Goal: Task Accomplishment & Management: Manage account settings

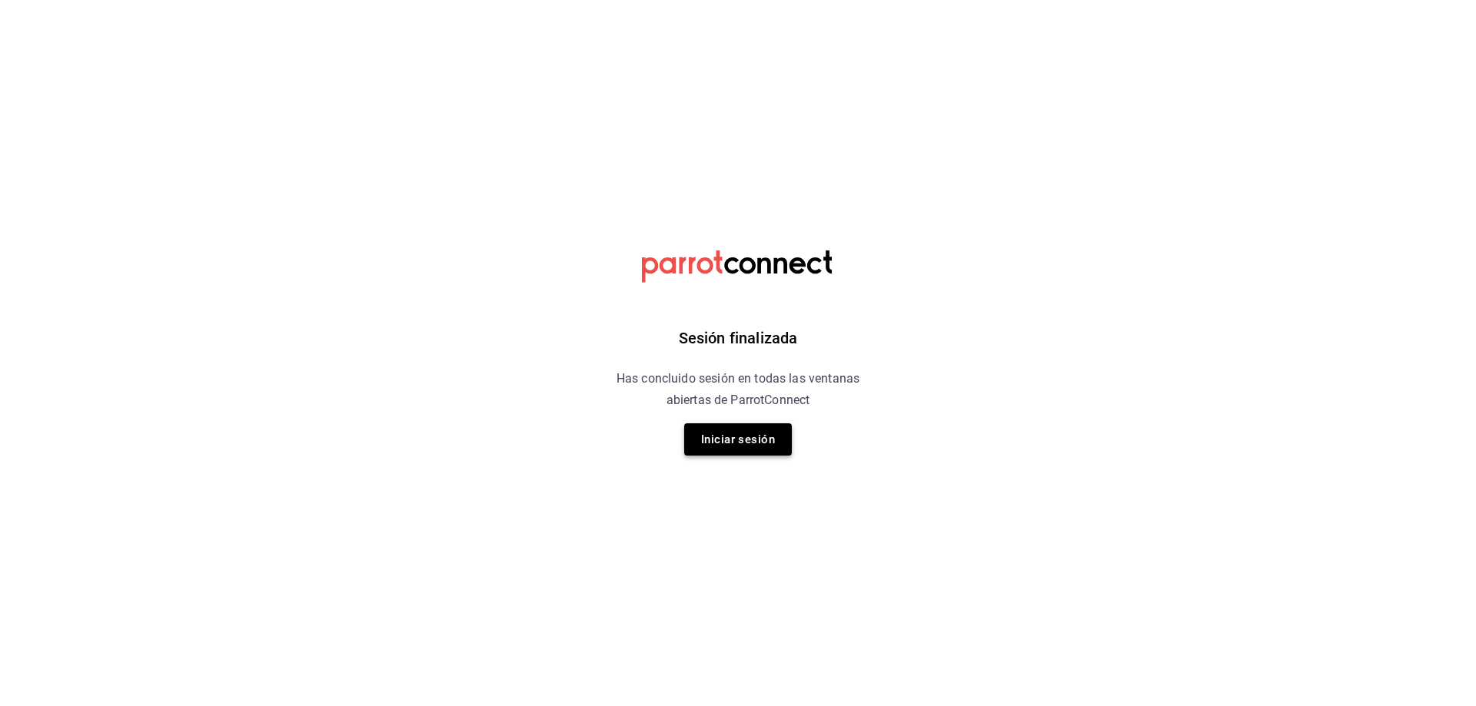
click at [761, 445] on button "Iniciar sesión" at bounding box center [738, 440] width 108 height 32
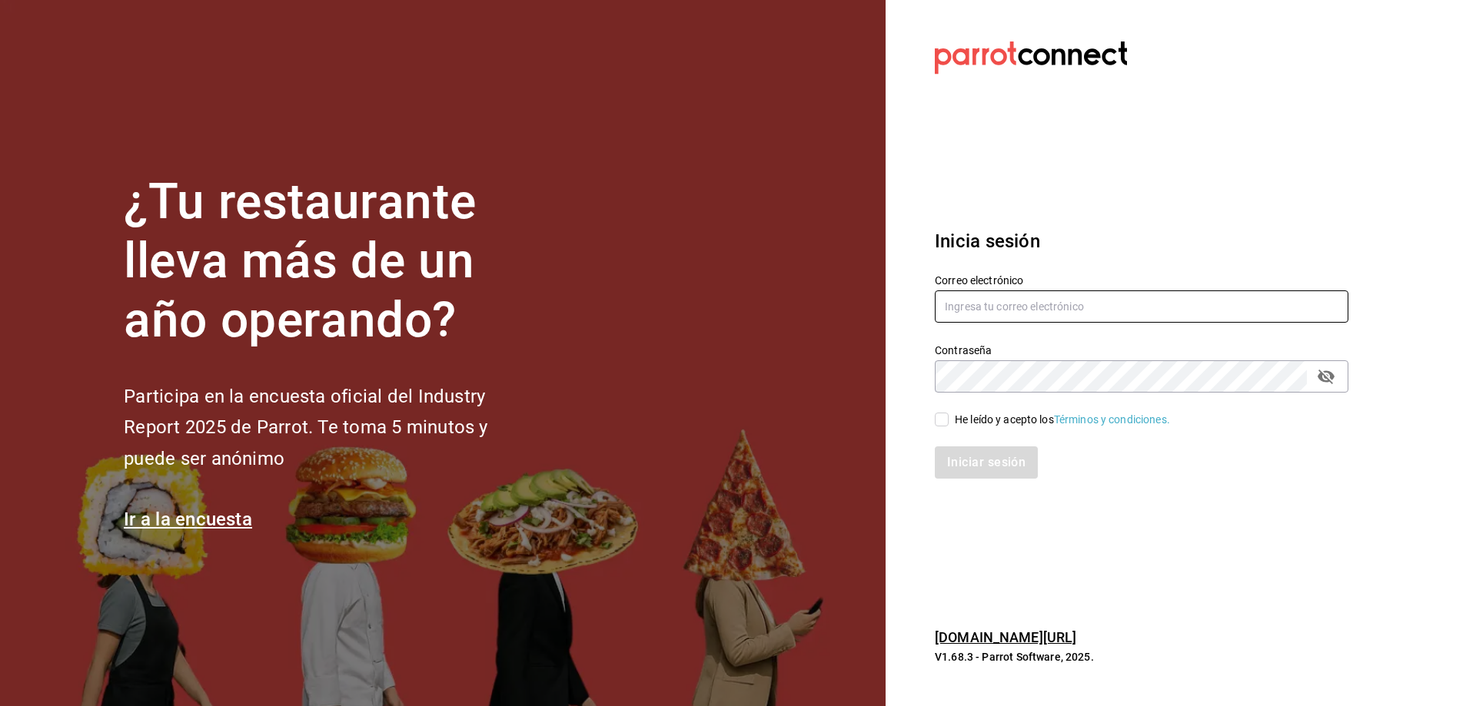
type input "[EMAIL_ADDRESS][DOMAIN_NAME]"
click at [999, 308] on input "[EMAIL_ADDRESS][DOMAIN_NAME]" at bounding box center [1142, 307] width 414 height 32
click at [936, 414] on input "He leído y acepto los Términos y condiciones." at bounding box center [942, 420] width 14 height 14
checkbox input "true"
click at [976, 467] on button "Iniciar sesión" at bounding box center [987, 463] width 105 height 32
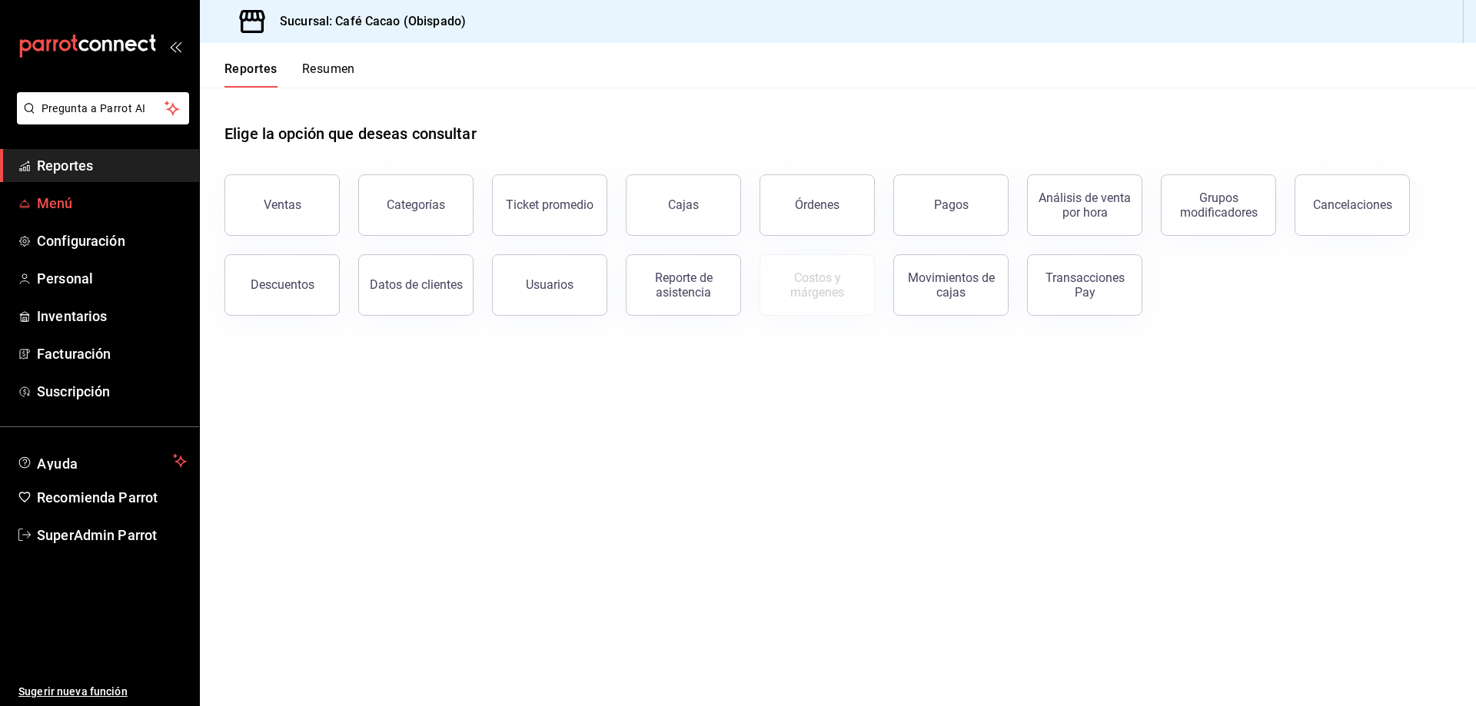
click at [71, 204] on span "Menú" at bounding box center [112, 203] width 150 height 21
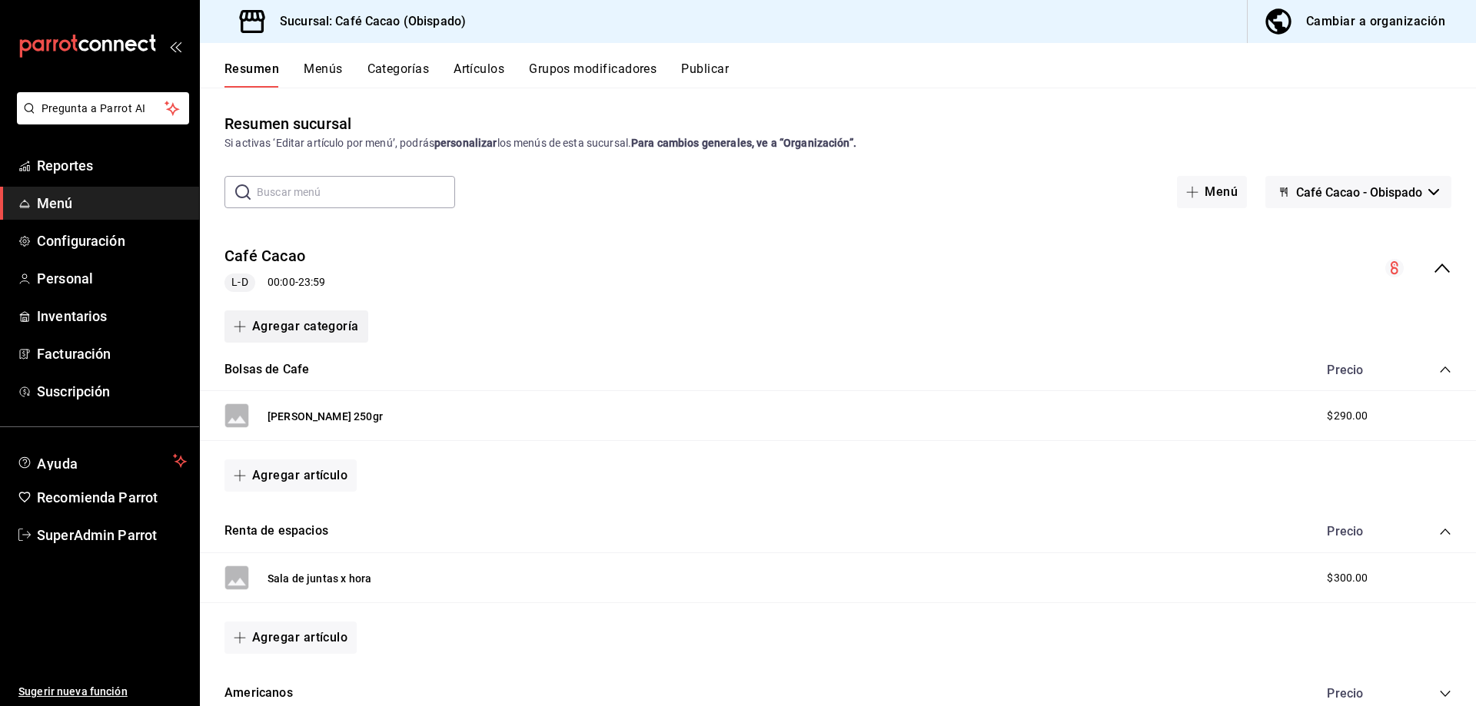
click at [337, 320] on button "Agregar categoría" at bounding box center [296, 327] width 144 height 32
click at [306, 397] on li "Categoría nueva" at bounding box center [289, 406] width 131 height 38
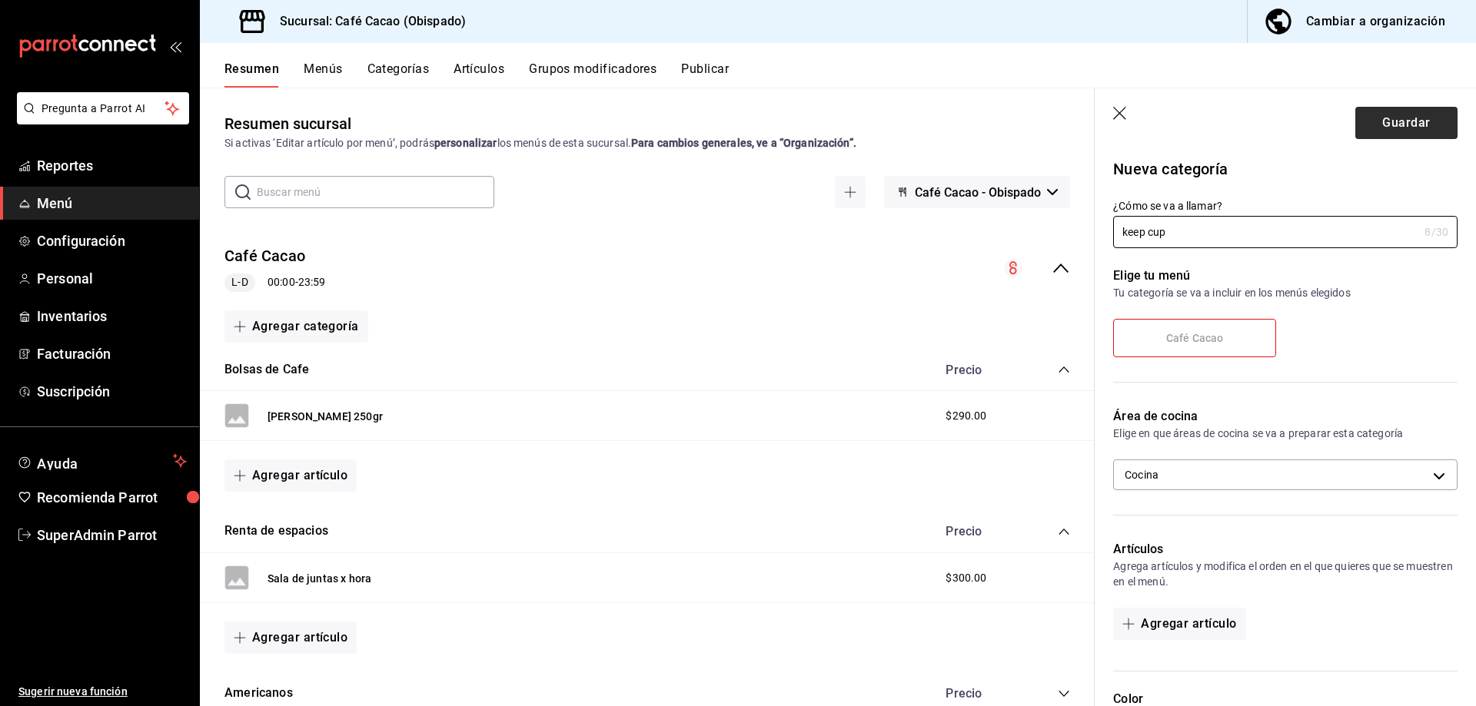
type input "keep cup"
click at [1415, 113] on button "Guardar" at bounding box center [1406, 123] width 102 height 32
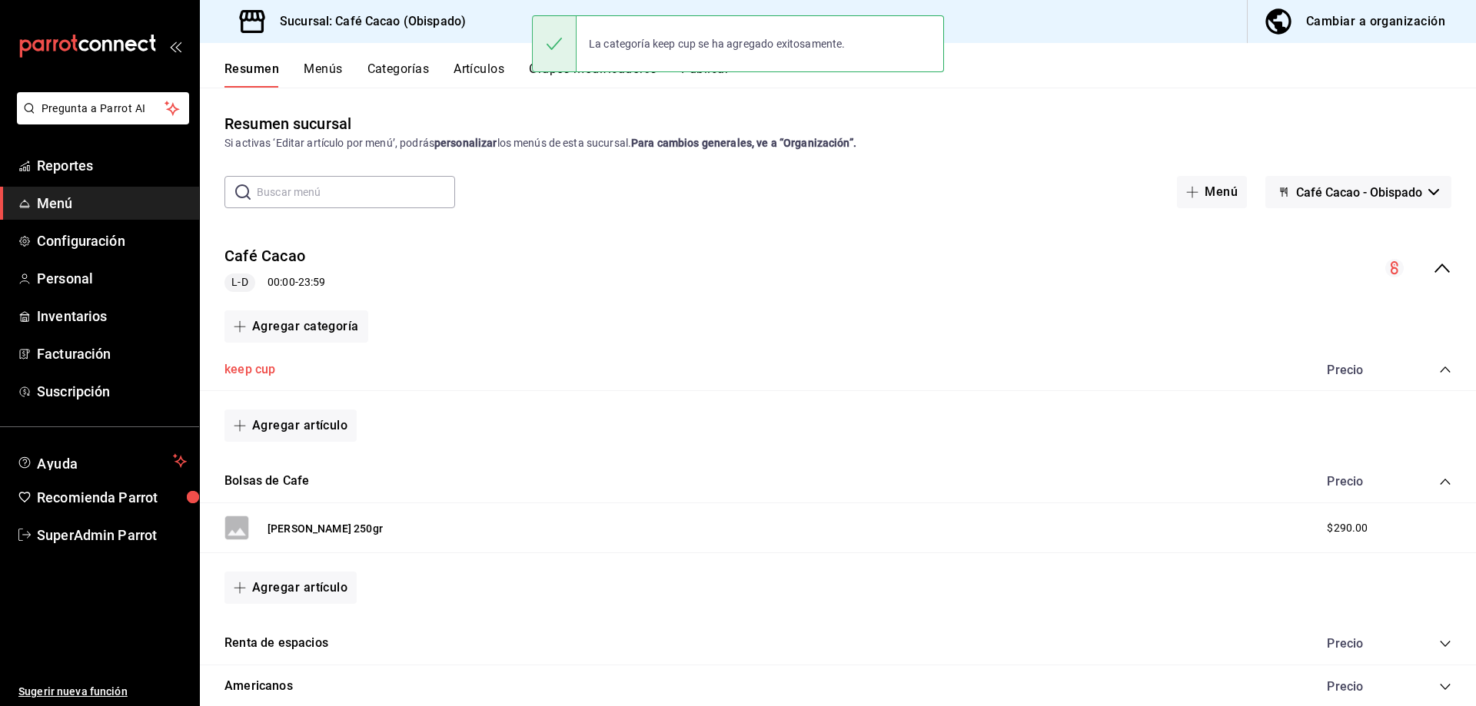
click at [266, 374] on button "keep cup" at bounding box center [249, 370] width 51 height 18
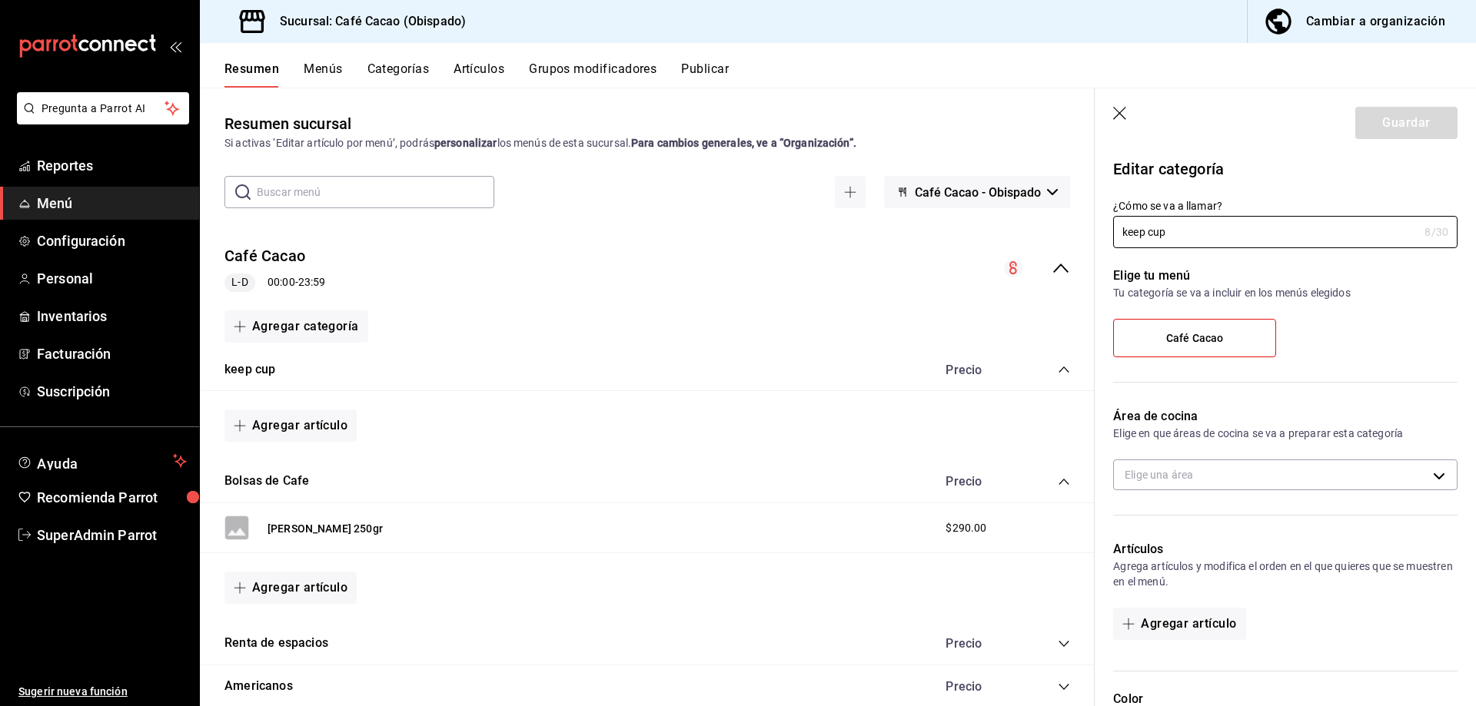
type input "b803839b-d8cf-4dcf-9234-b6faa2fb3589"
click at [1103, 109] on header "Guardar" at bounding box center [1285, 119] width 381 height 63
click at [1115, 111] on icon "button" at bounding box center [1120, 114] width 15 height 15
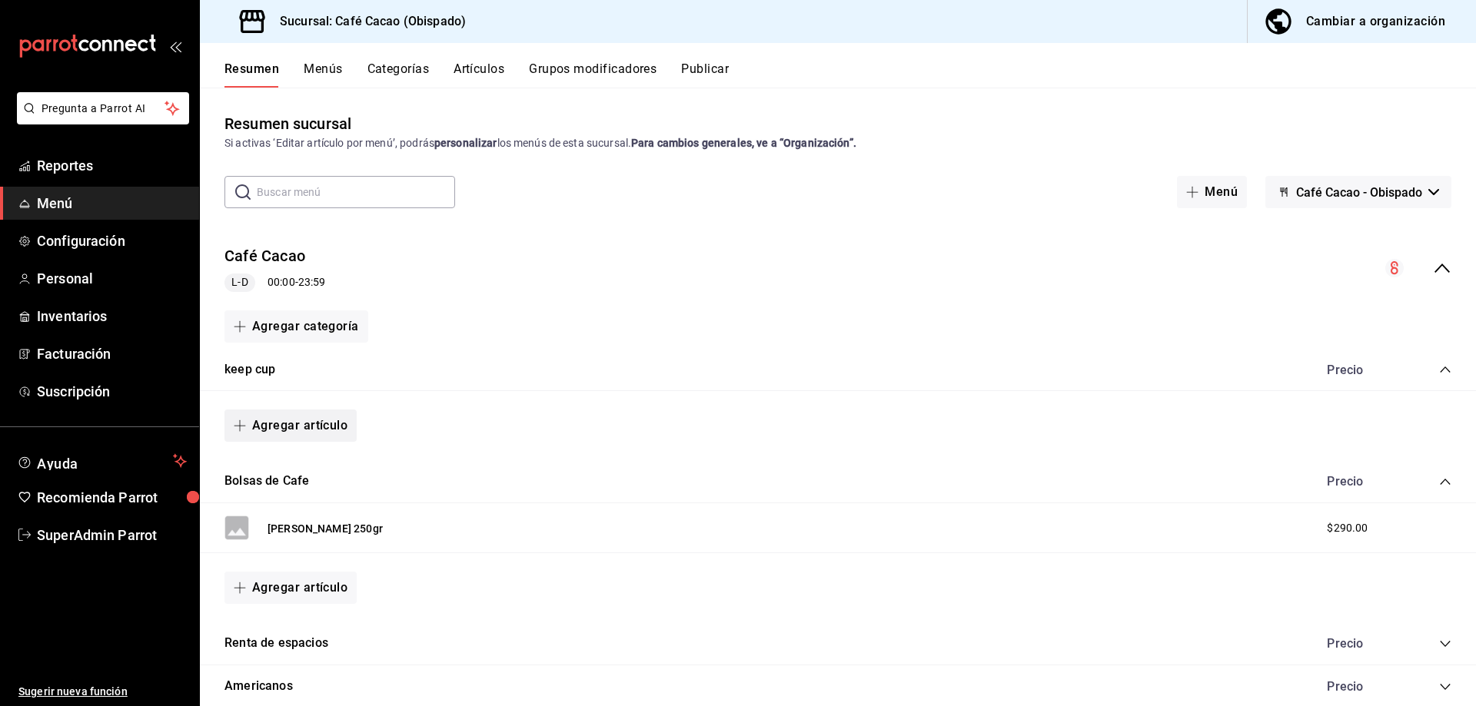
click at [294, 431] on button "Agregar artículo" at bounding box center [290, 426] width 132 height 32
click at [305, 509] on li "Artículo nuevo" at bounding box center [284, 505] width 121 height 38
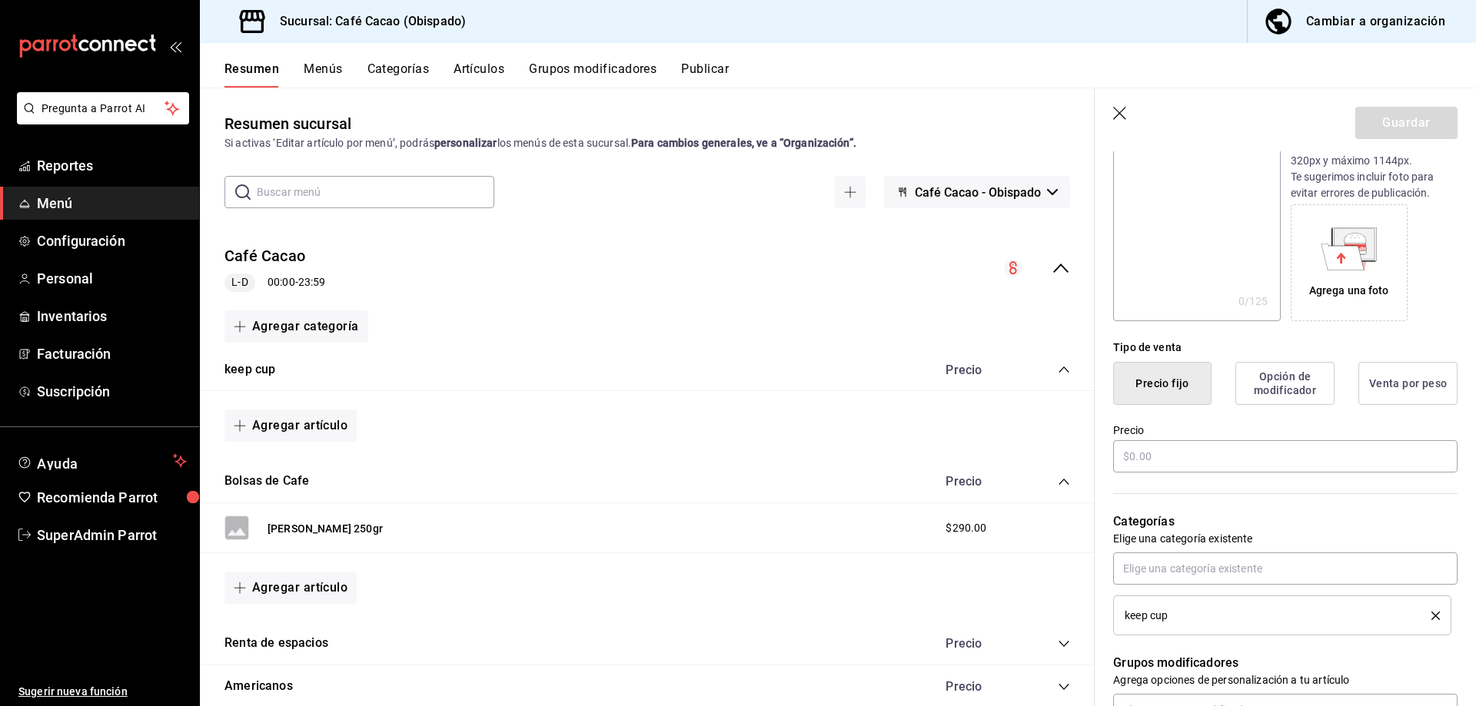
scroll to position [231, 0]
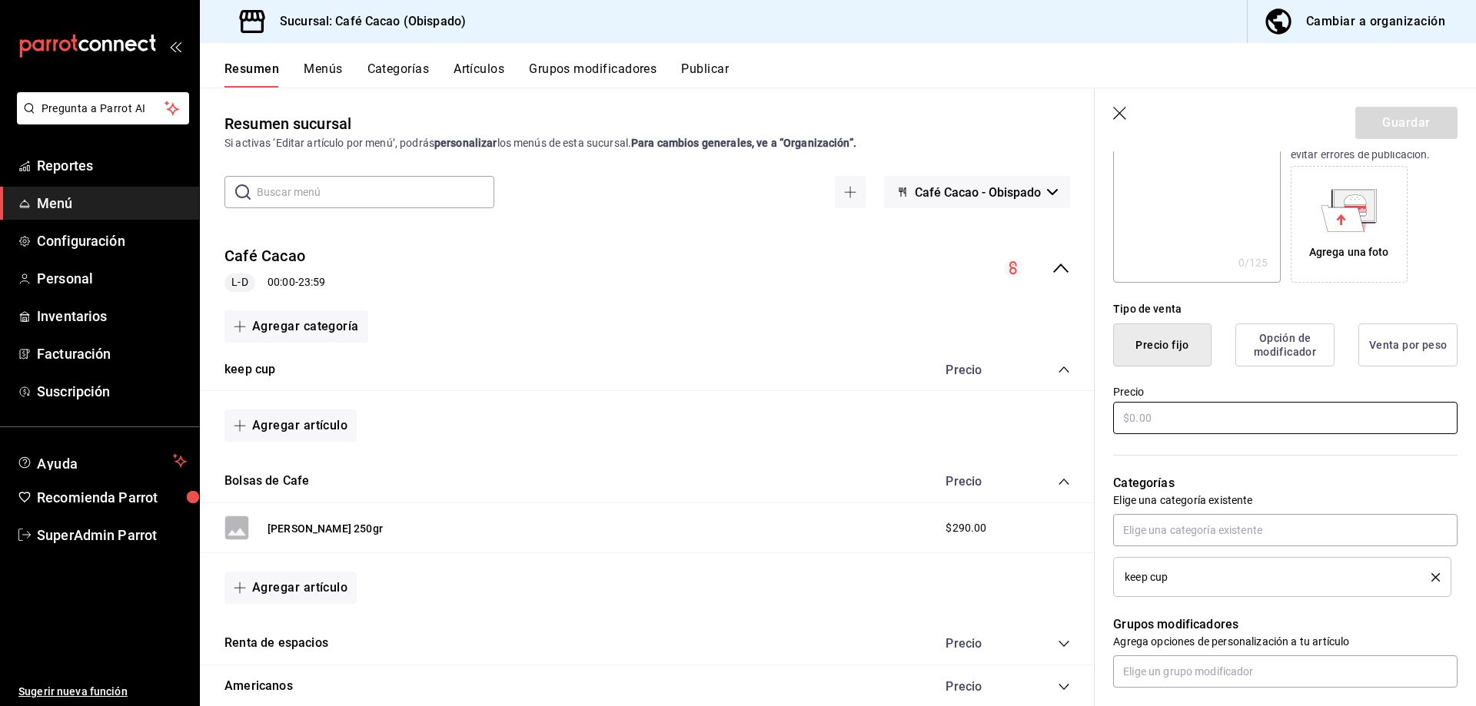
type input "keep cup 8oz"
click at [1185, 416] on input "text" at bounding box center [1285, 418] width 344 height 32
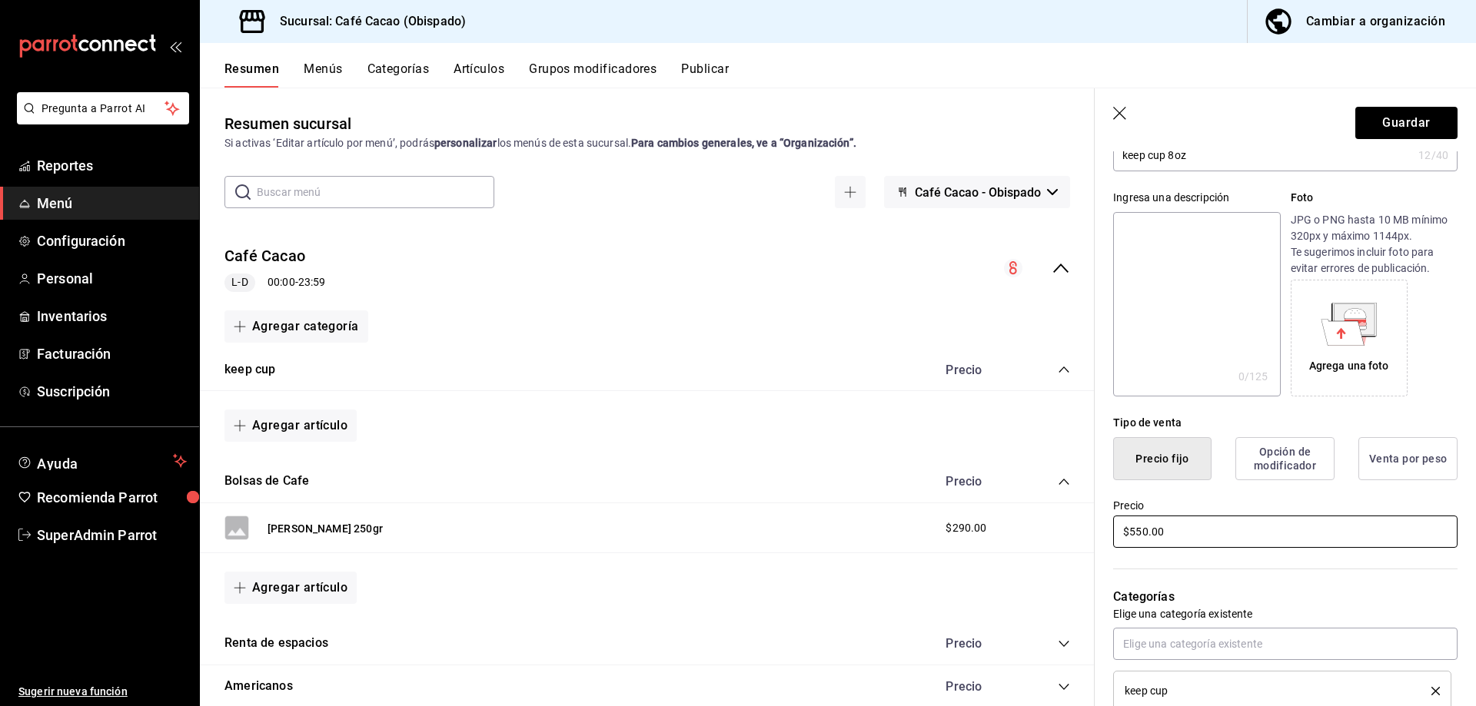
scroll to position [0, 0]
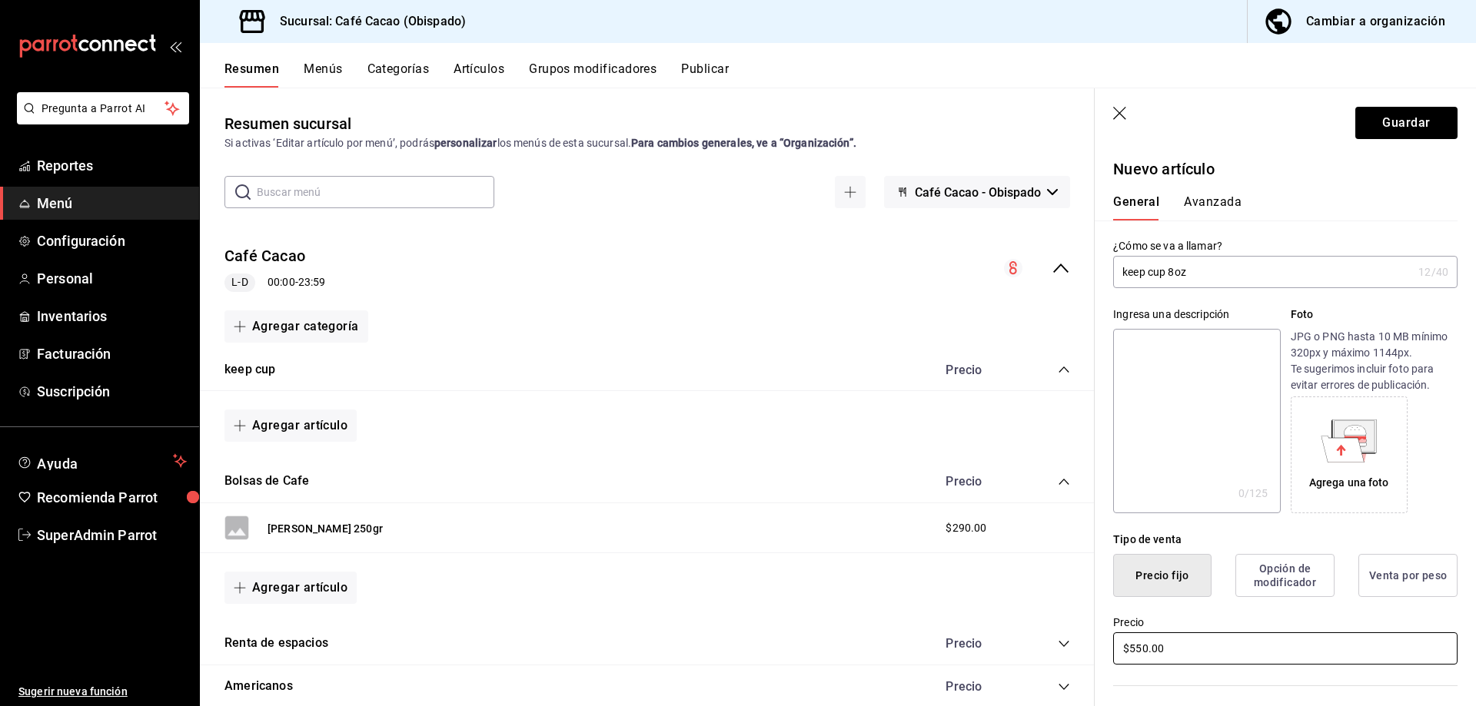
type input "$550.00"
click at [1234, 200] on button "Avanzada" at bounding box center [1213, 207] width 58 height 26
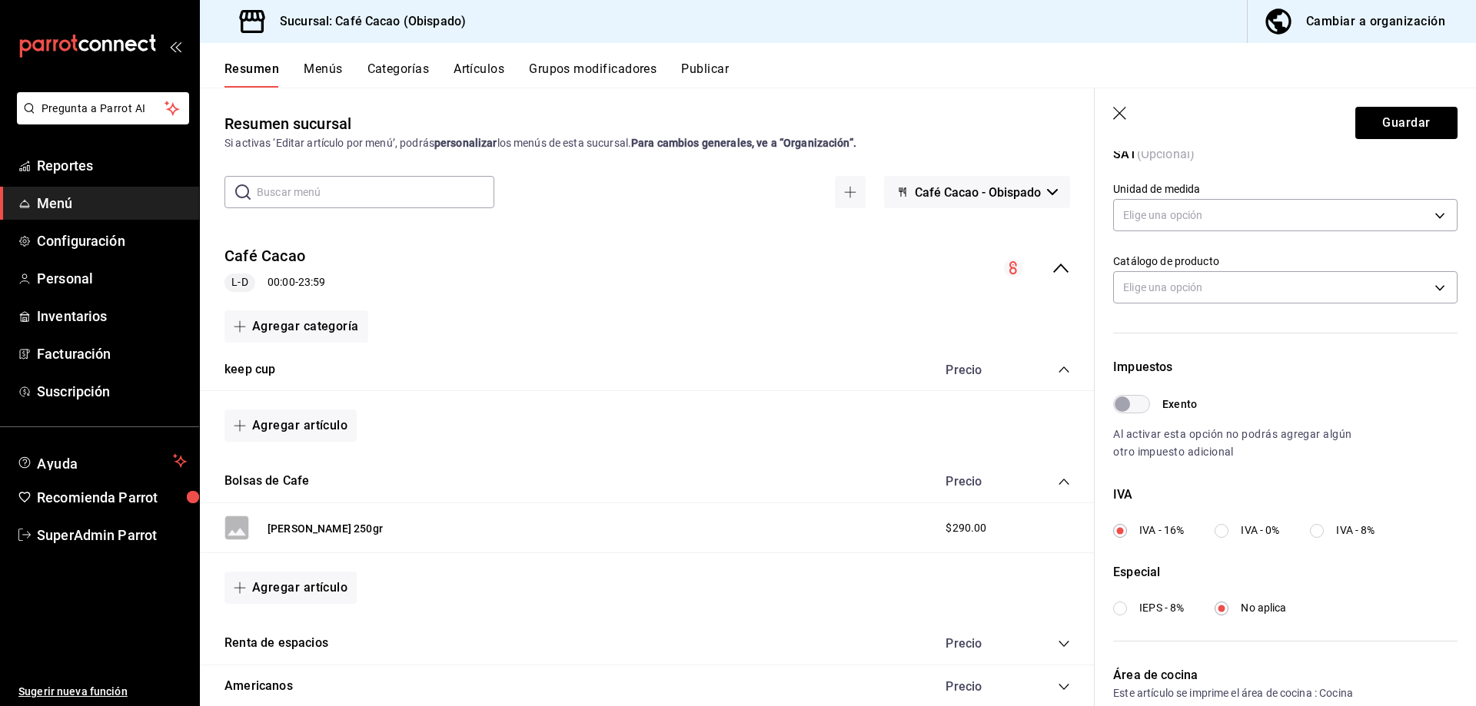
scroll to position [307, 0]
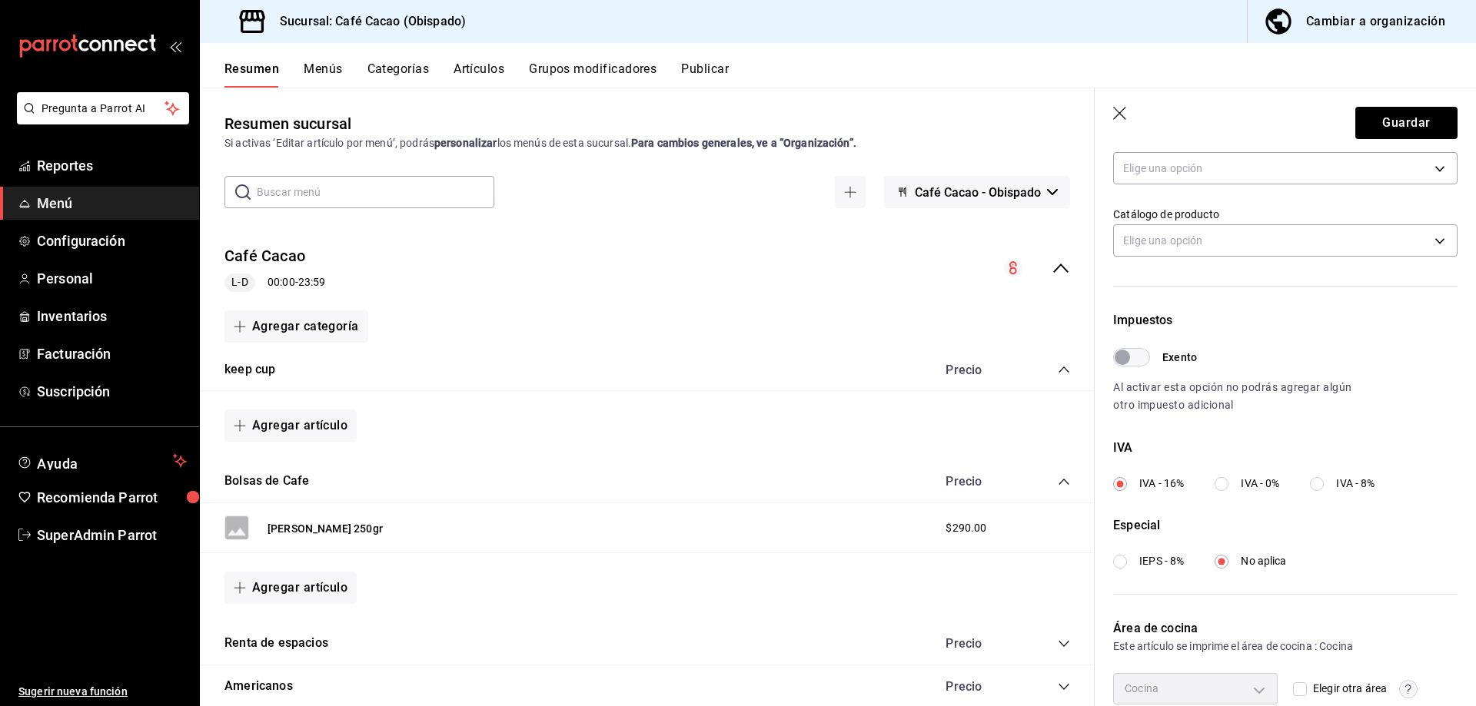
click at [1128, 363] on input "Exento" at bounding box center [1122, 357] width 55 height 18
checkbox input "true"
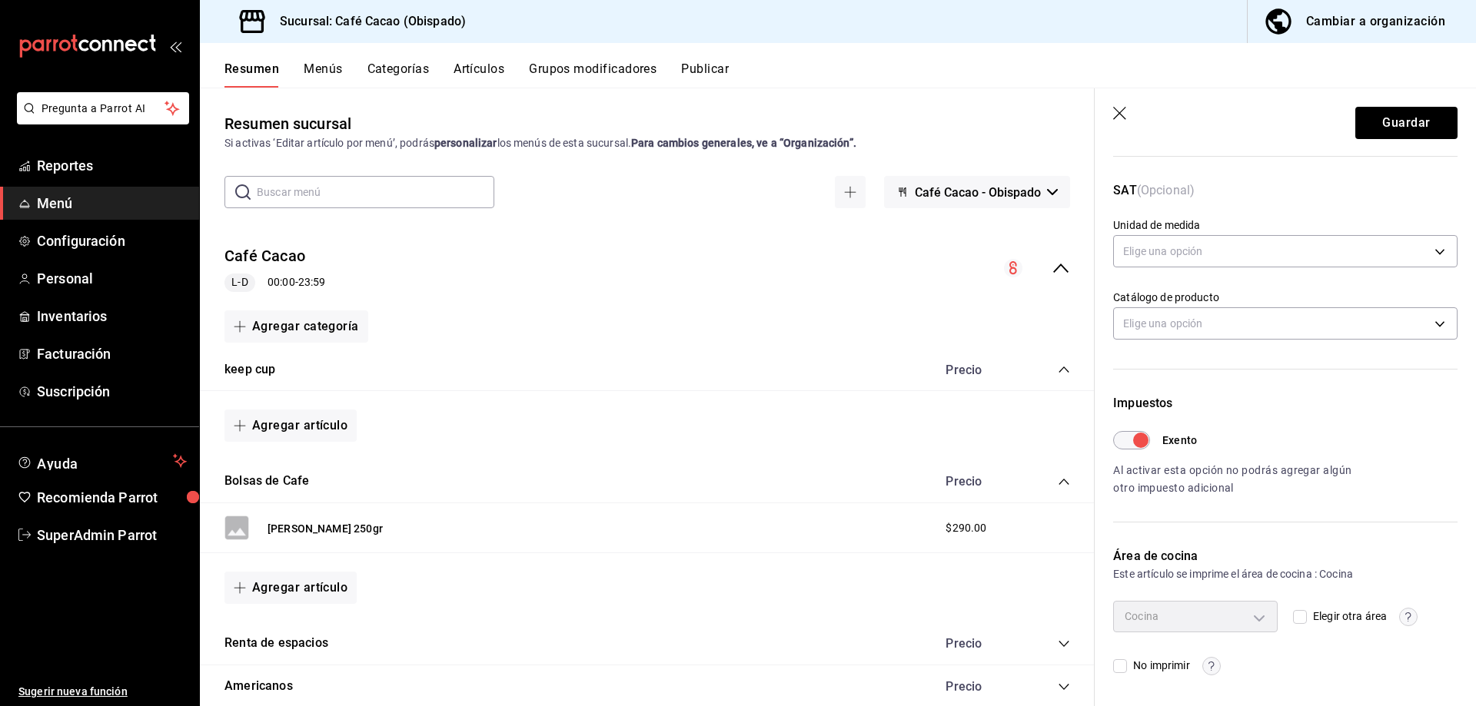
scroll to position [0, 0]
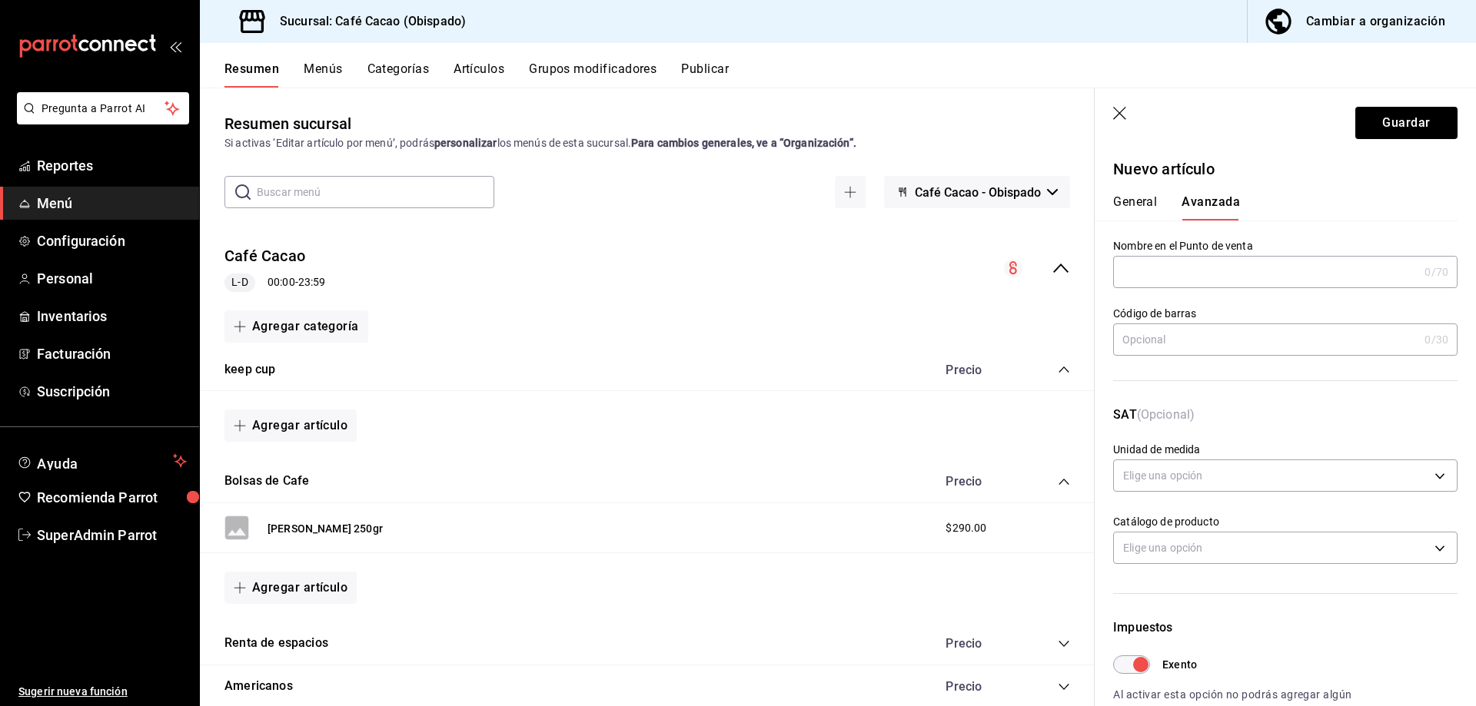
click at [1131, 198] on button "General" at bounding box center [1135, 207] width 44 height 26
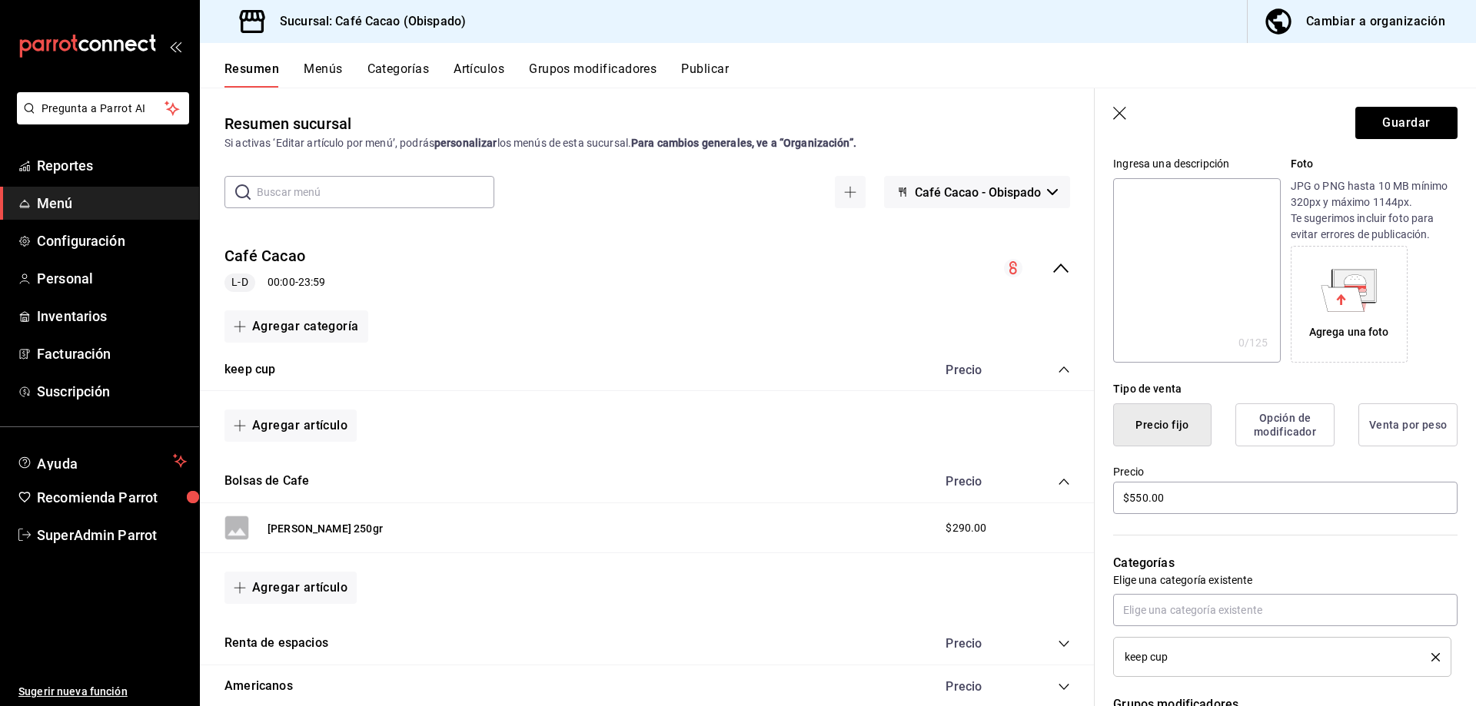
scroll to position [154, 0]
click at [1401, 135] on button "Guardar" at bounding box center [1406, 123] width 102 height 32
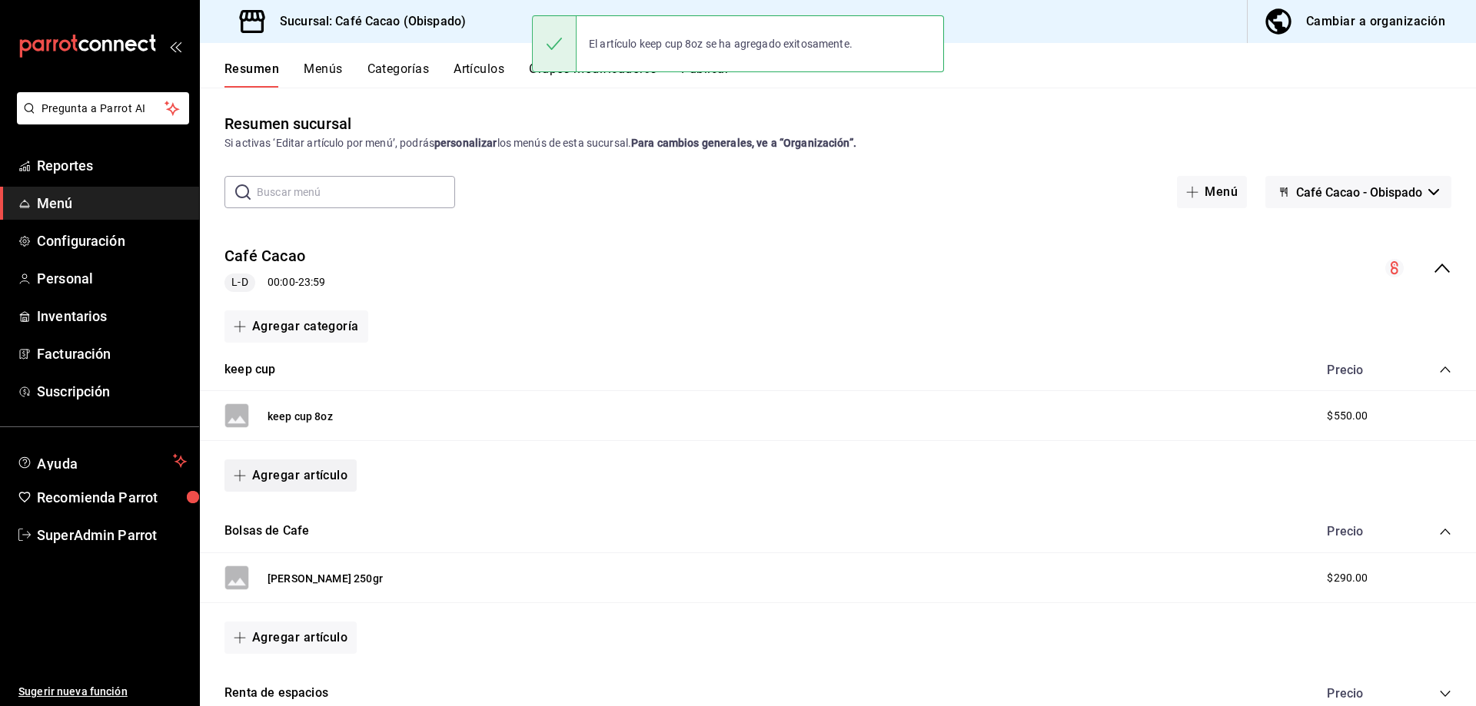
click at [321, 482] on button "Agregar artículo" at bounding box center [290, 476] width 132 height 32
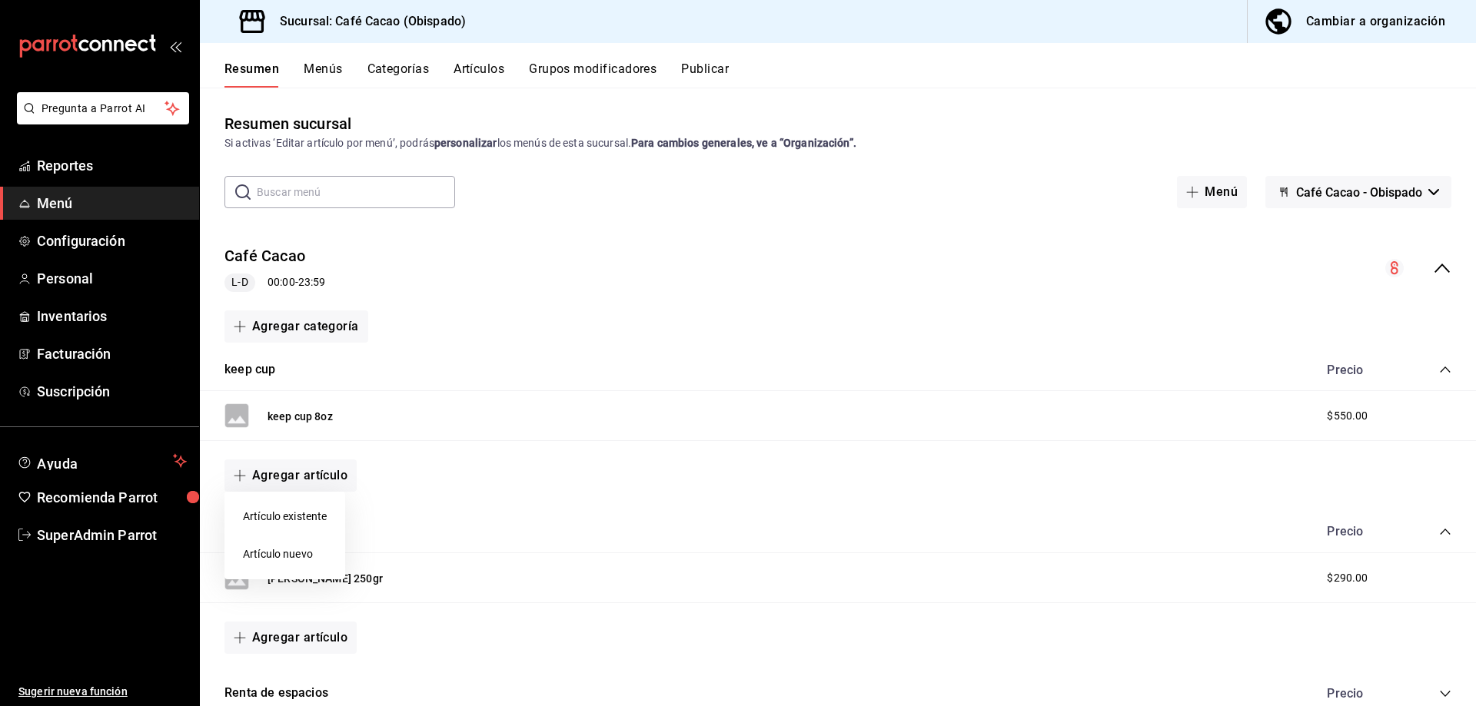
click at [314, 549] on li "Artículo nuevo" at bounding box center [284, 555] width 121 height 38
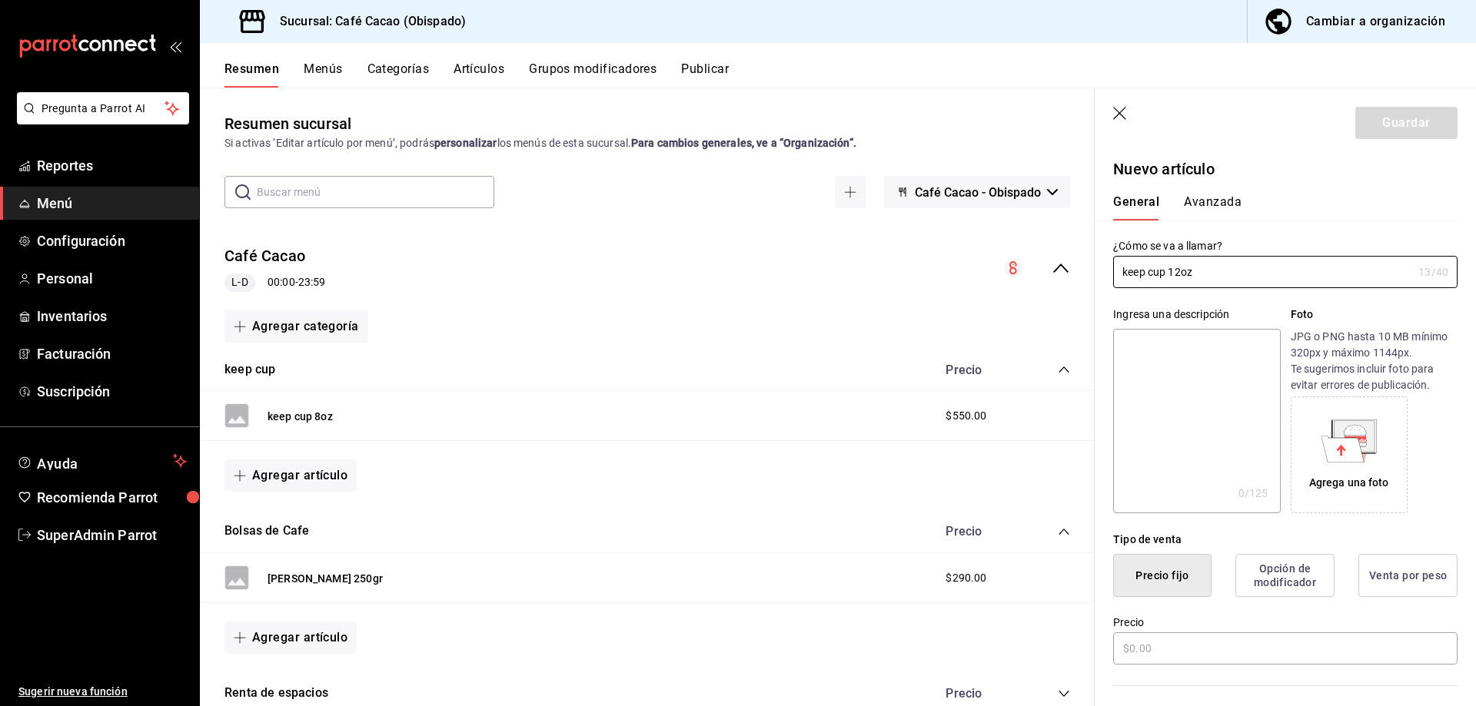
scroll to position [77, 0]
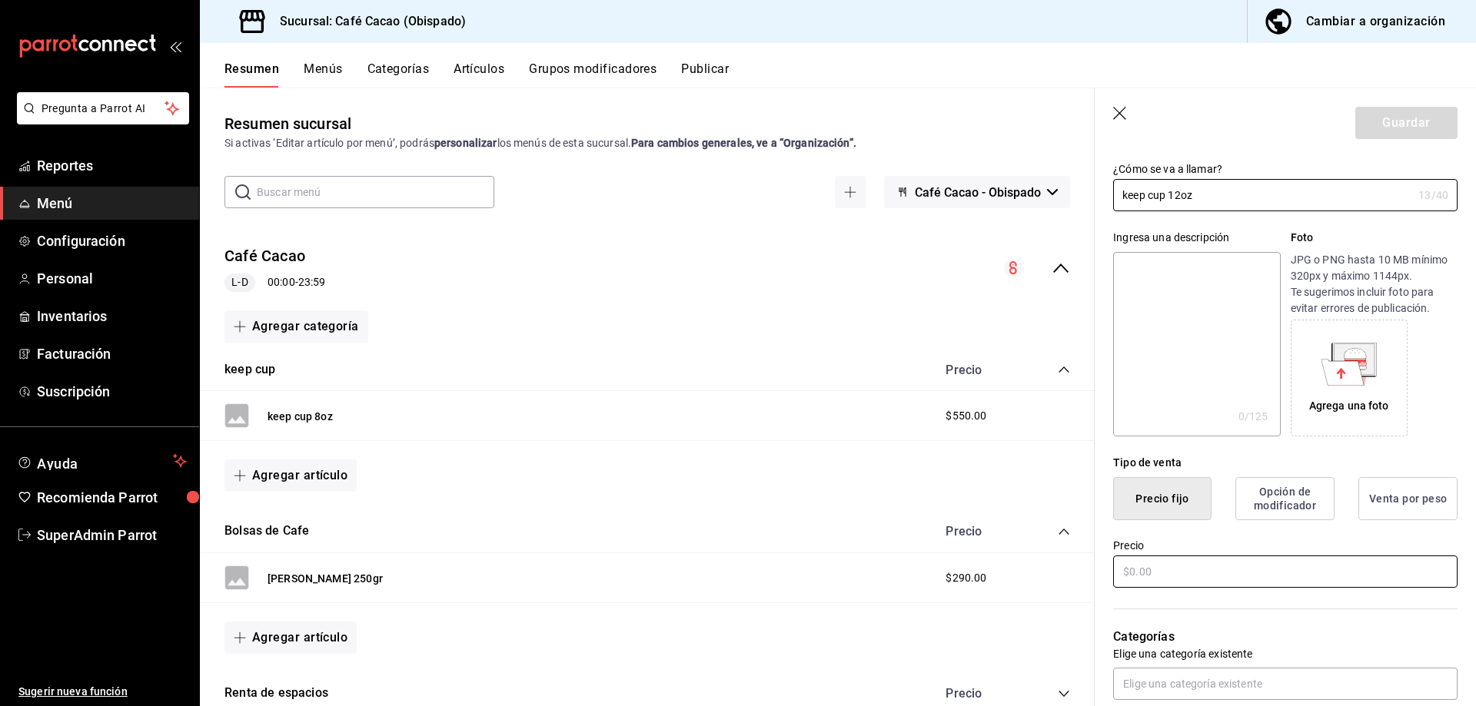
type input "keep cup 12oz"
click at [1250, 566] on input "text" at bounding box center [1285, 572] width 344 height 32
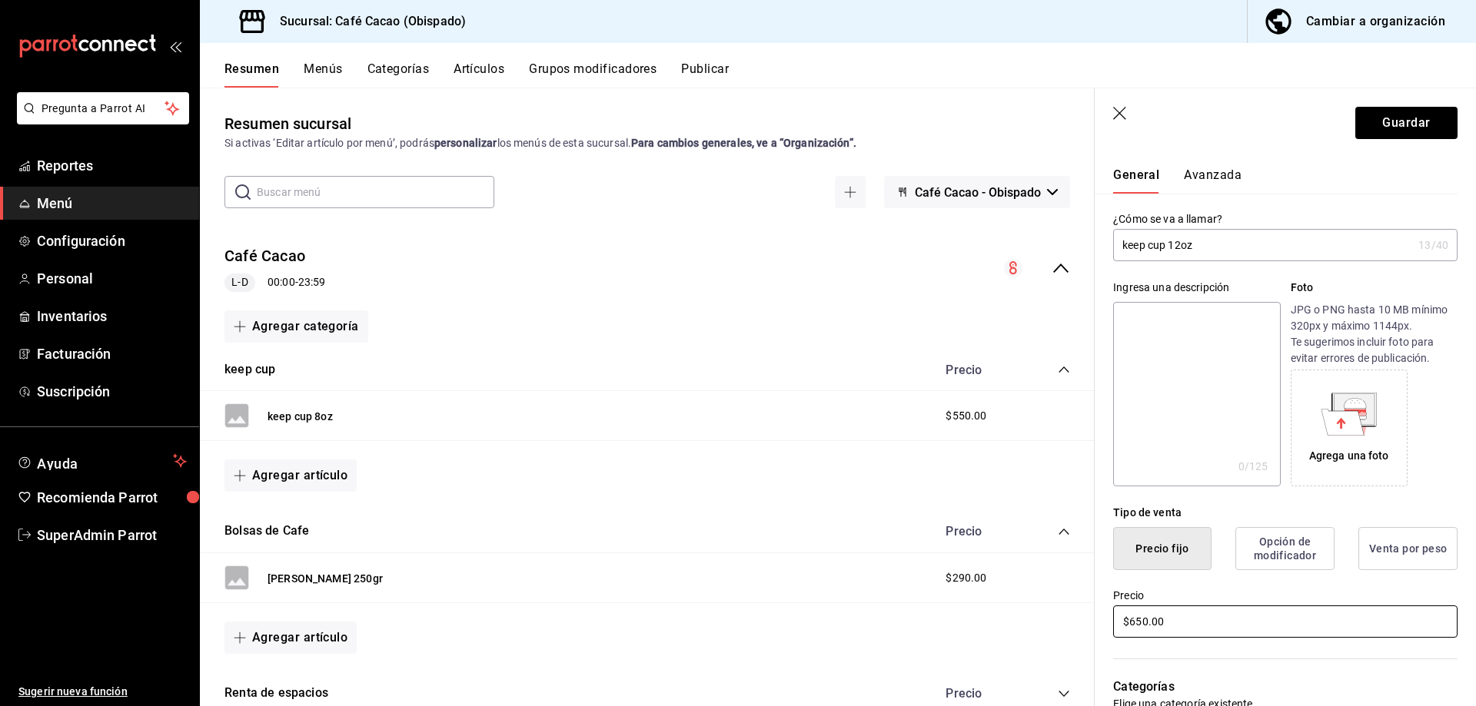
scroll to position [0, 0]
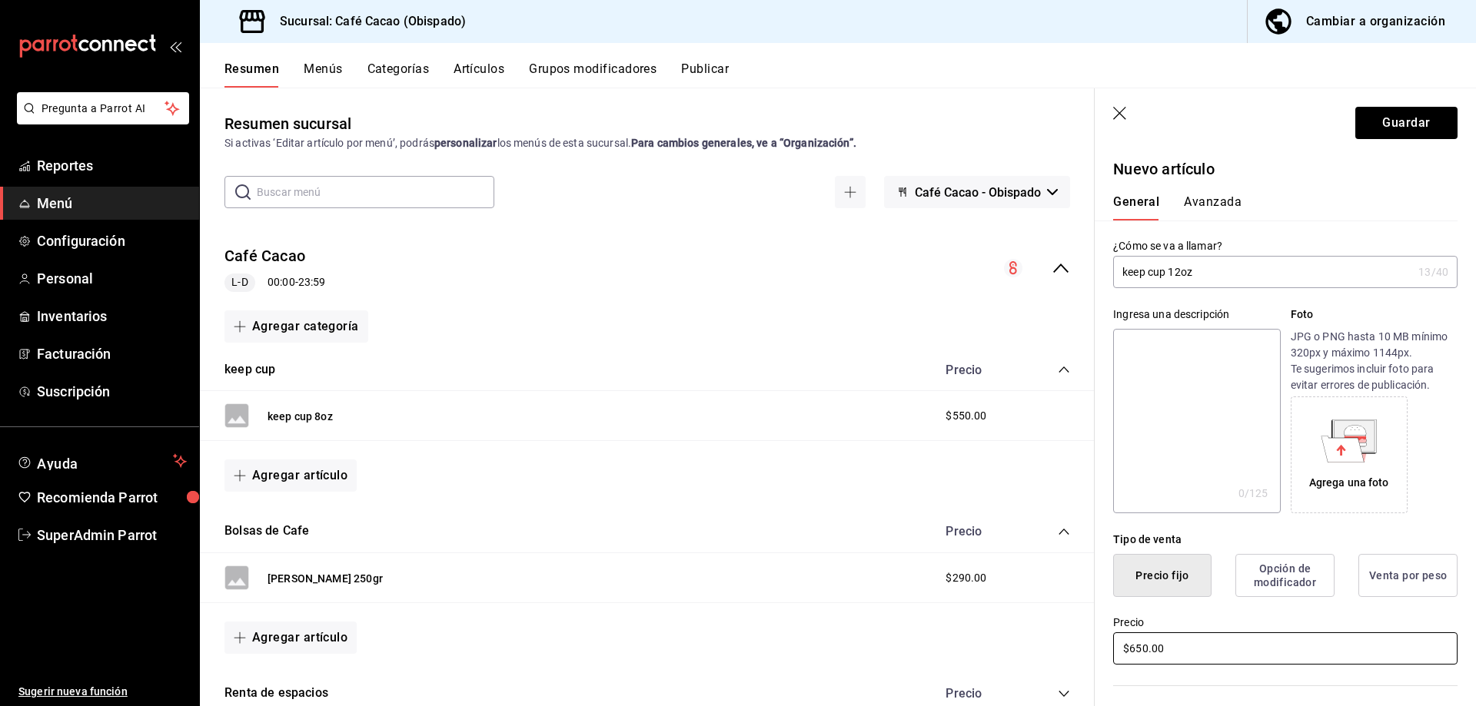
type input "$650.00"
click at [1226, 198] on button "Avanzada" at bounding box center [1213, 207] width 58 height 26
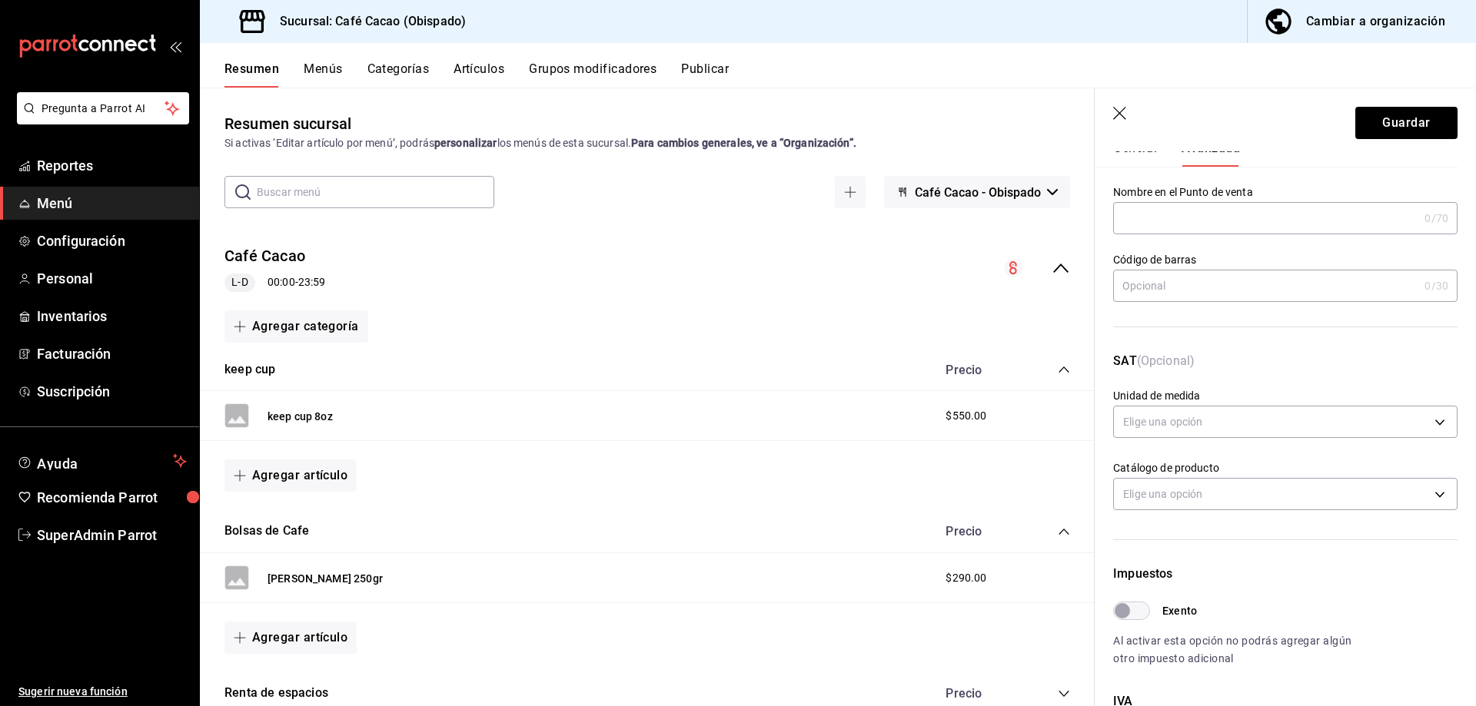
scroll to position [77, 0]
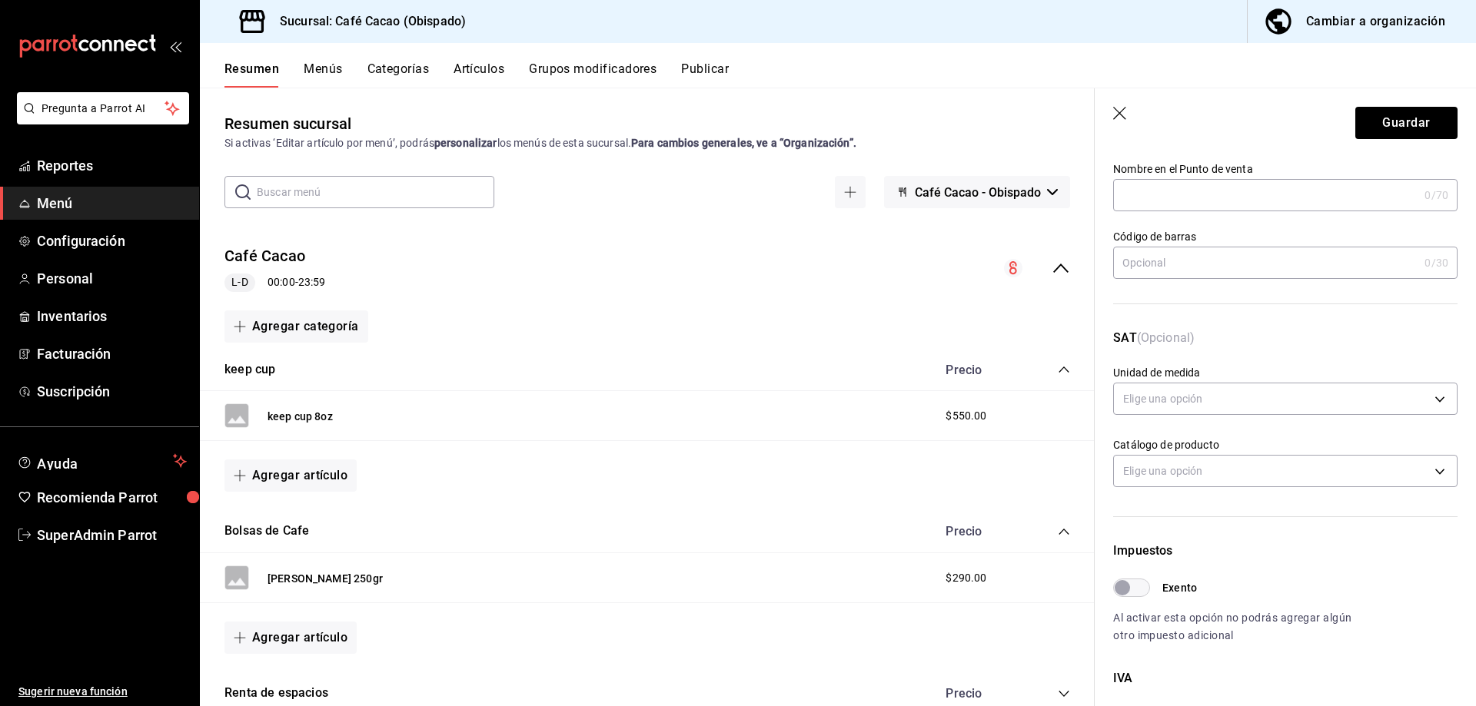
click at [1138, 594] on input "Exento" at bounding box center [1122, 588] width 55 height 18
checkbox input "true"
click at [1386, 115] on button "Guardar" at bounding box center [1406, 123] width 102 height 32
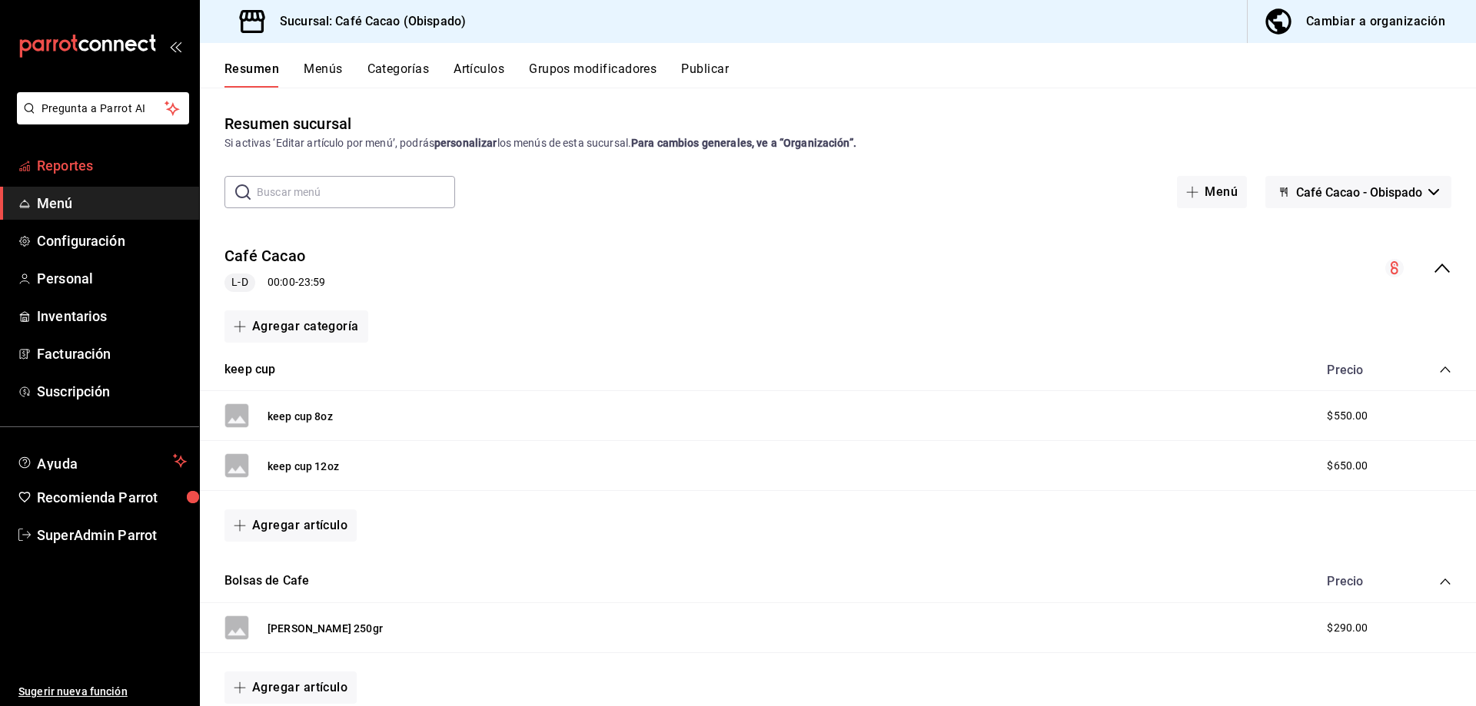
click at [71, 168] on span "Reportes" at bounding box center [112, 165] width 150 height 21
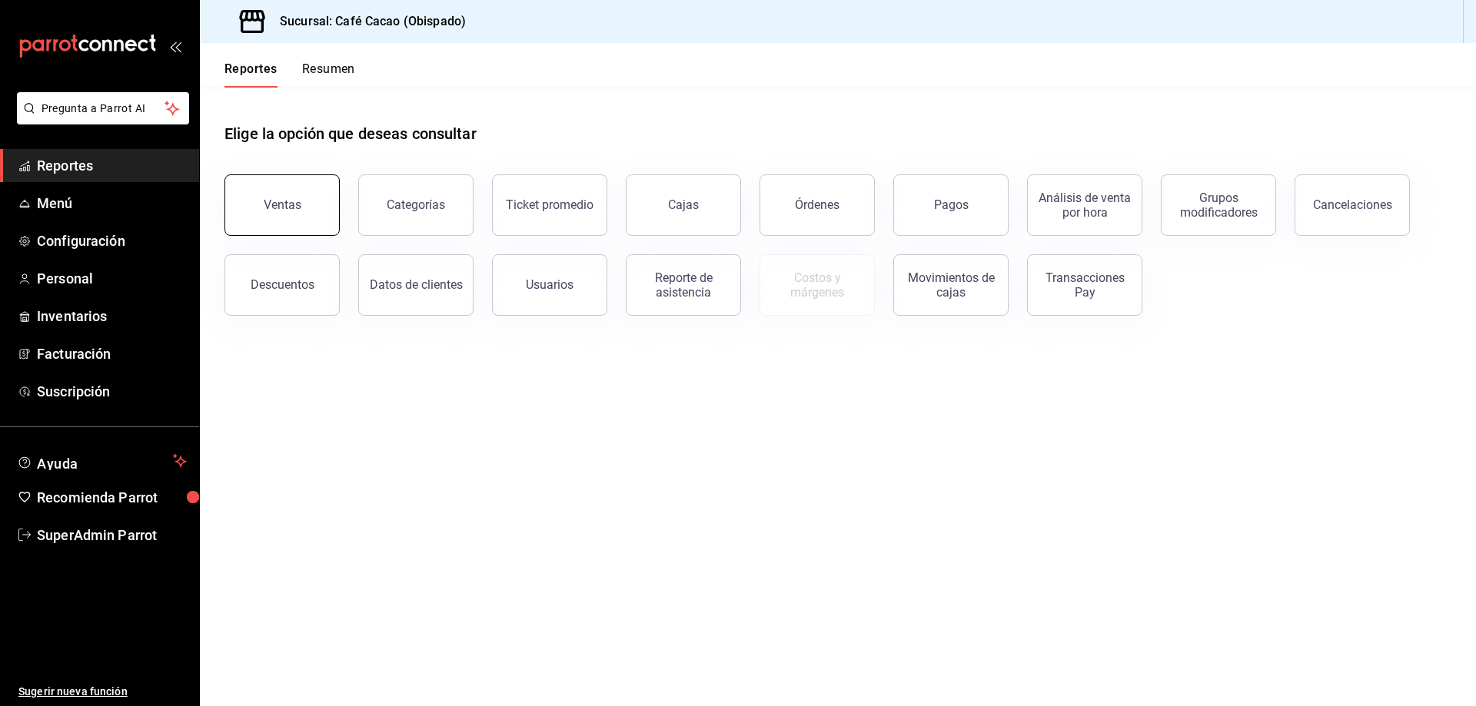
click at [261, 204] on button "Ventas" at bounding box center [281, 204] width 115 height 61
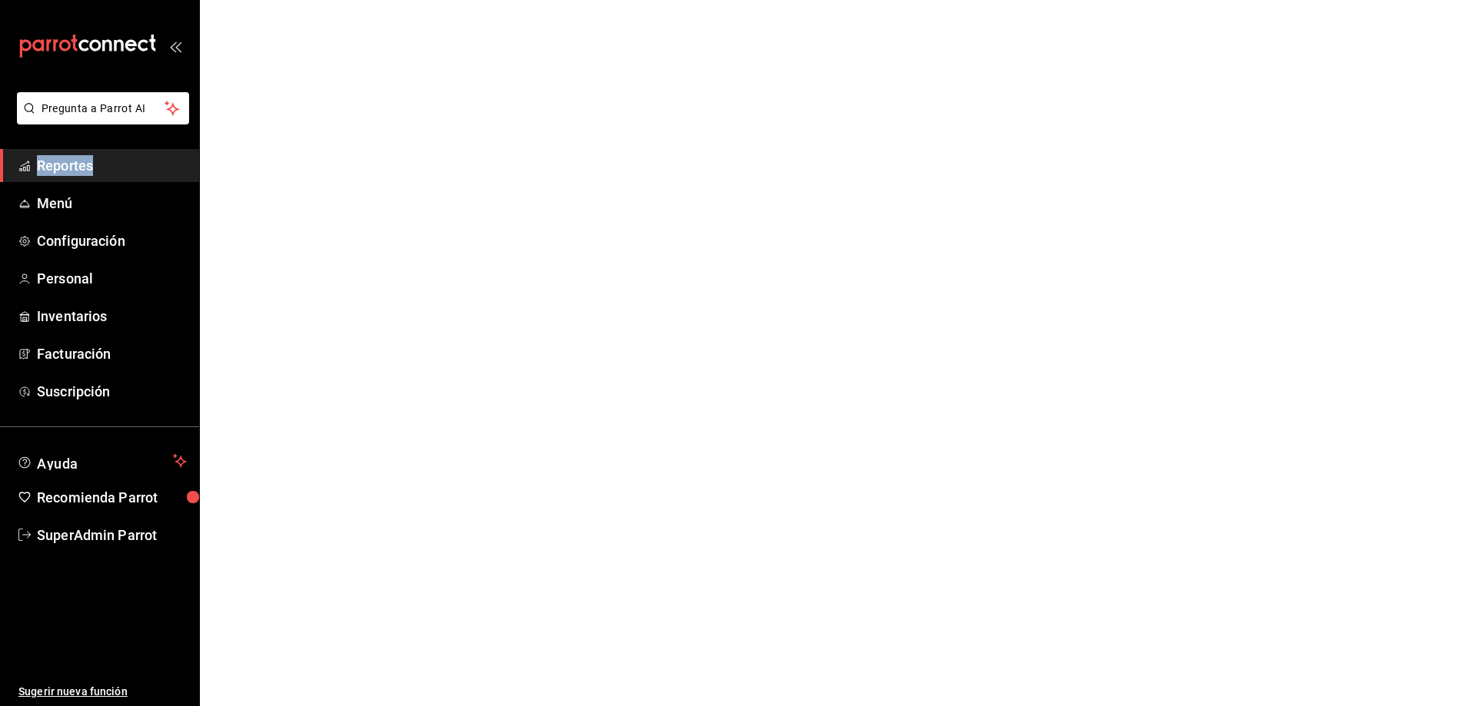
click at [261, 0] on html "Pregunta a Parrot AI Reportes Menú Configuración Personal Inventarios Facturaci…" at bounding box center [738, 0] width 1476 height 0
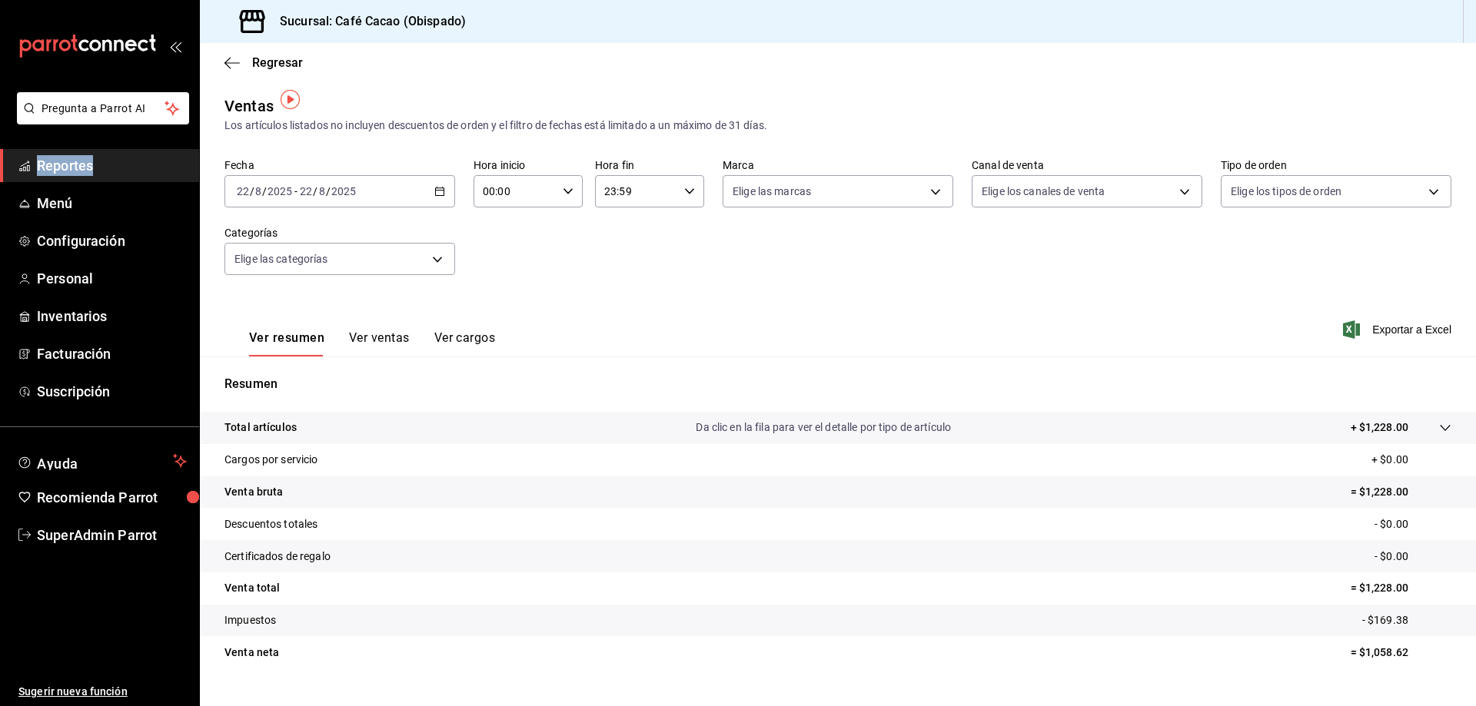
scroll to position [30, 0]
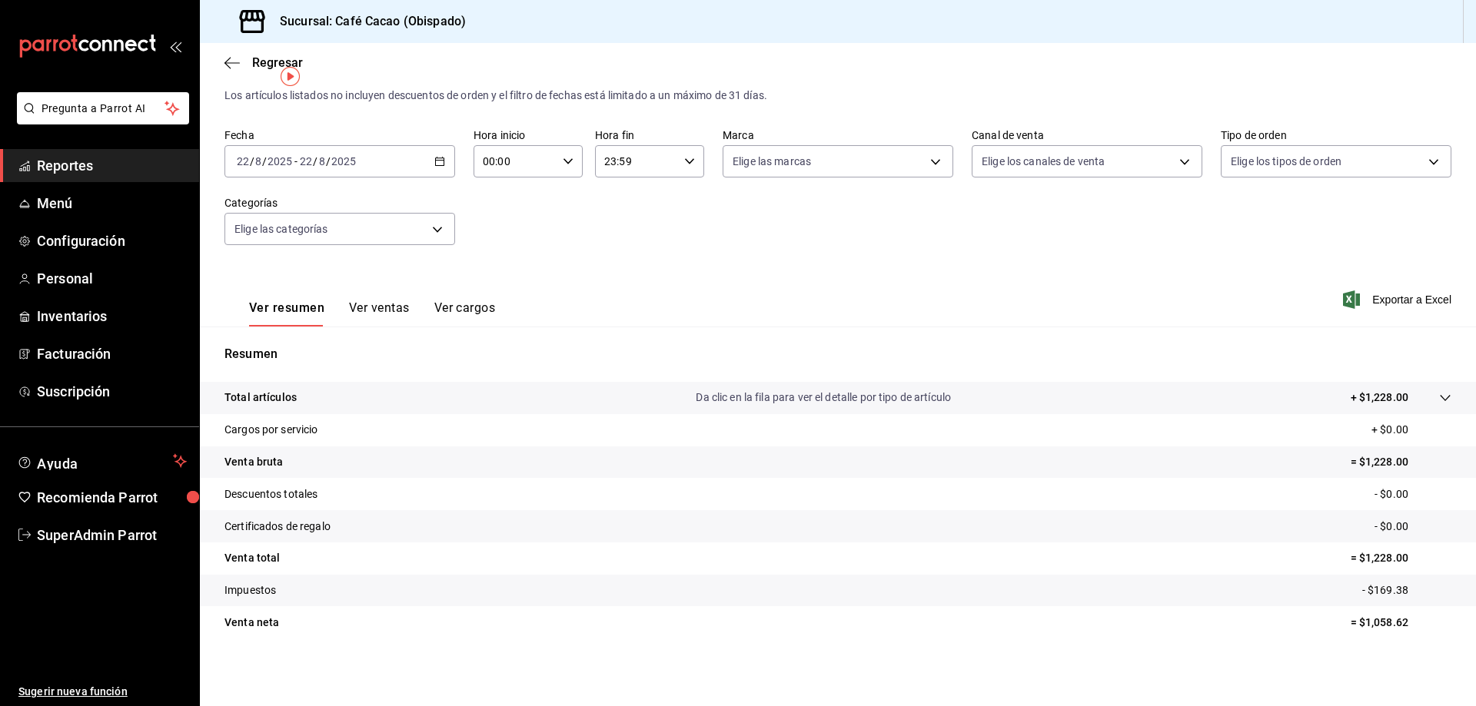
click at [364, 151] on div "[DATE] [DATE] - [DATE] [DATE]" at bounding box center [339, 161] width 231 height 32
click at [298, 312] on span "Mes actual" at bounding box center [297, 312] width 119 height 16
click at [135, 171] on span "Reportes" at bounding box center [112, 165] width 150 height 21
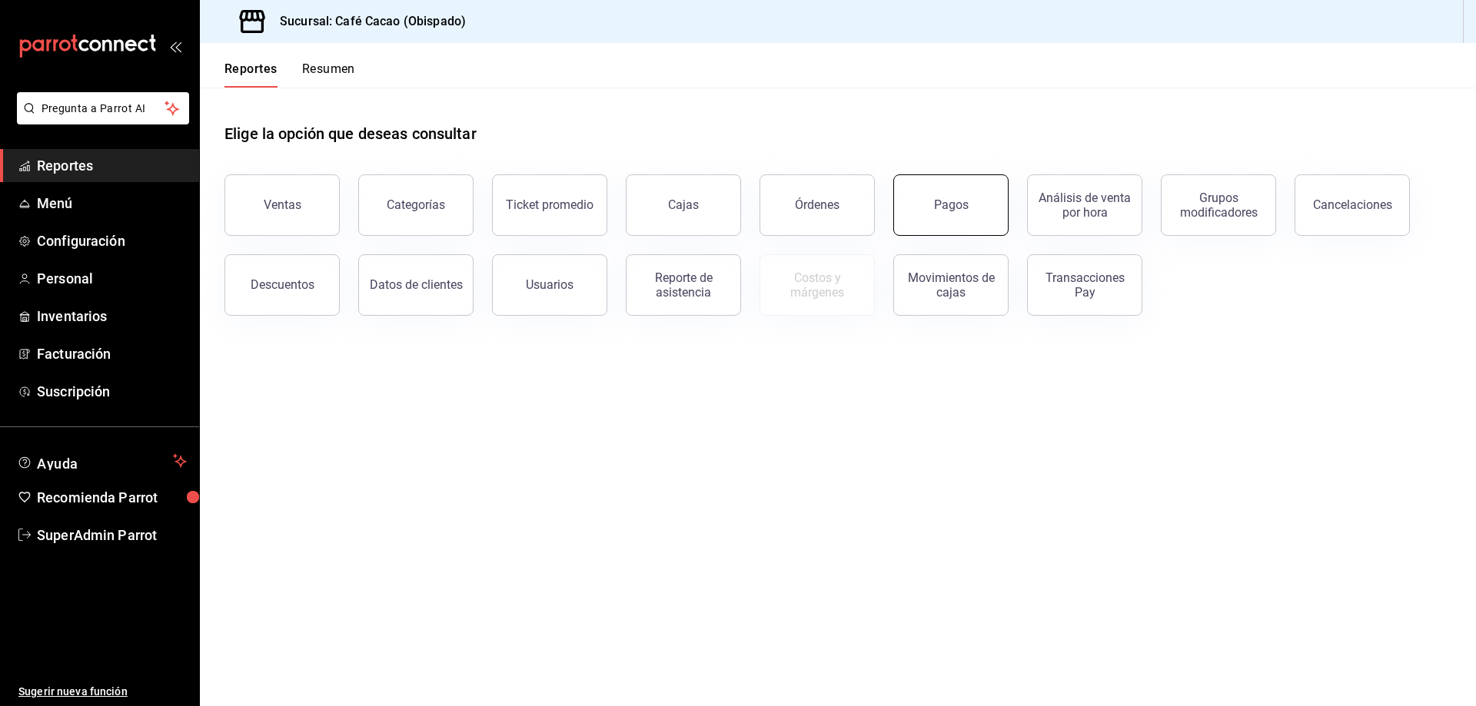
click at [963, 196] on button "Pagos" at bounding box center [950, 204] width 115 height 61
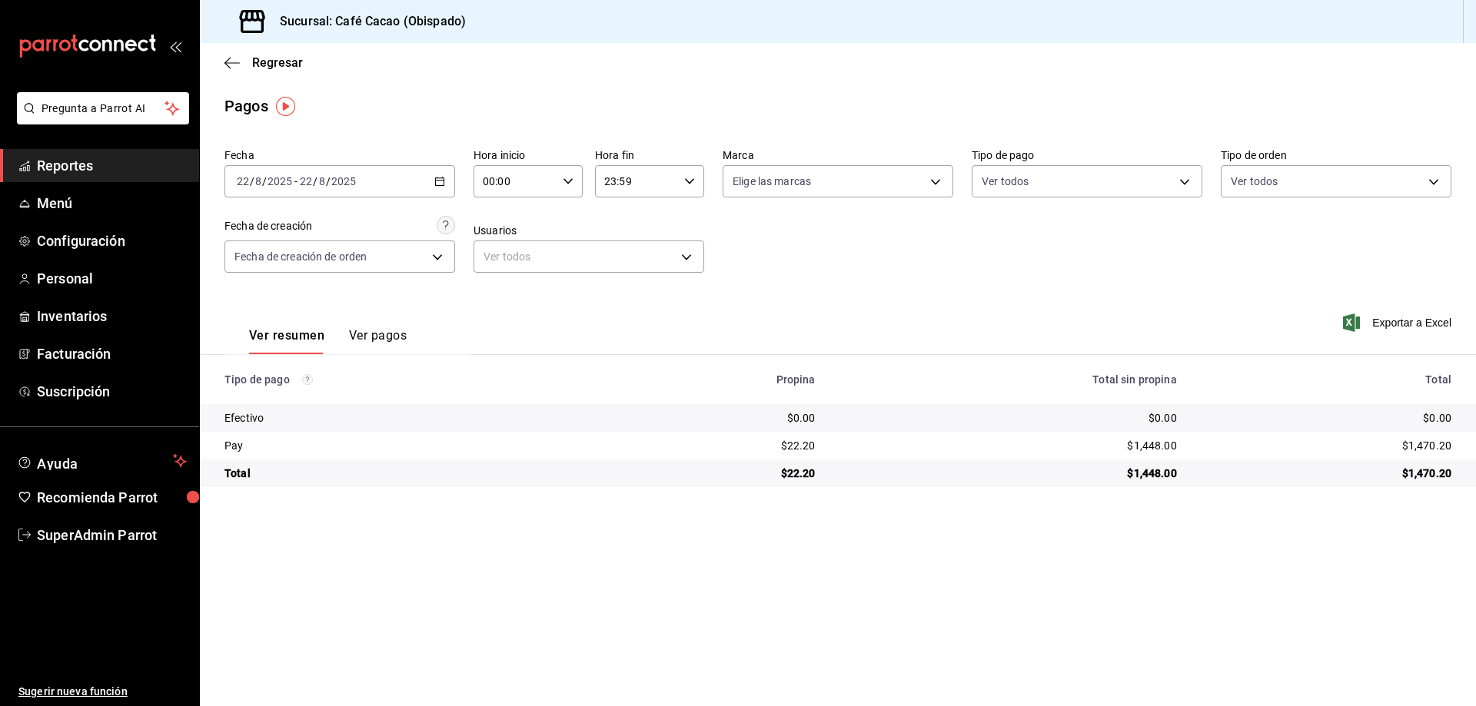
click at [98, 171] on span "Reportes" at bounding box center [112, 165] width 150 height 21
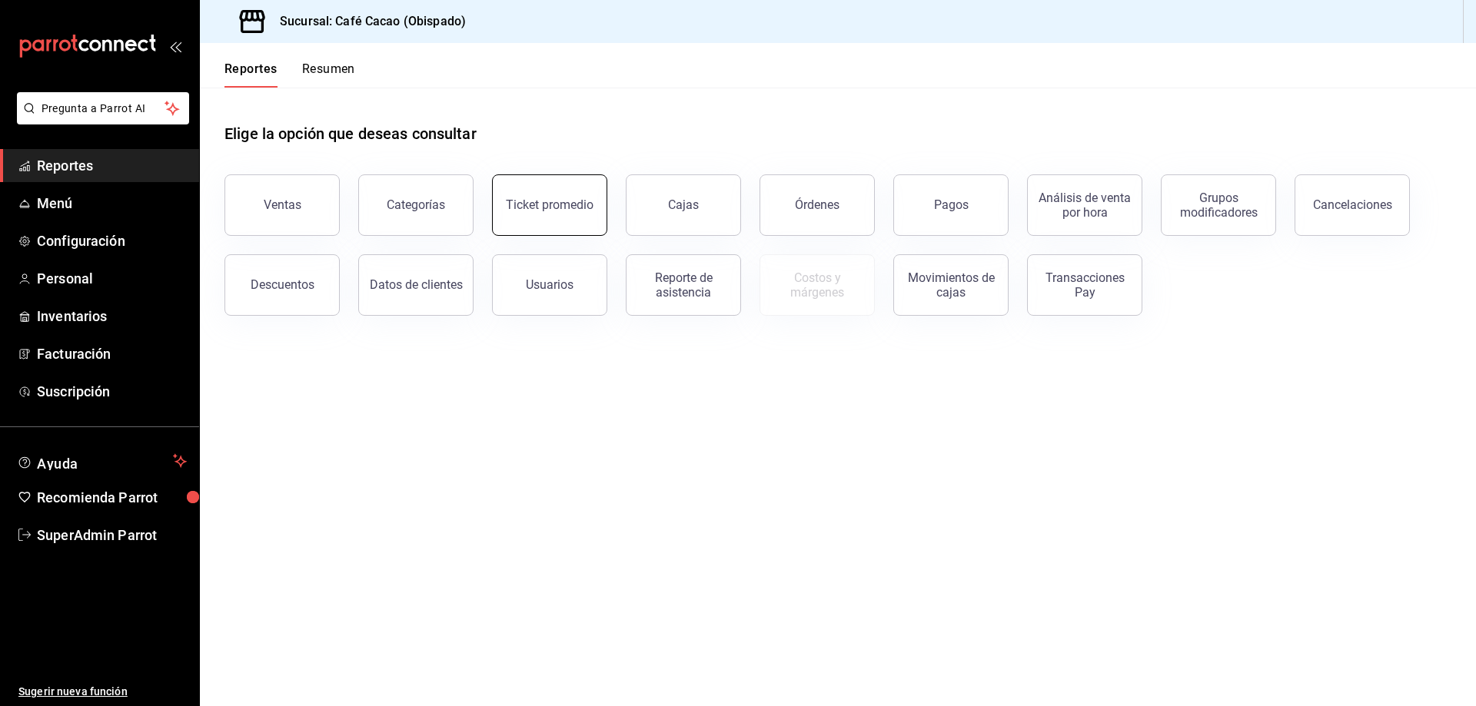
click at [566, 201] on div "Ticket promedio" at bounding box center [550, 205] width 88 height 15
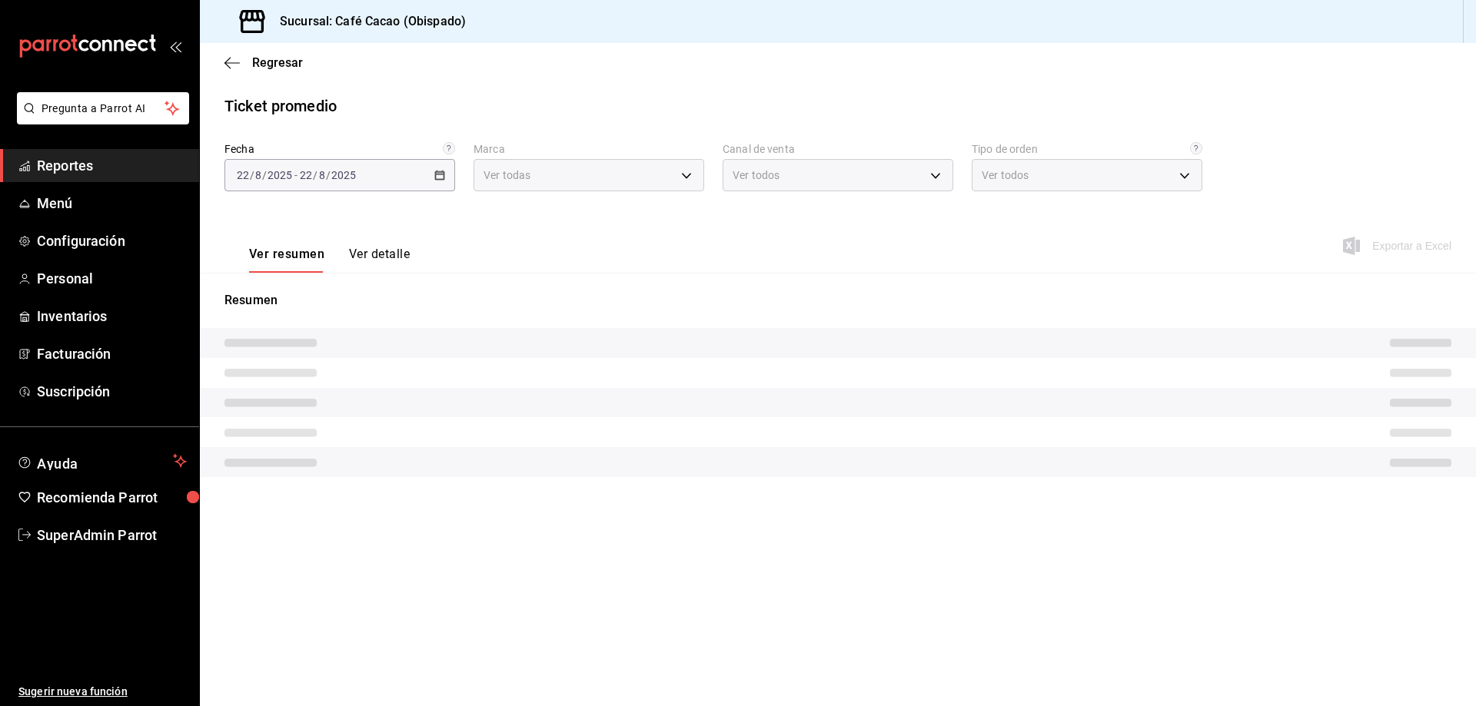
type input "971dcee1-c90c-4aa5-9ae6-cd5a304ea399"
type input "PARROT,UBER_EATS,RAPPI,DIDI_FOOD,ONLINE"
type input "31af4aa4-216d-4a31-a2af-9362df255b0f,28616d2c-5b5f-47b3-84ad-f2479417fe0c,d4524…"
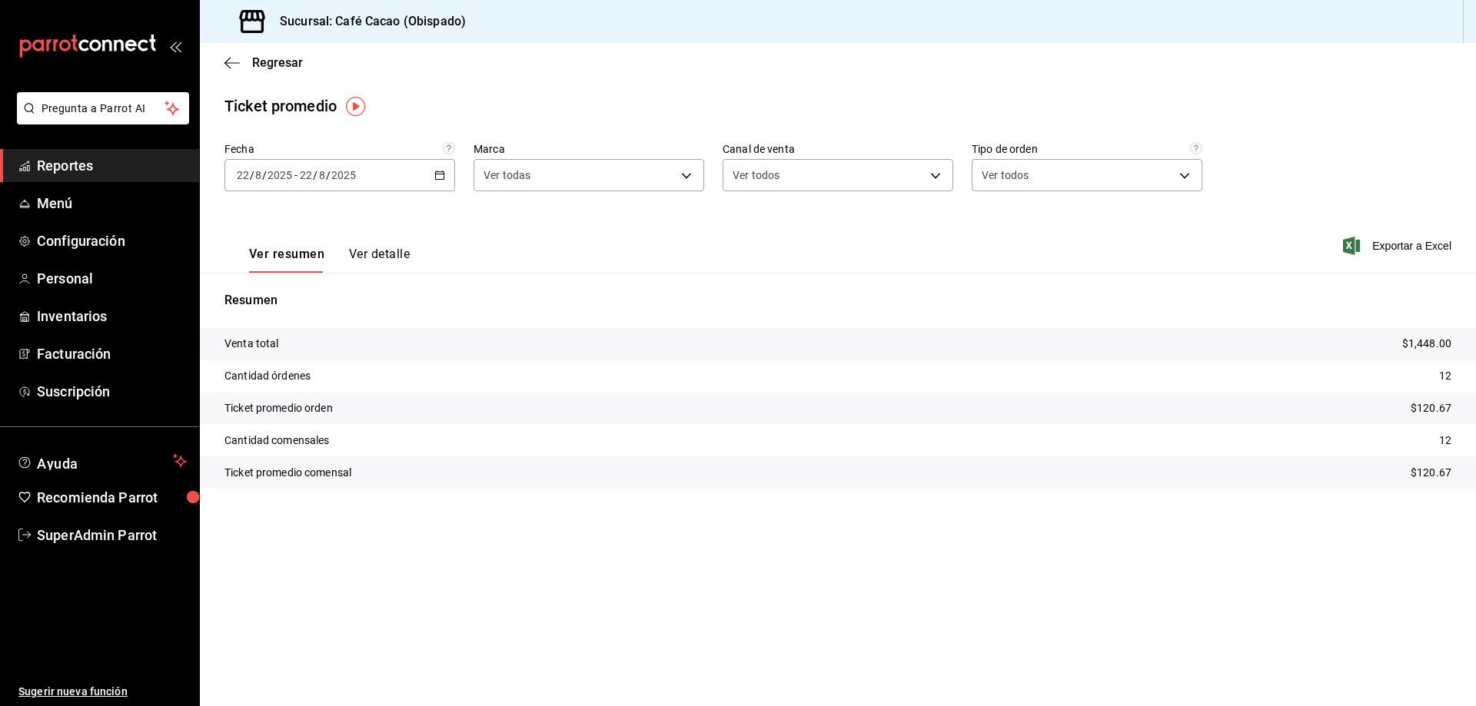
click at [133, 168] on span "Reportes" at bounding box center [112, 165] width 150 height 21
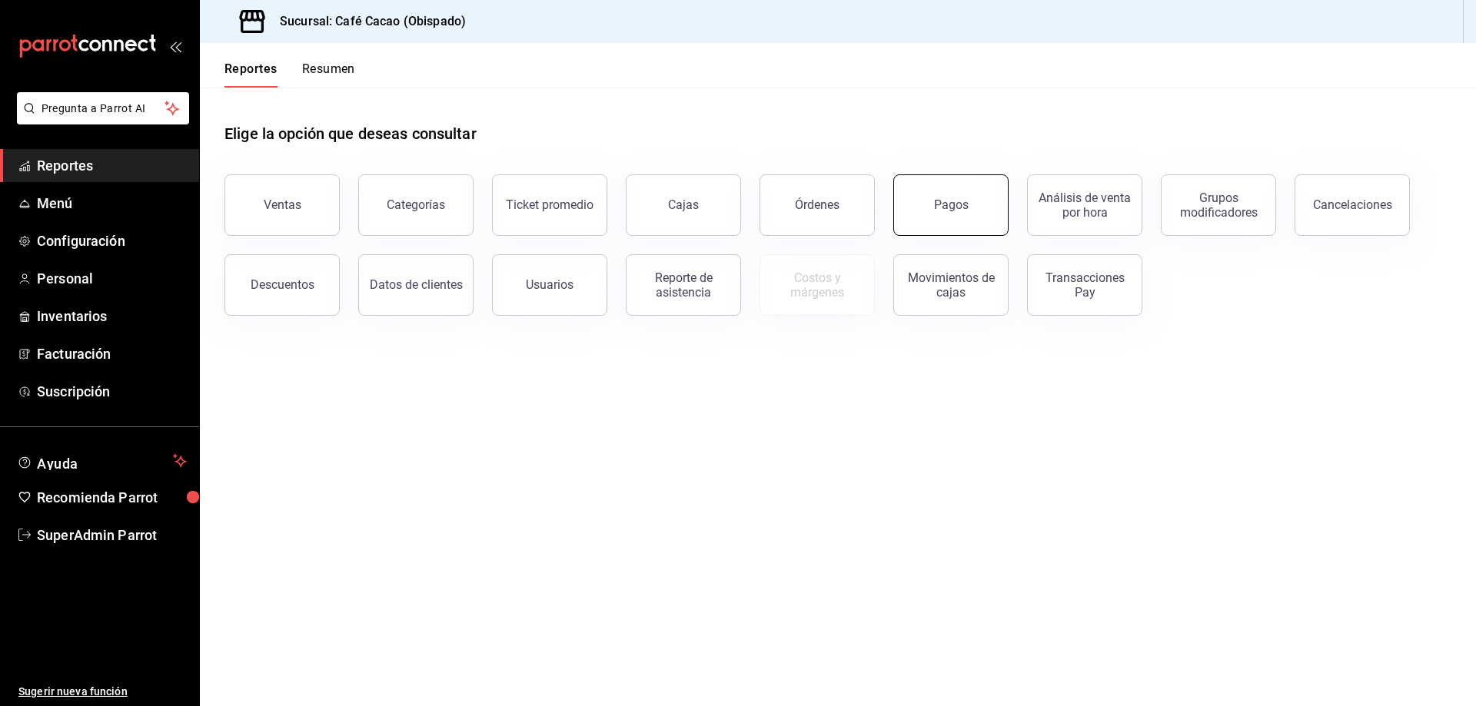
click at [912, 210] on button "Pagos" at bounding box center [950, 204] width 115 height 61
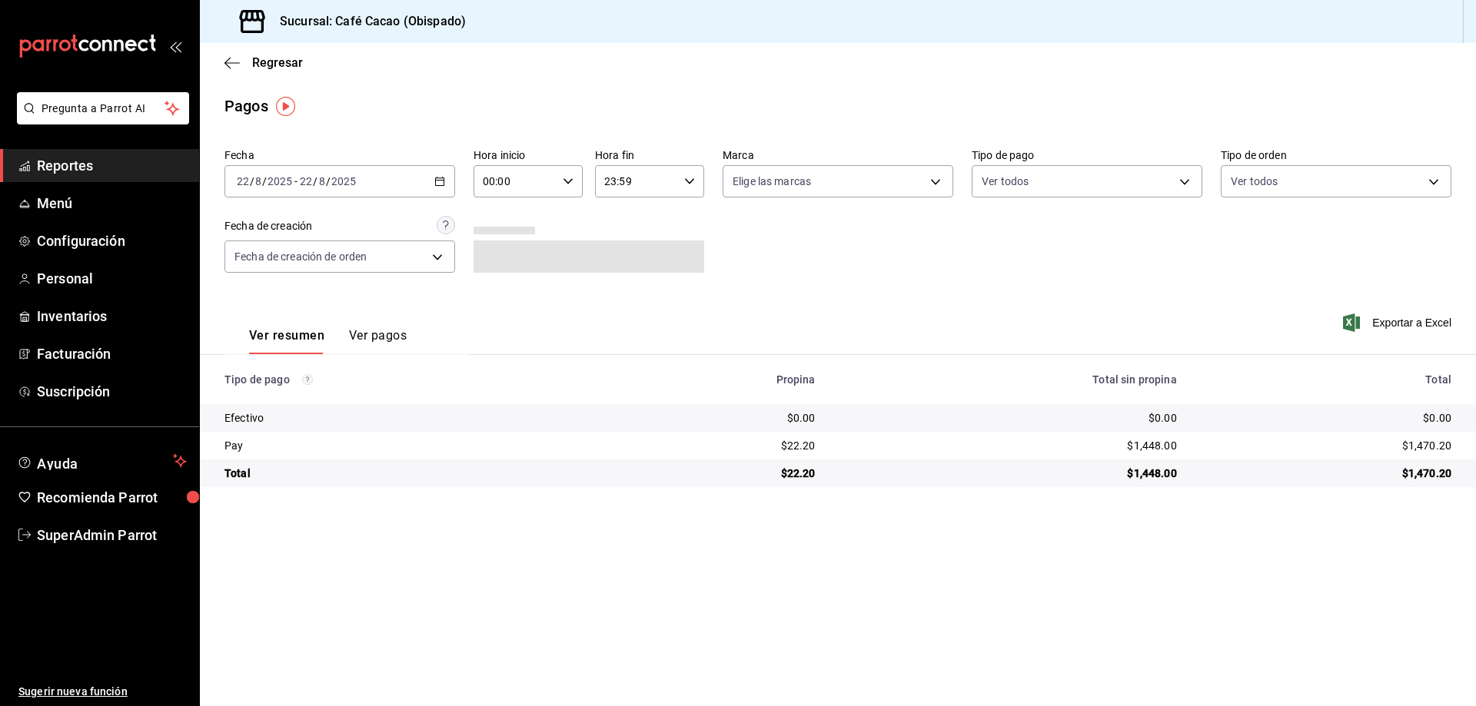
click at [130, 166] on span "Reportes" at bounding box center [112, 165] width 150 height 21
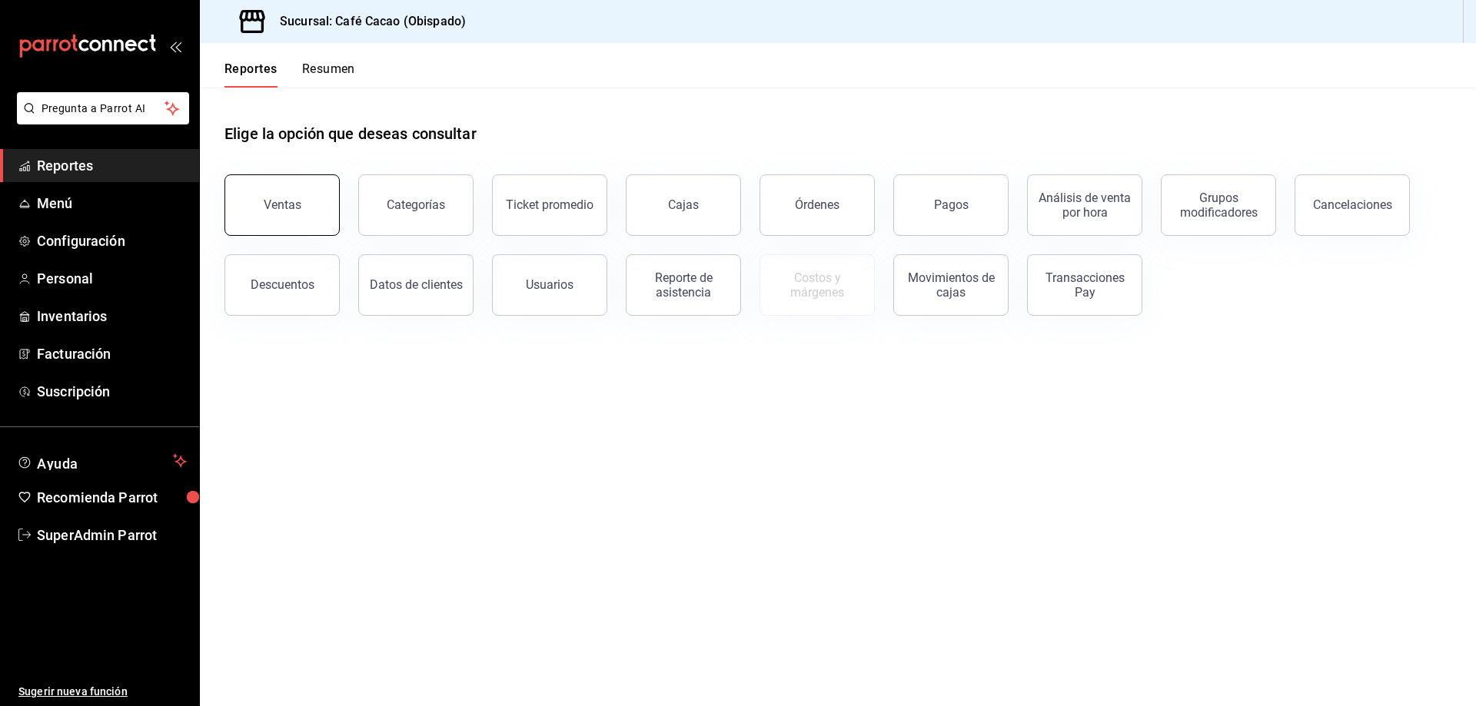
click at [307, 201] on button "Ventas" at bounding box center [281, 204] width 115 height 61
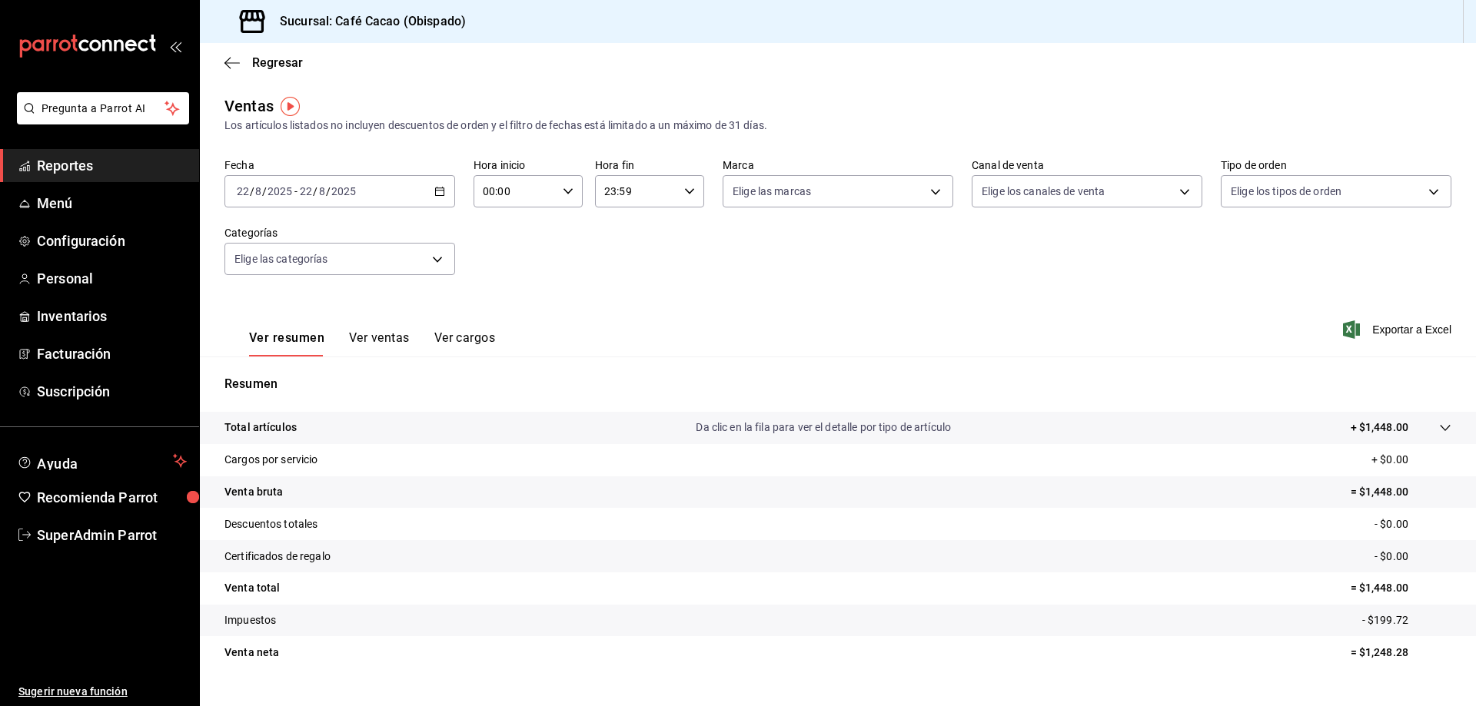
scroll to position [30, 0]
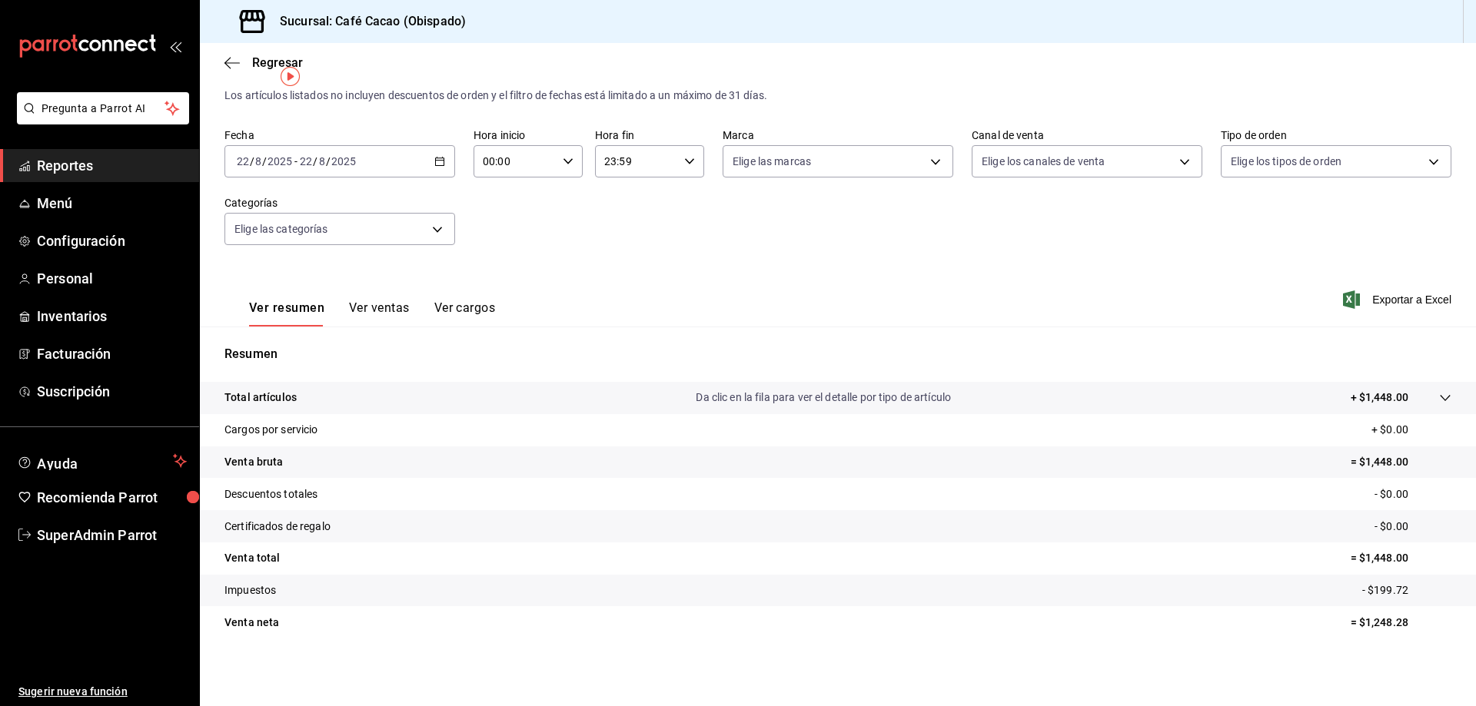
click at [148, 164] on span "Reportes" at bounding box center [112, 165] width 150 height 21
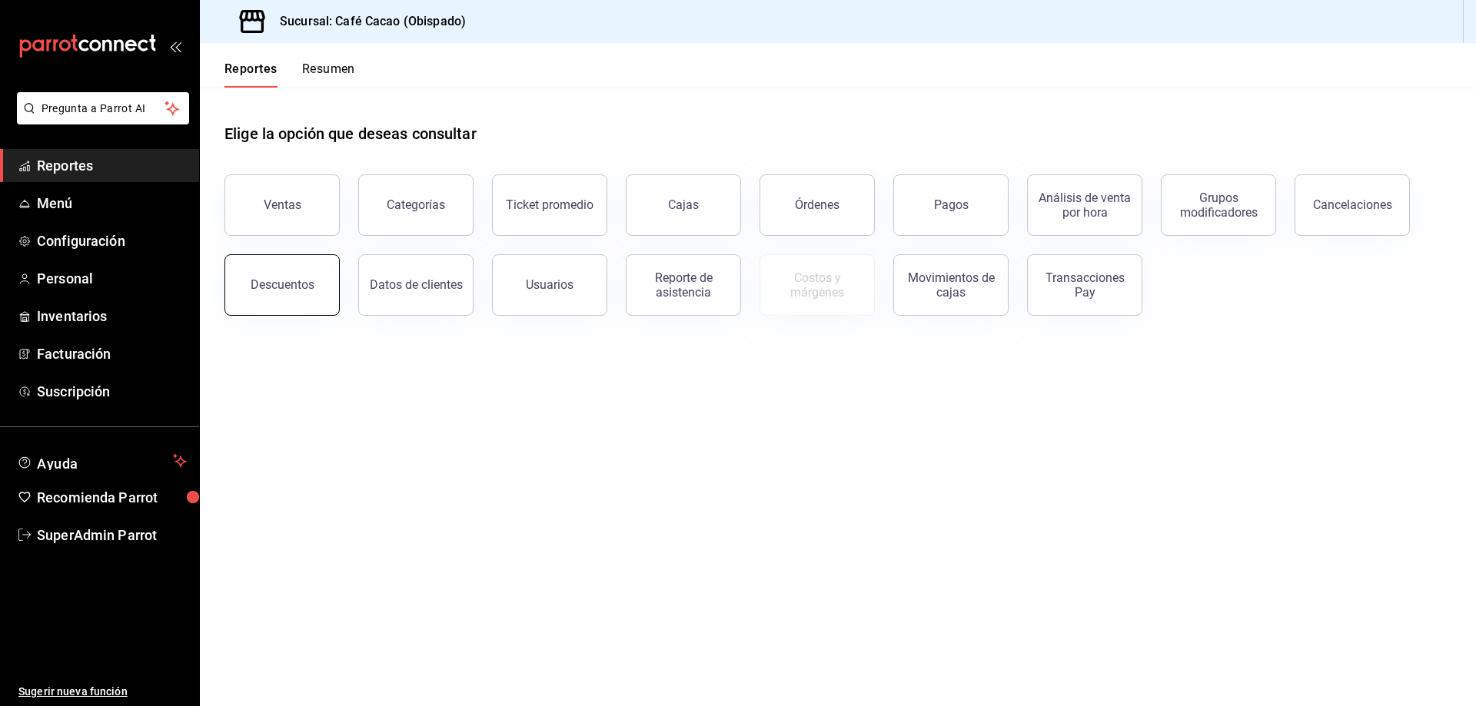
click at [281, 274] on button "Descuentos" at bounding box center [281, 284] width 115 height 61
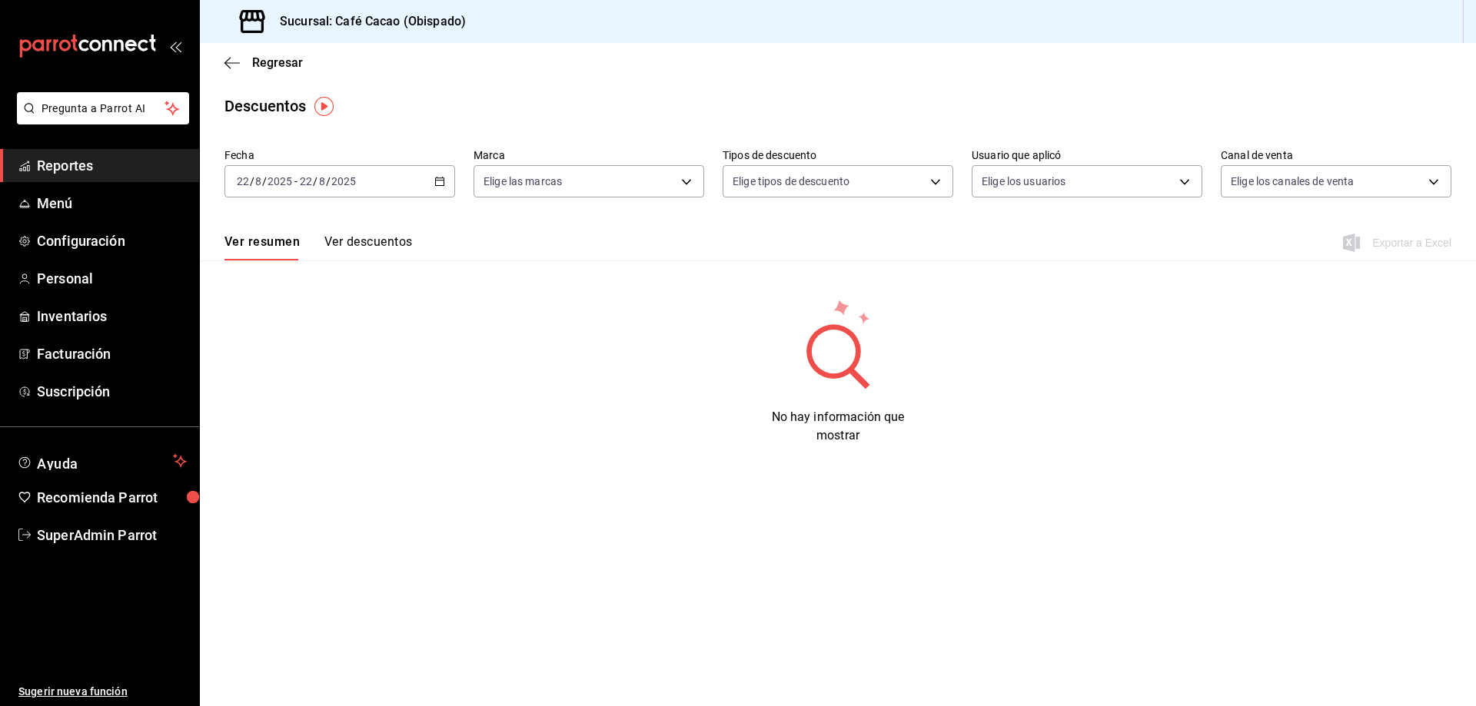
click at [359, 239] on button "Ver descuentos" at bounding box center [368, 247] width 88 height 26
click at [105, 155] on span "Reportes" at bounding box center [112, 165] width 150 height 21
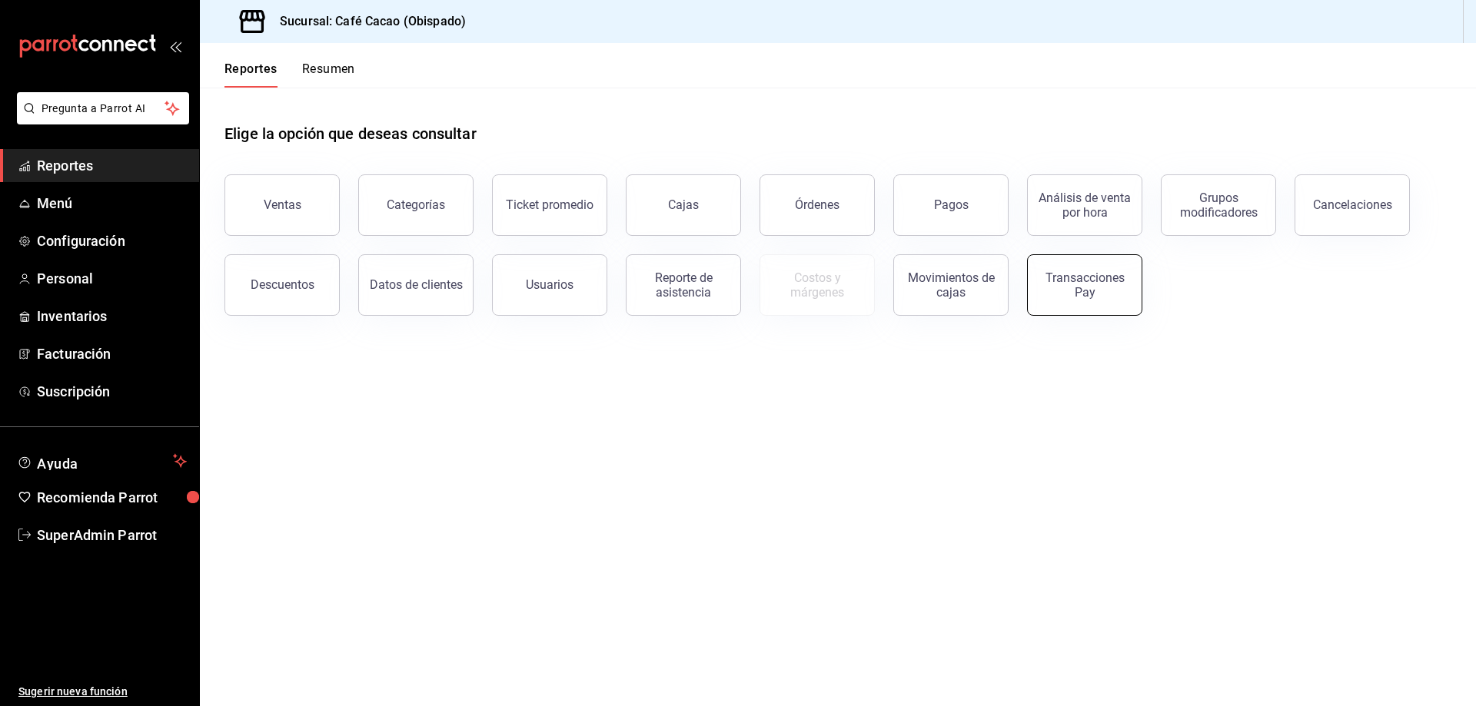
click at [1044, 292] on div "Transacciones Pay" at bounding box center [1084, 285] width 95 height 29
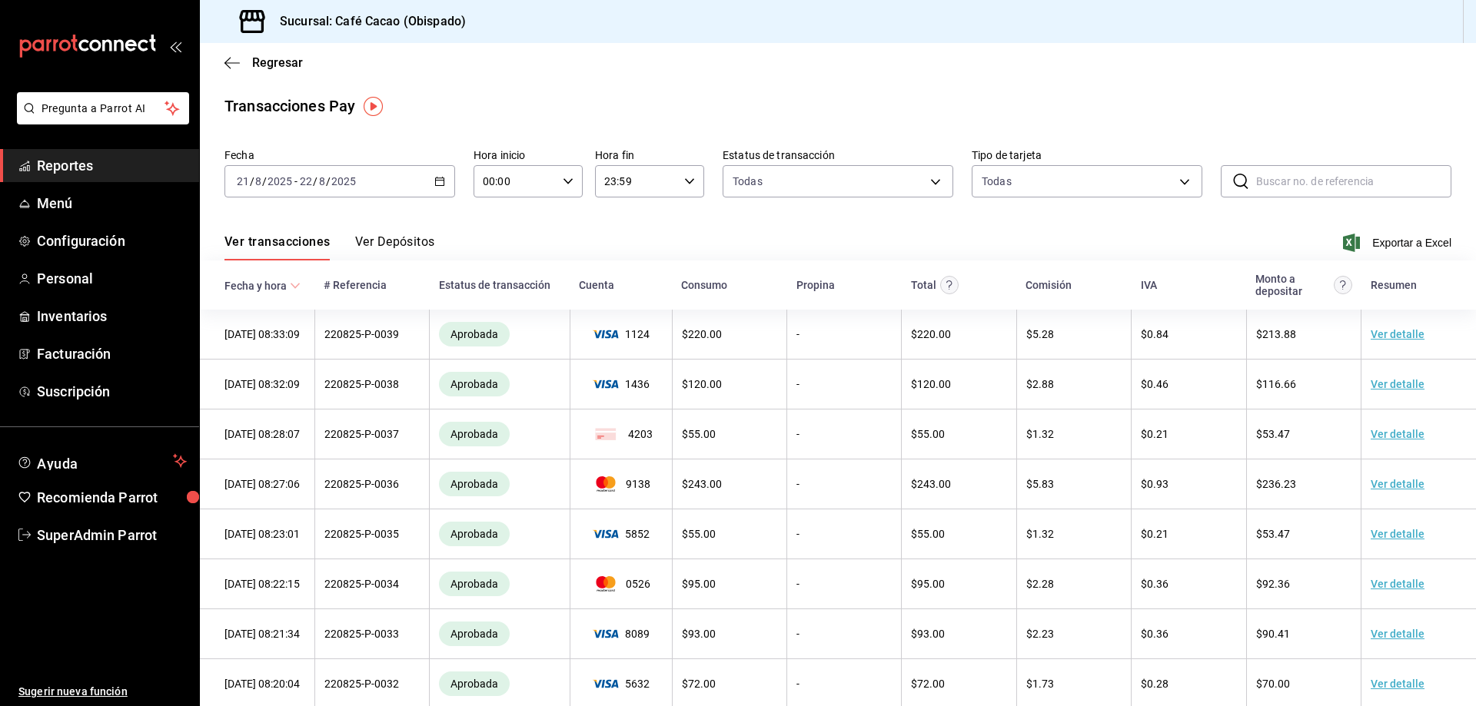
click at [151, 158] on span "Reportes" at bounding box center [112, 165] width 150 height 21
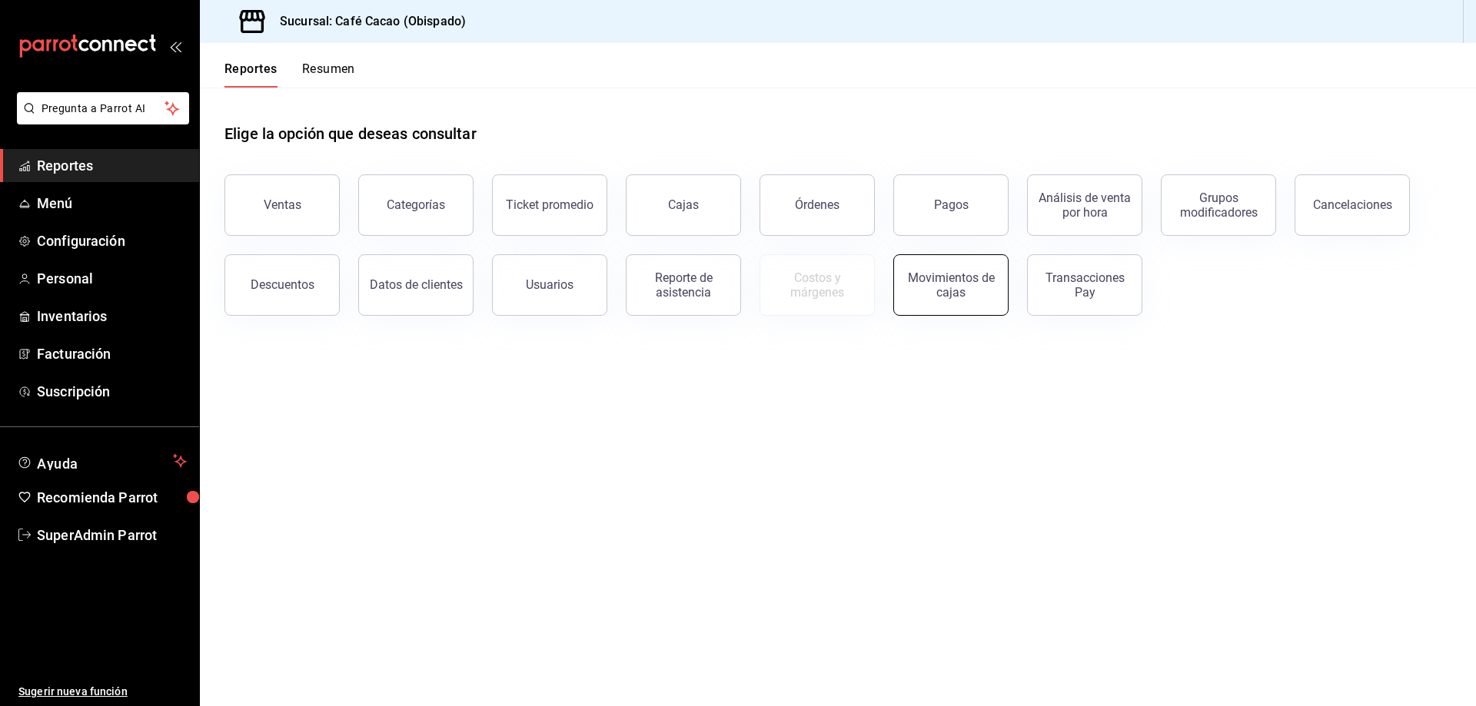
click at [904, 265] on button "Movimientos de cajas" at bounding box center [950, 284] width 115 height 61
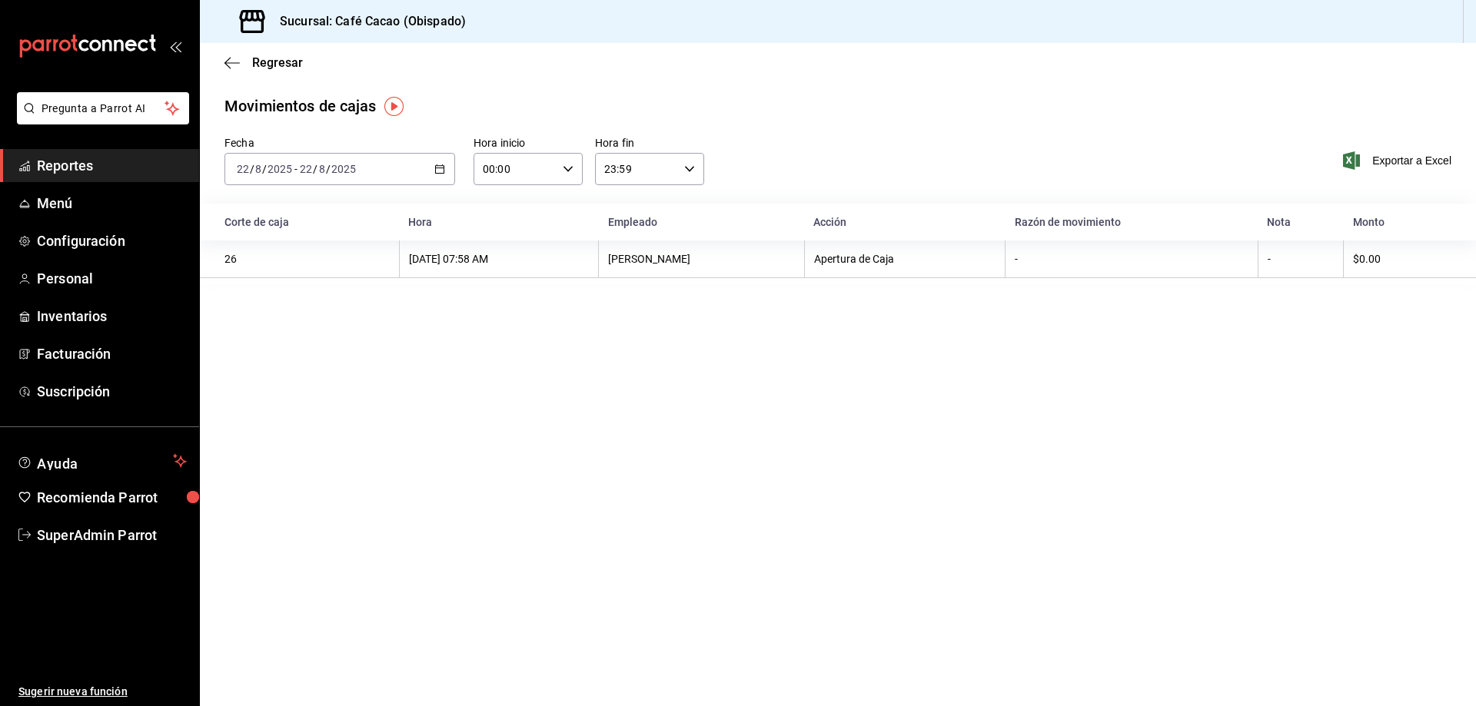
click at [158, 172] on span "Reportes" at bounding box center [112, 165] width 150 height 21
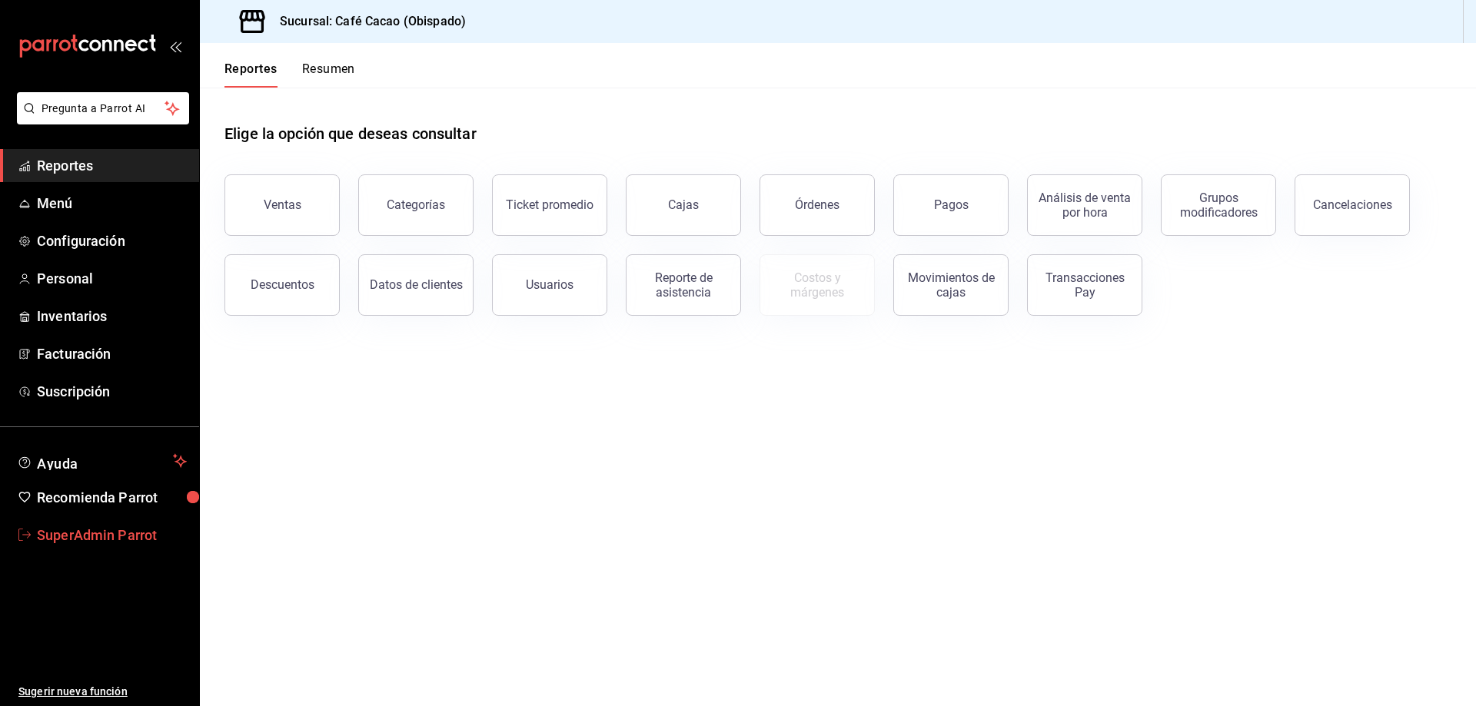
click at [96, 532] on span "SuperAdmin Parrot" at bounding box center [112, 535] width 150 height 21
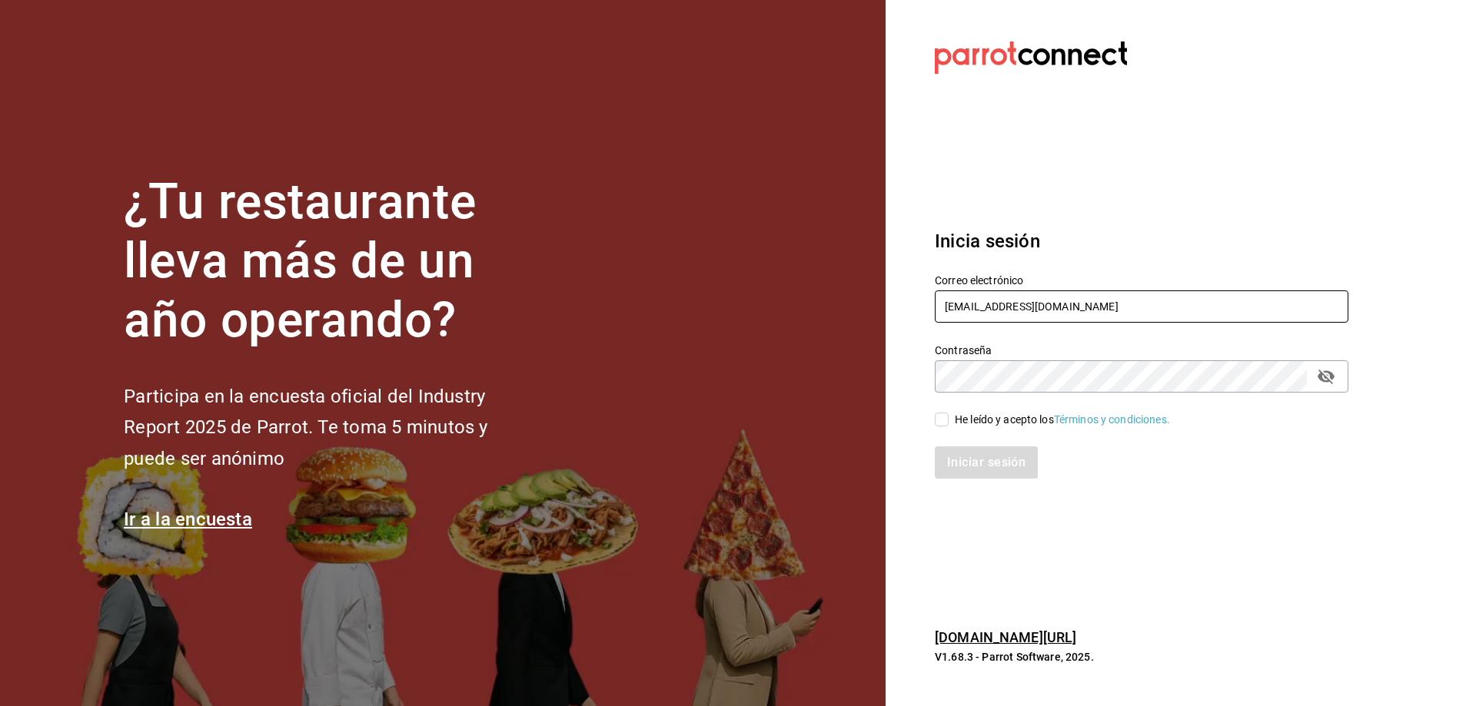
click at [1102, 292] on input "[EMAIL_ADDRESS][DOMAIN_NAME]" at bounding box center [1142, 307] width 414 height 32
type input "[EMAIL_ADDRESS][DOMAIN_NAME]"
click at [974, 416] on div "He leído y acepto los Términos y condiciones." at bounding box center [1062, 420] width 215 height 16
click at [949, 416] on input "He leído y acepto los Términos y condiciones." at bounding box center [942, 420] width 14 height 14
checkbox input "true"
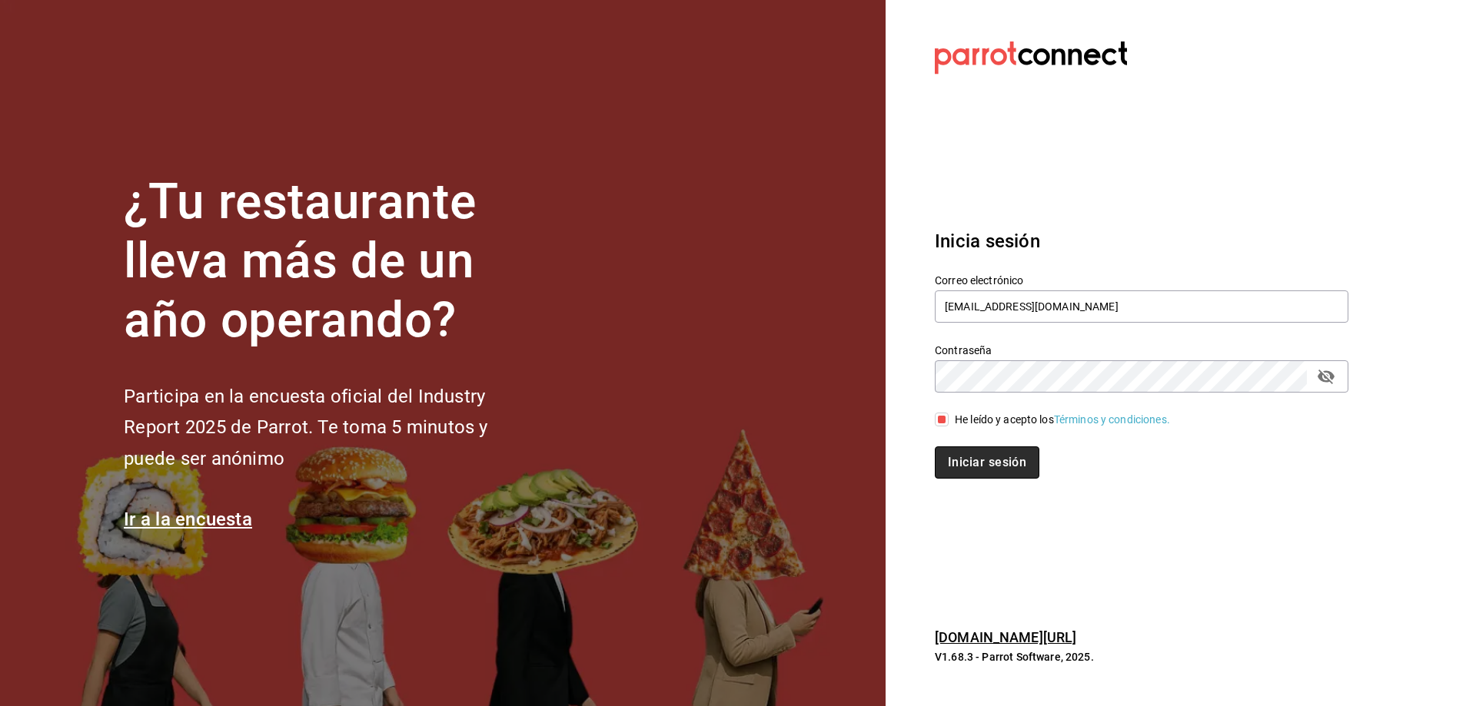
click at [989, 467] on button "Iniciar sesión" at bounding box center [987, 463] width 105 height 32
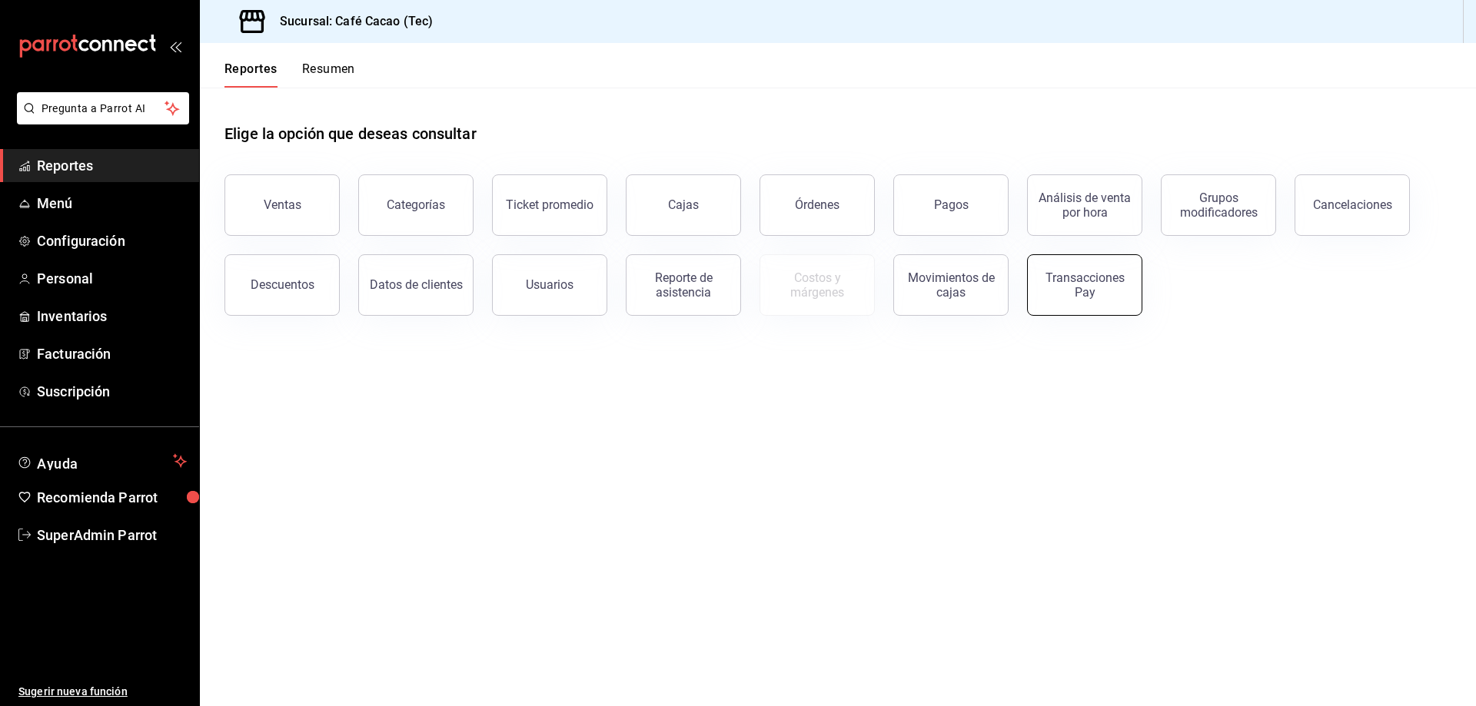
click at [1110, 291] on div "Transacciones Pay" at bounding box center [1084, 285] width 95 height 29
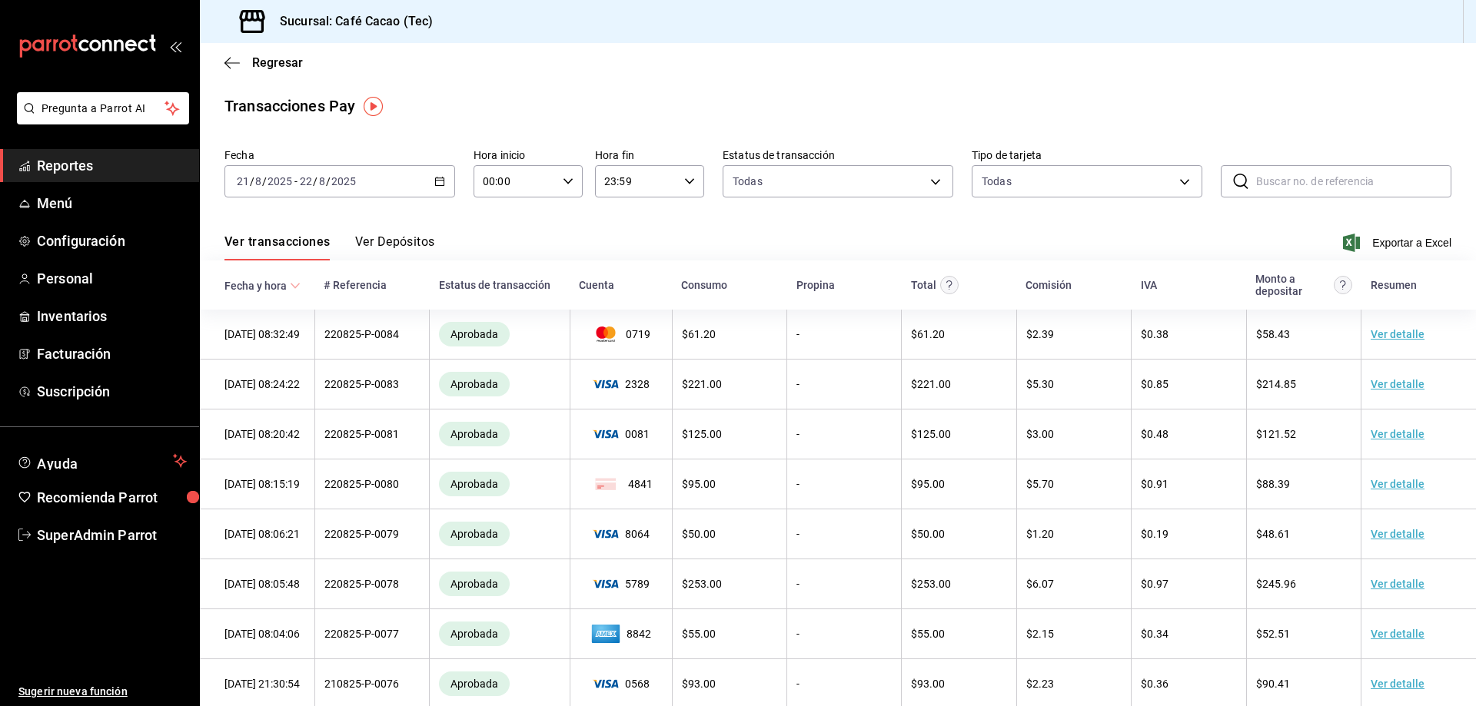
click at [121, 179] on link "Reportes" at bounding box center [99, 165] width 199 height 33
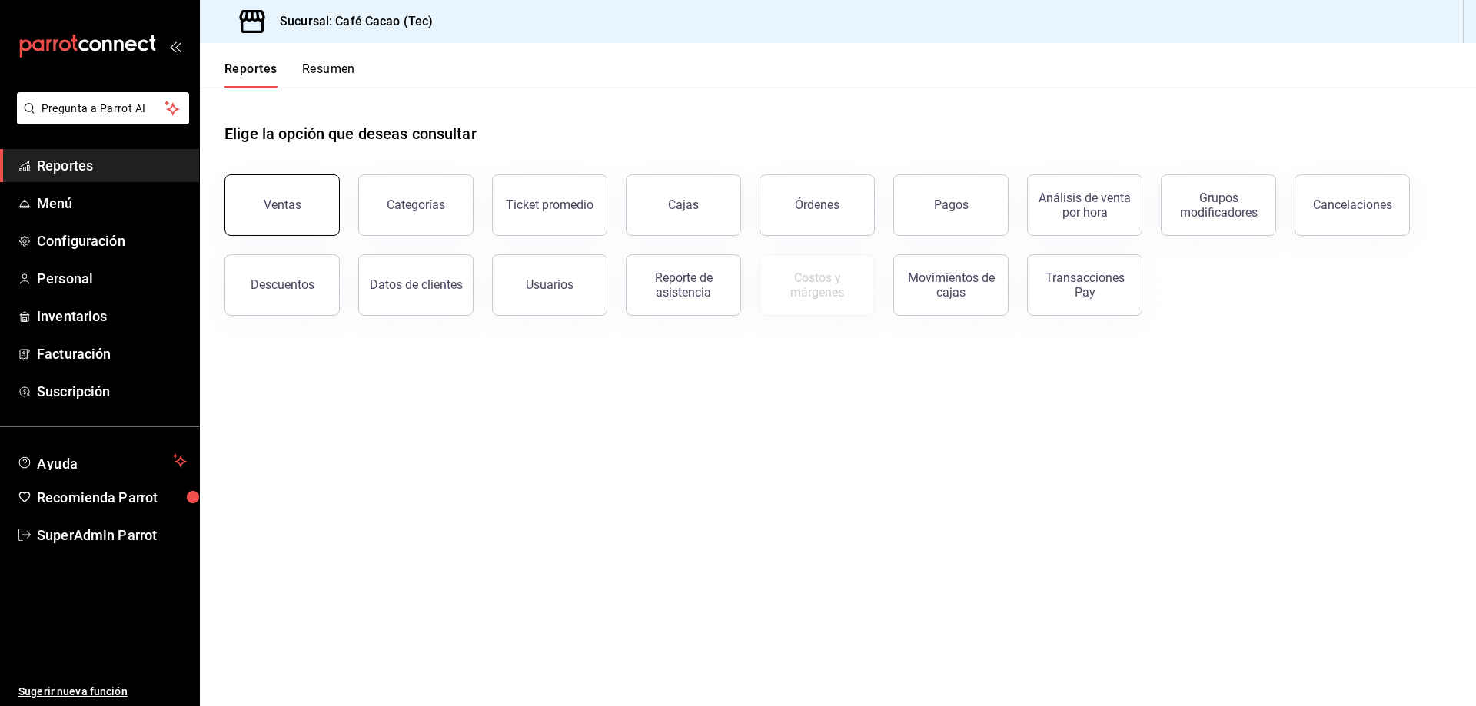
click at [300, 221] on button "Ventas" at bounding box center [281, 204] width 115 height 61
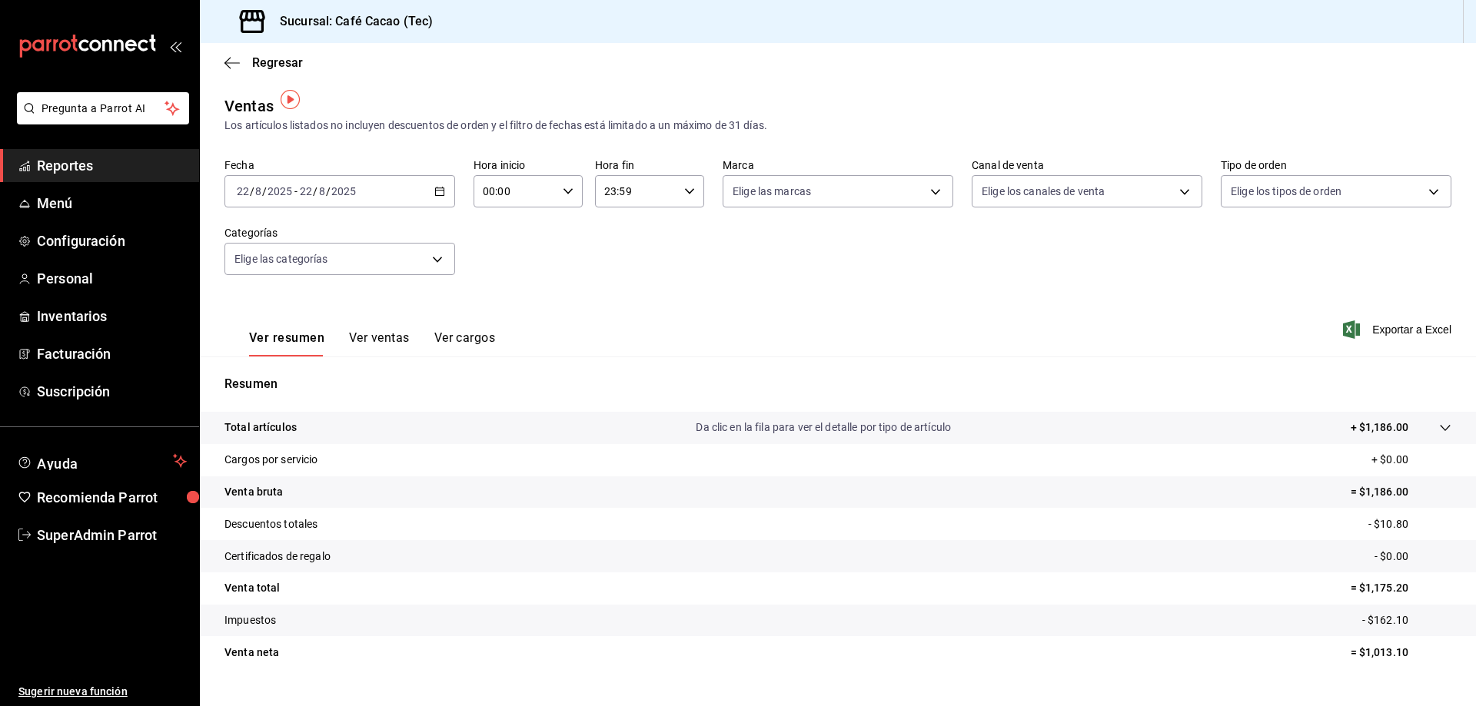
scroll to position [30, 0]
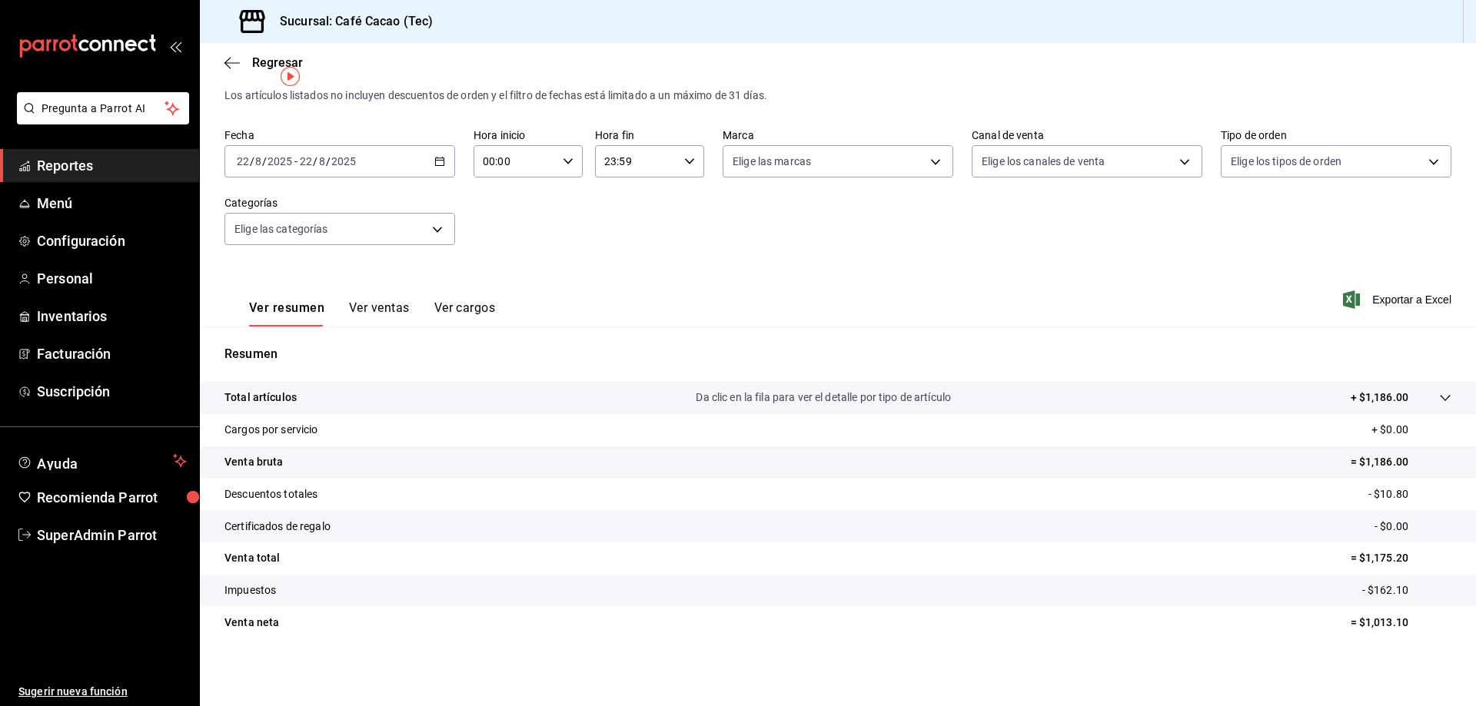
click at [231, 155] on div "[DATE] [DATE] - [DATE] [DATE]" at bounding box center [339, 161] width 231 height 32
click at [322, 306] on span "Mes actual" at bounding box center [297, 312] width 119 height 16
click at [132, 168] on span "Reportes" at bounding box center [112, 165] width 150 height 21
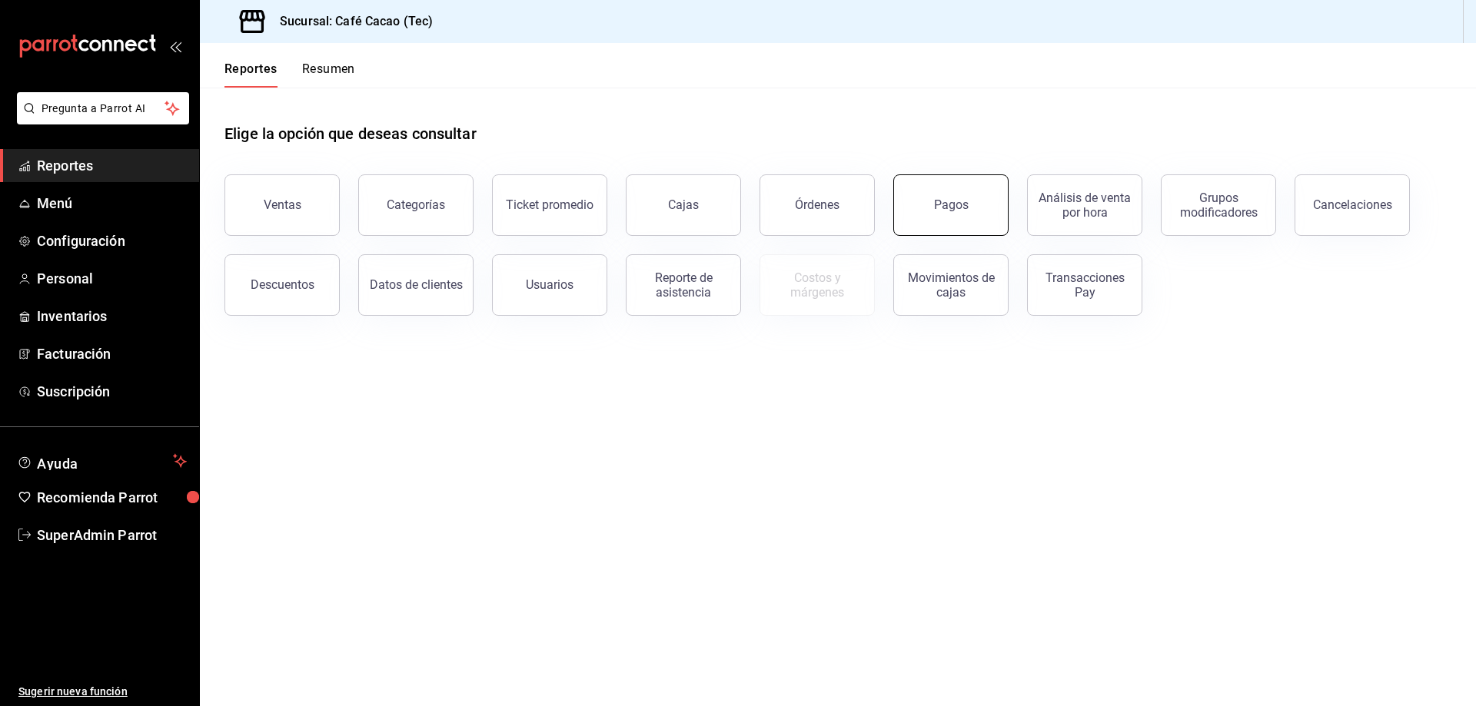
click at [936, 218] on button "Pagos" at bounding box center [950, 204] width 115 height 61
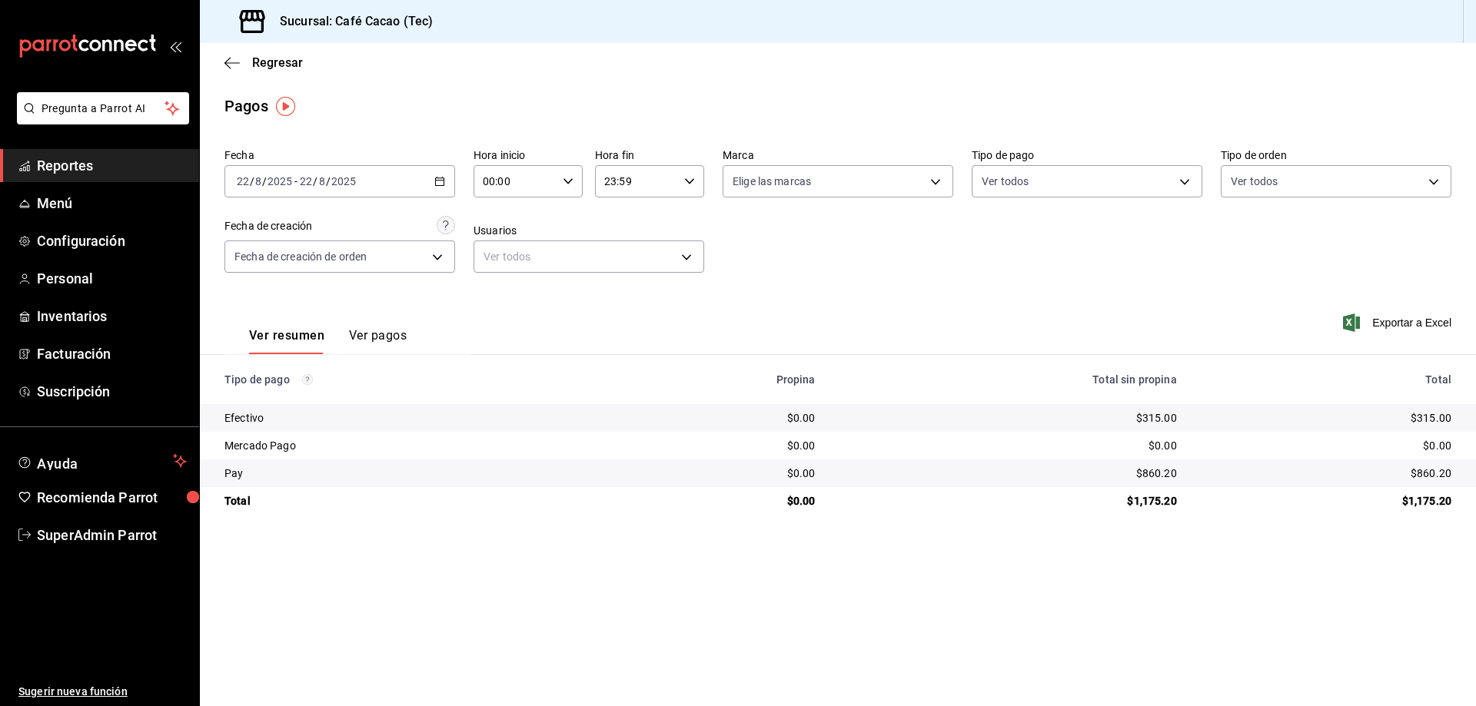
drag, startPoint x: 374, startPoint y: 201, endPoint x: 374, endPoint y: 188, distance: 13.9
click at [374, 197] on div "Fecha 2025-08-22 22 / 8 / 2025 - 2025-08-22 22 / 8 / 2025 Hora inicio 00:00 Hor…" at bounding box center [837, 216] width 1227 height 149
click at [374, 188] on div "[DATE] [DATE] - [DATE] [DATE]" at bounding box center [339, 181] width 231 height 32
click at [306, 338] on span "Mes actual" at bounding box center [297, 332] width 119 height 16
click at [63, 166] on span "Reportes" at bounding box center [112, 165] width 150 height 21
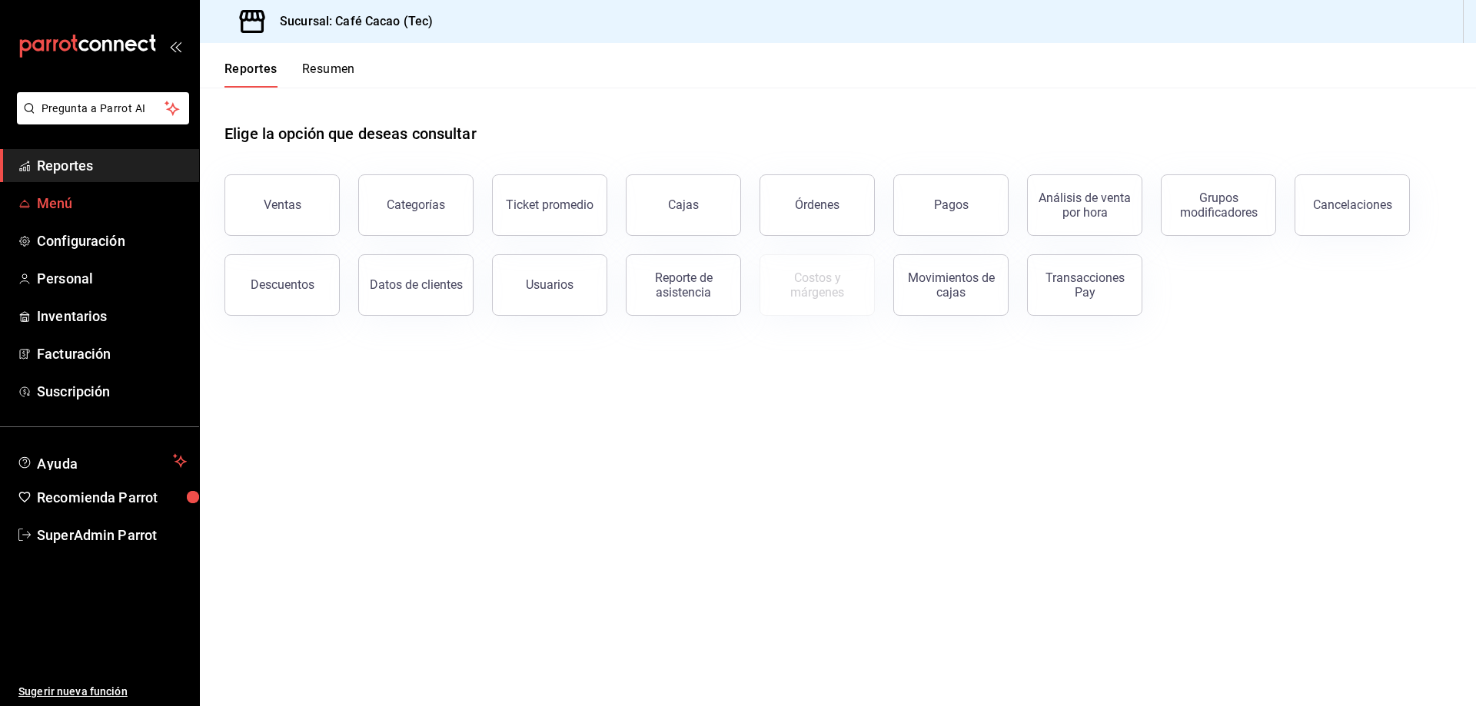
click at [108, 201] on span "Menú" at bounding box center [112, 203] width 150 height 21
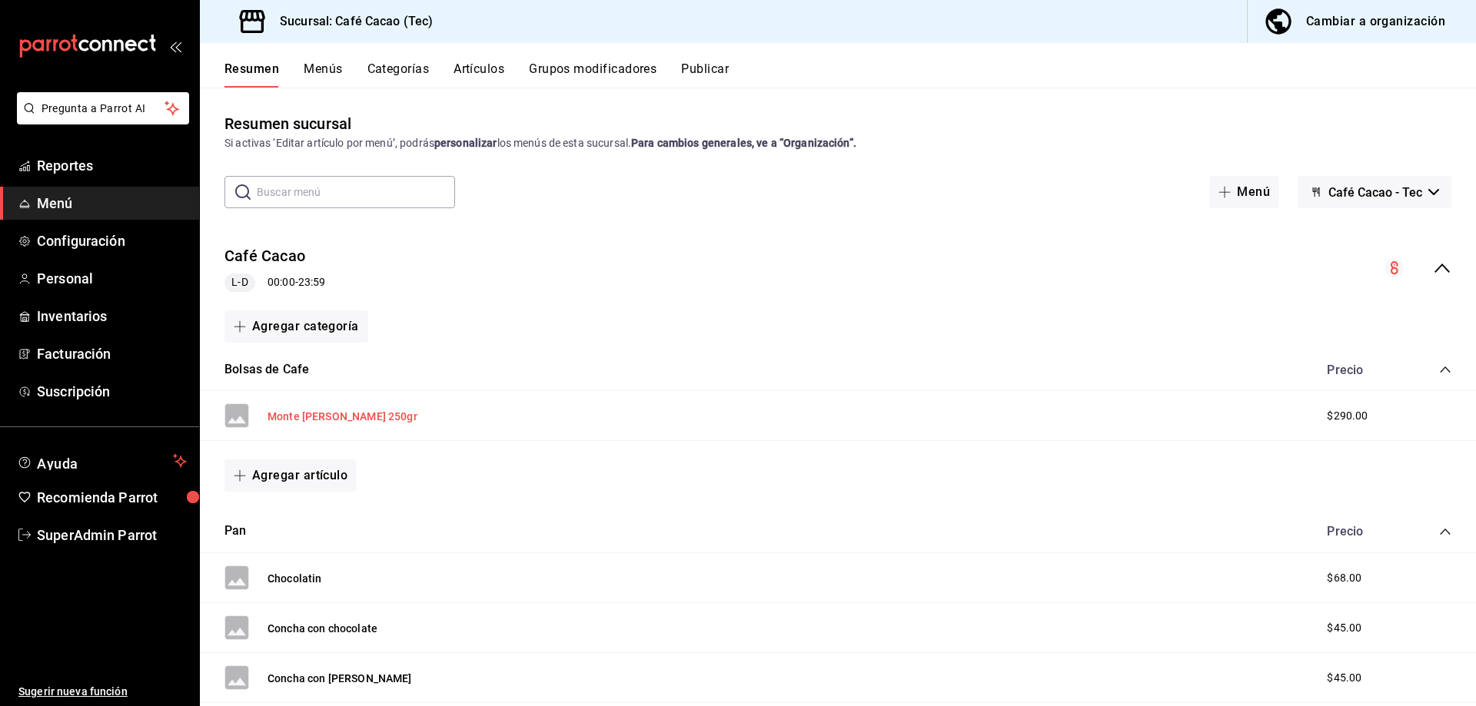
click at [342, 414] on button "[PERSON_NAME] 250gr" at bounding box center [343, 416] width 150 height 15
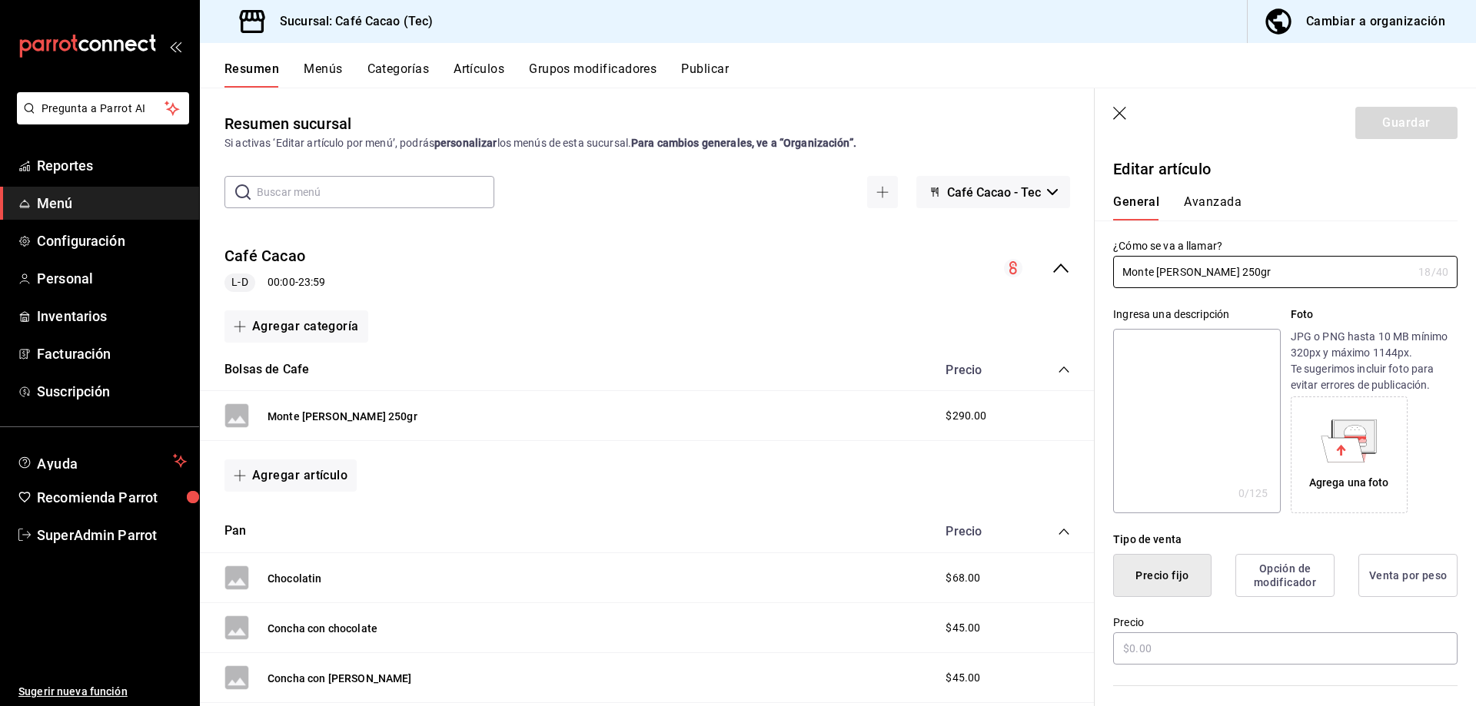
type input "$290.00"
radio input "false"
radio input "true"
drag, startPoint x: 1221, startPoint y: 210, endPoint x: 1222, endPoint y: 225, distance: 15.4
click at [1222, 210] on button "Avanzada" at bounding box center [1213, 207] width 58 height 26
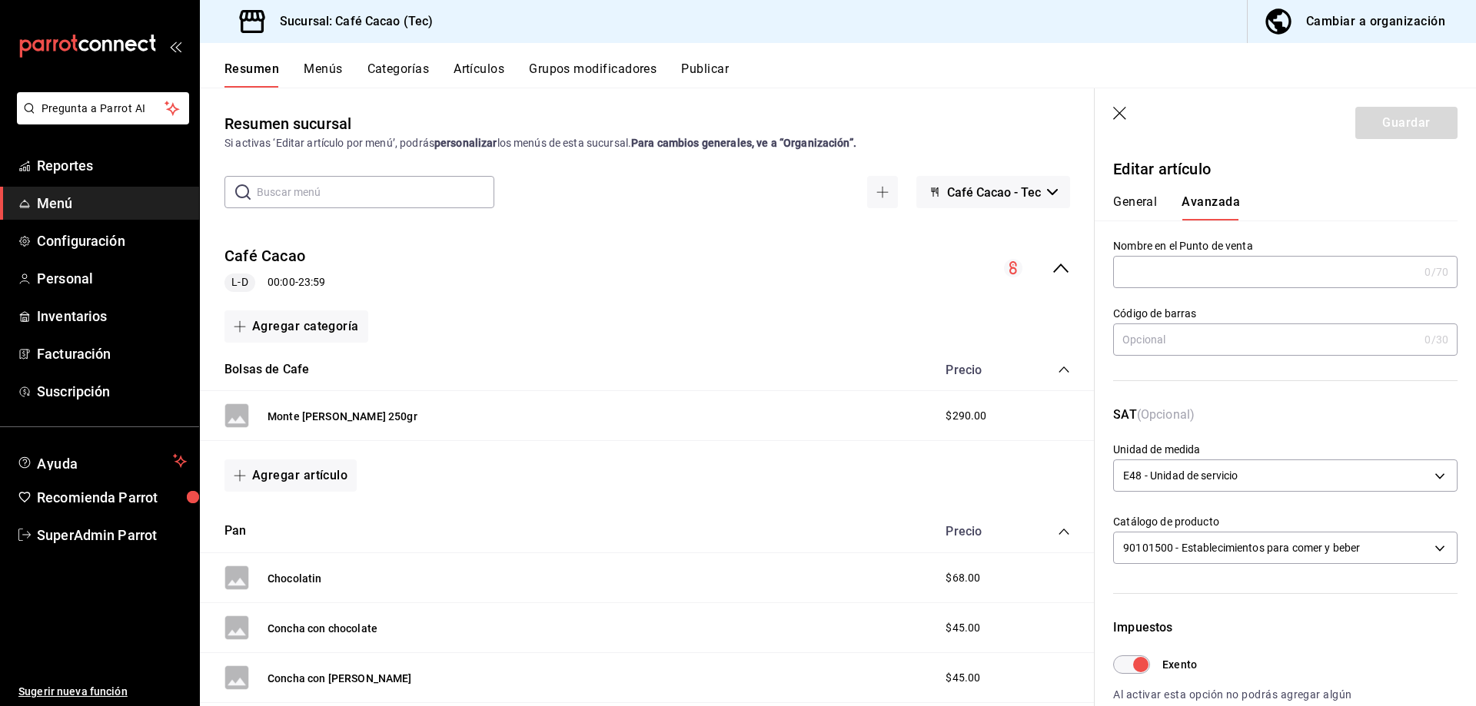
click at [1155, 174] on p "Editar artículo" at bounding box center [1285, 169] width 344 height 23
click at [1155, 185] on div "General Avanzada" at bounding box center [1276, 201] width 363 height 40
click at [1149, 202] on button "General" at bounding box center [1135, 207] width 44 height 26
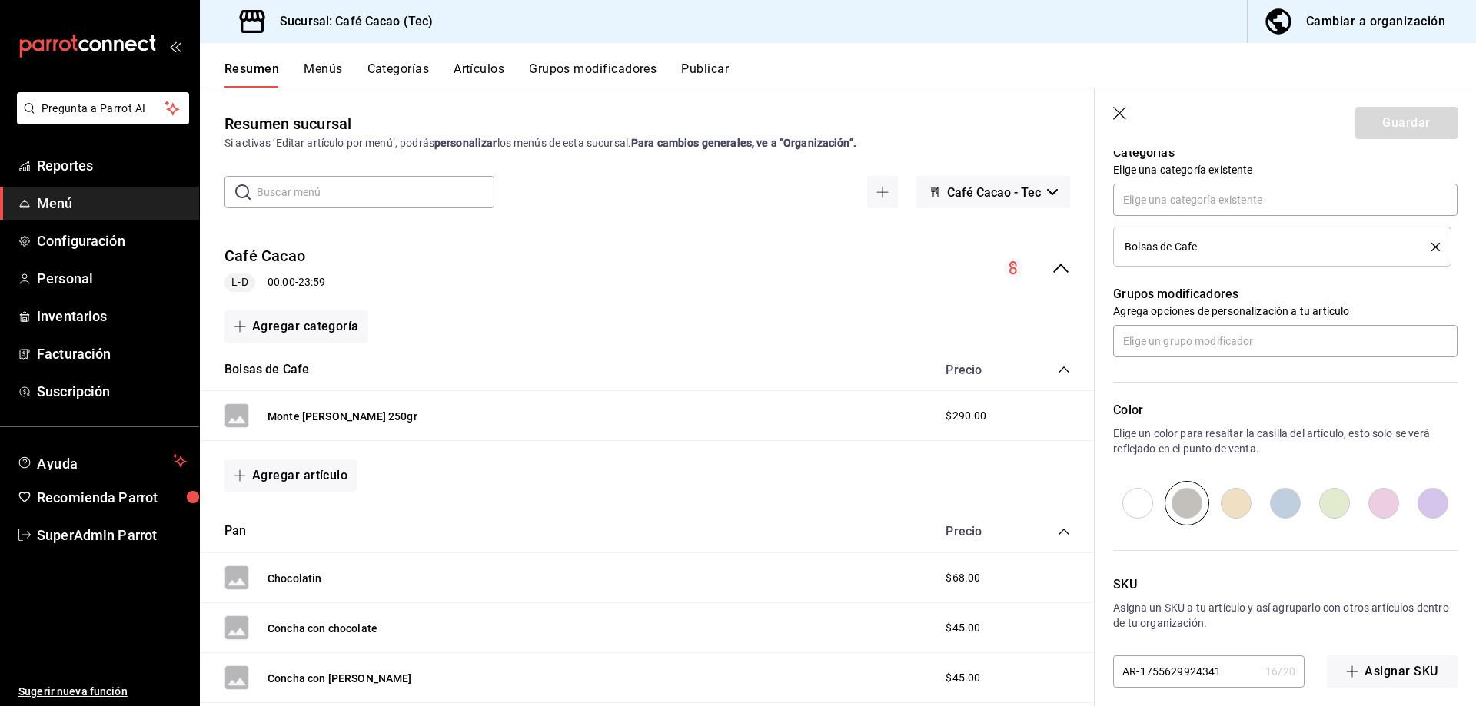
scroll to position [573, 0]
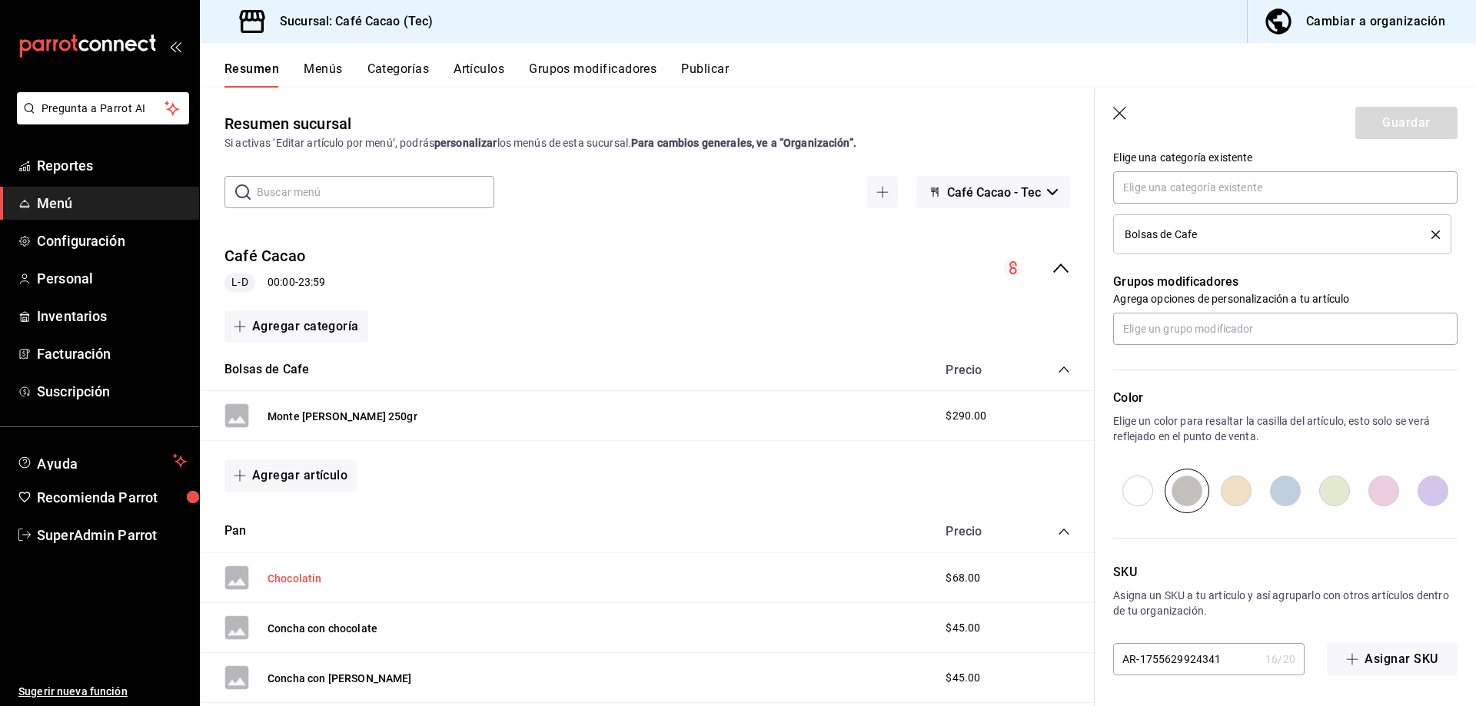
click at [306, 579] on button "Chocolatin" at bounding box center [295, 578] width 55 height 15
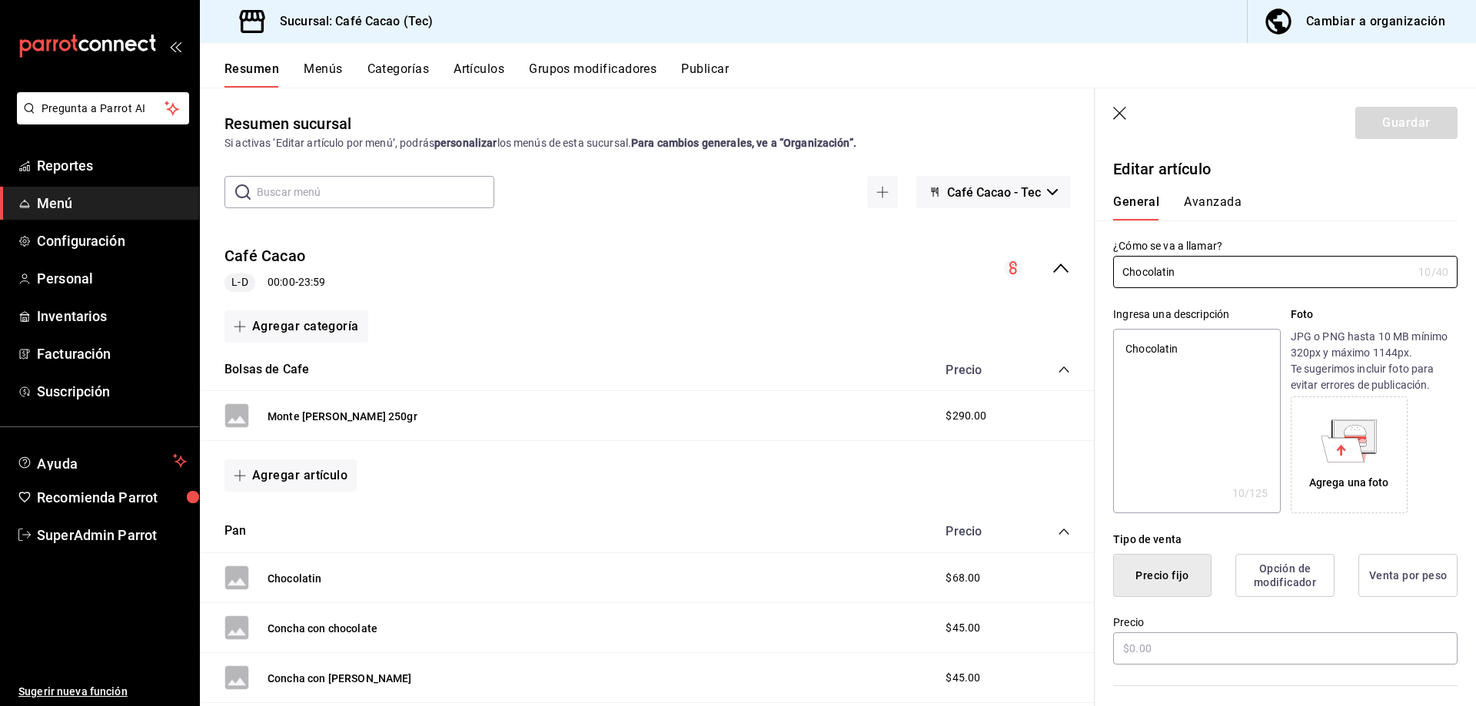
type textarea "x"
type input "$68.00"
click at [1226, 203] on button "Avanzada" at bounding box center [1213, 207] width 58 height 26
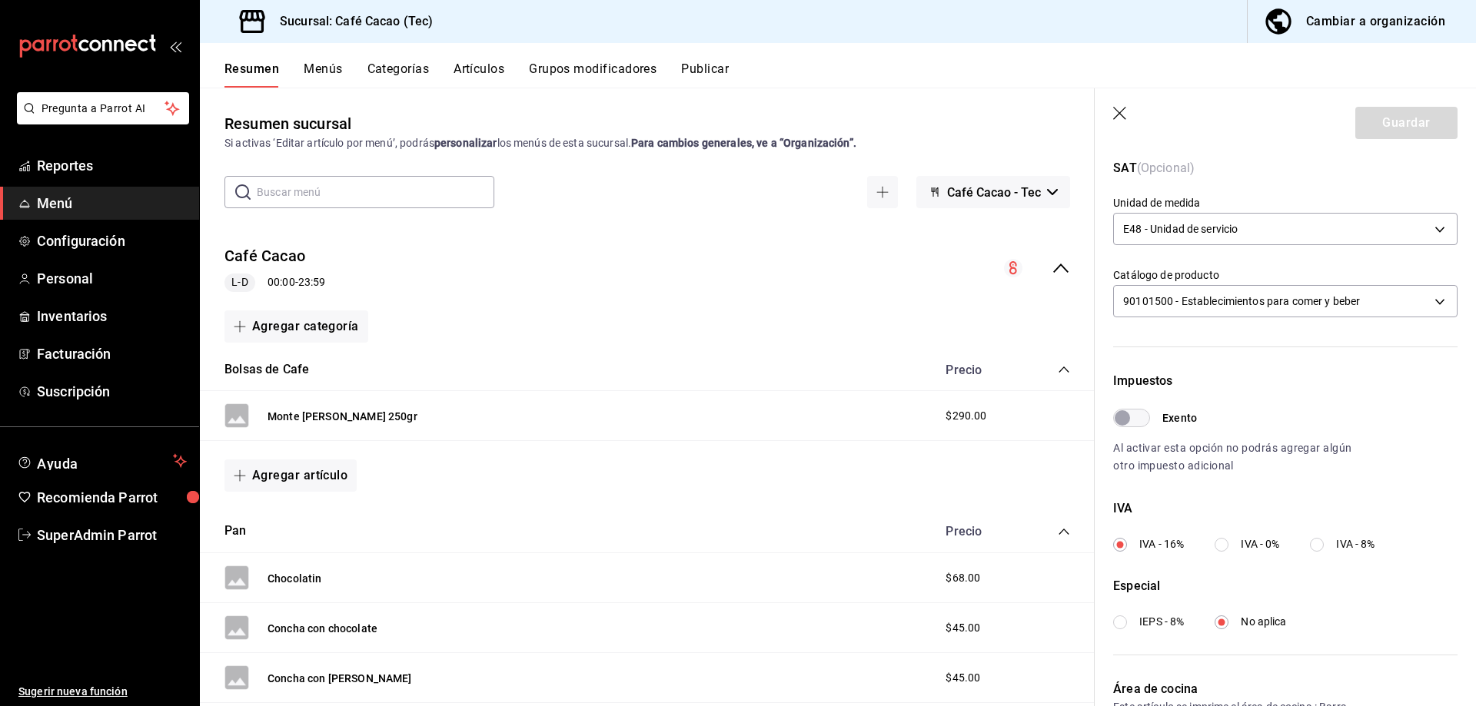
scroll to position [307, 0]
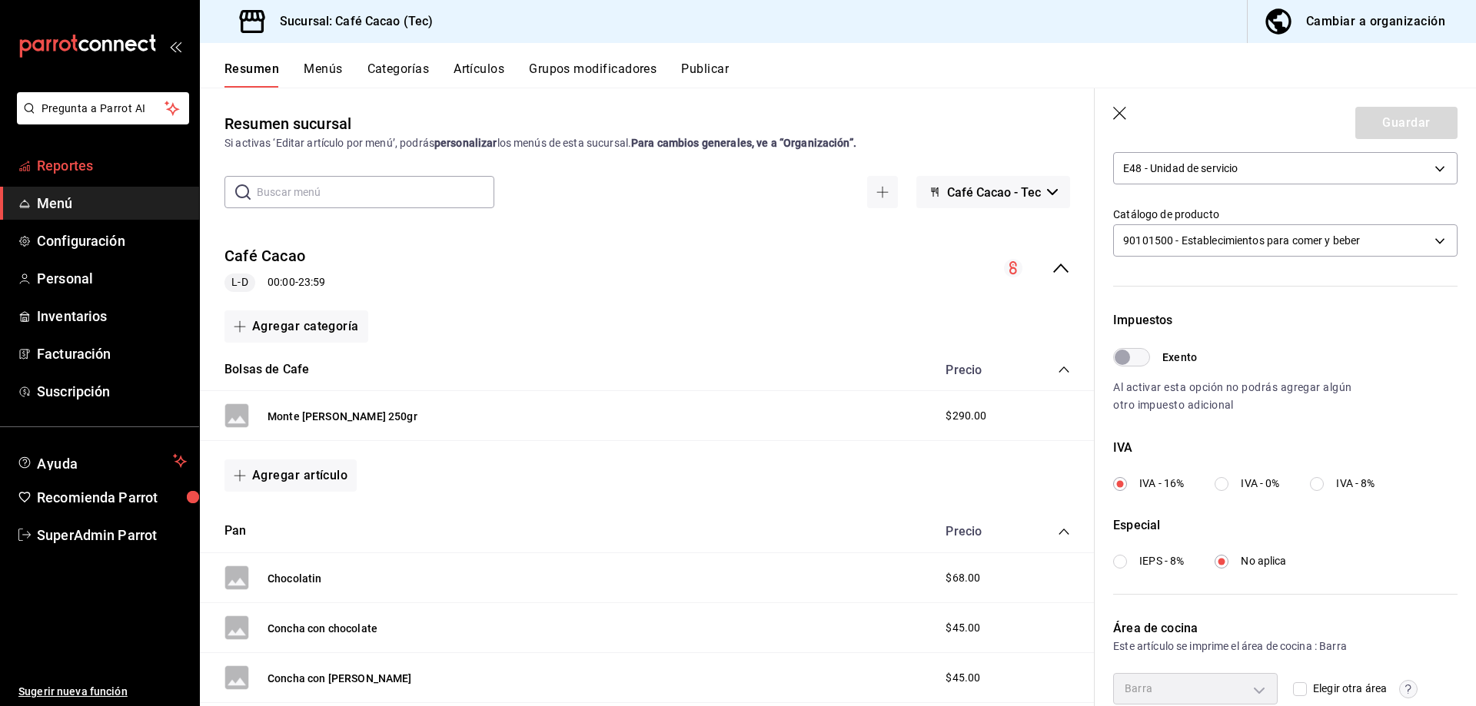
click at [100, 163] on span "Reportes" at bounding box center [112, 165] width 150 height 21
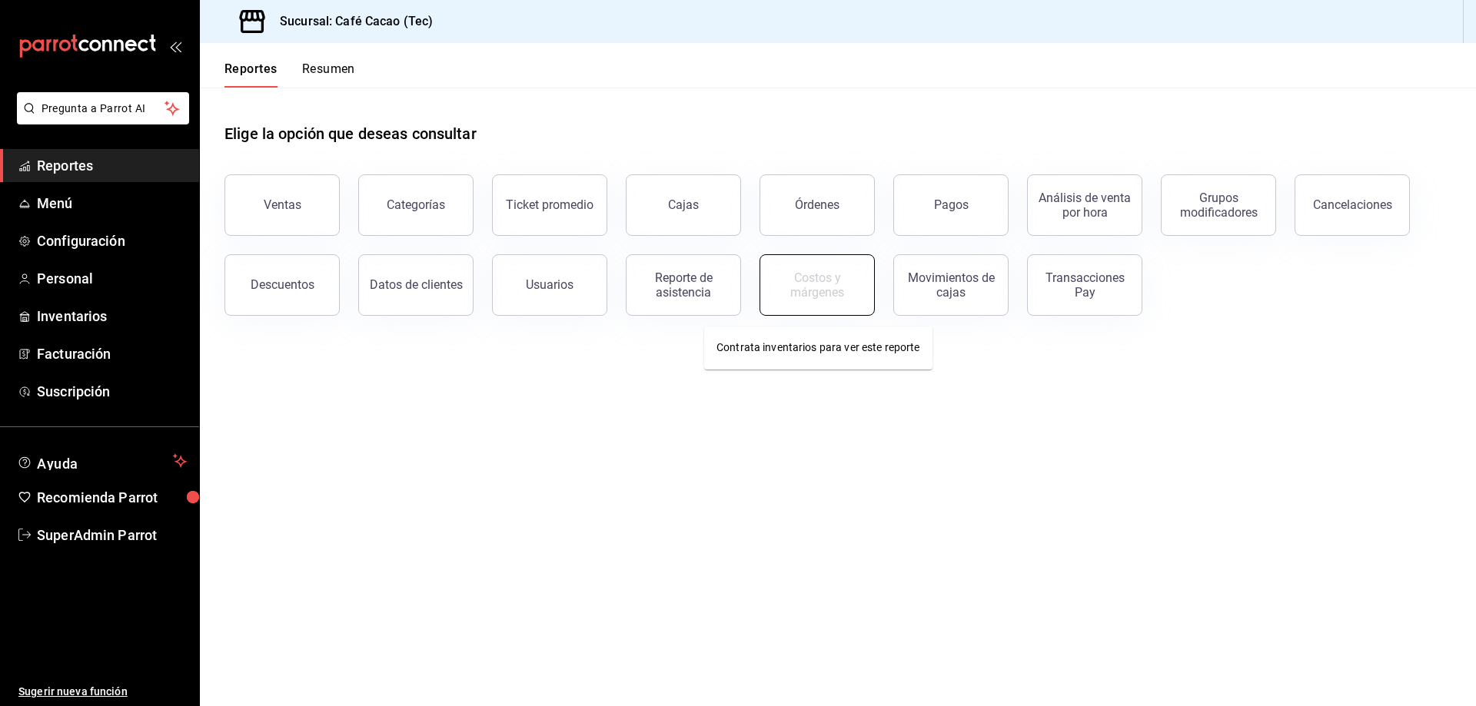
click at [836, 299] on button "Costos y márgenes" at bounding box center [816, 284] width 115 height 61
click at [974, 299] on button "Movimientos de cajas" at bounding box center [950, 284] width 115 height 61
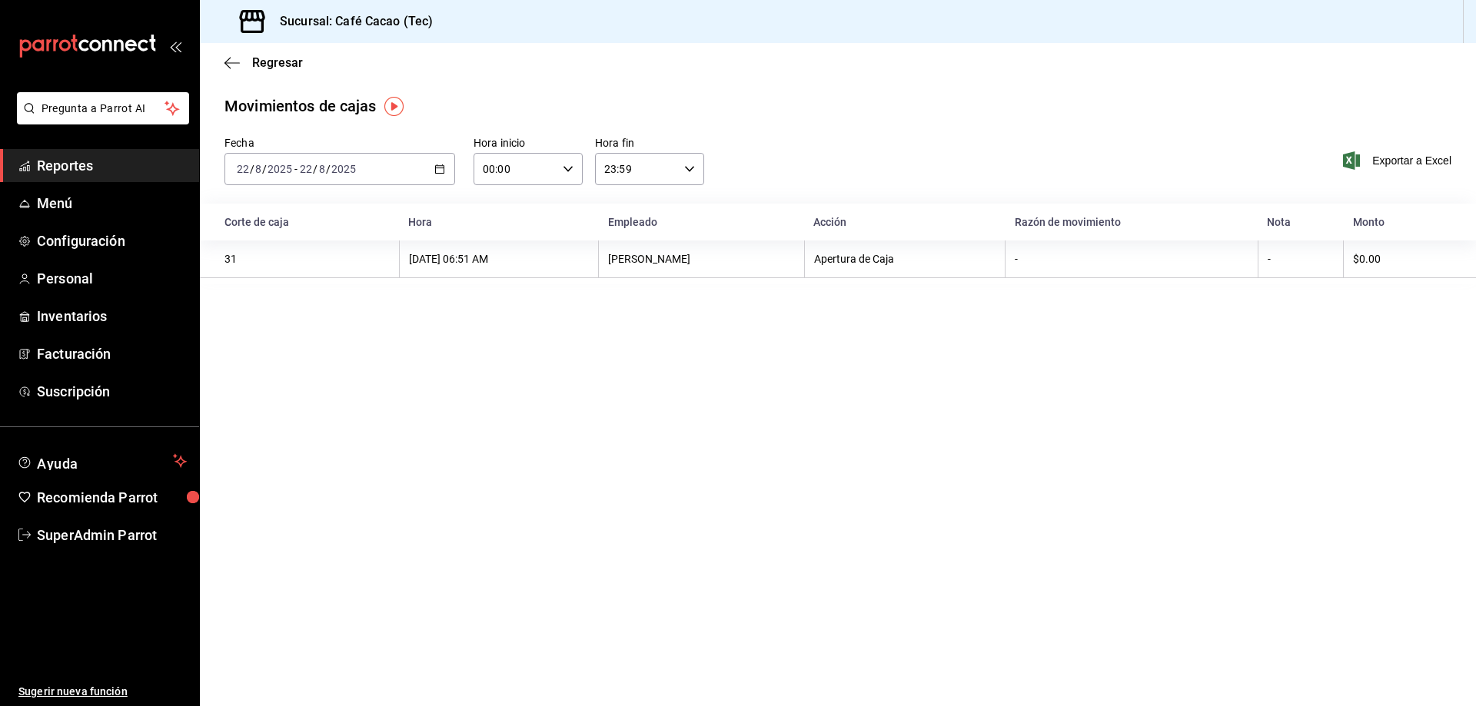
click at [39, 164] on span "Reportes" at bounding box center [112, 165] width 150 height 21
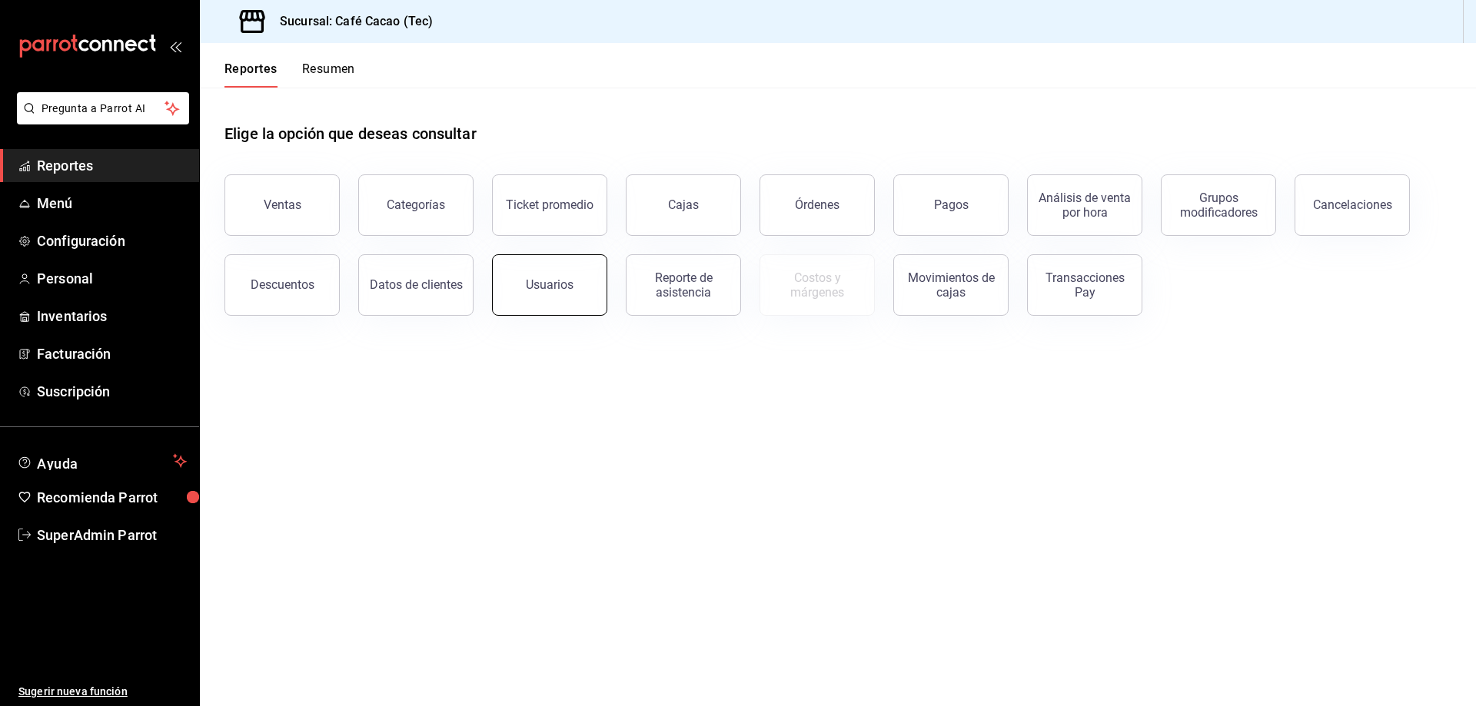
click at [499, 267] on button "Usuarios" at bounding box center [549, 284] width 115 height 61
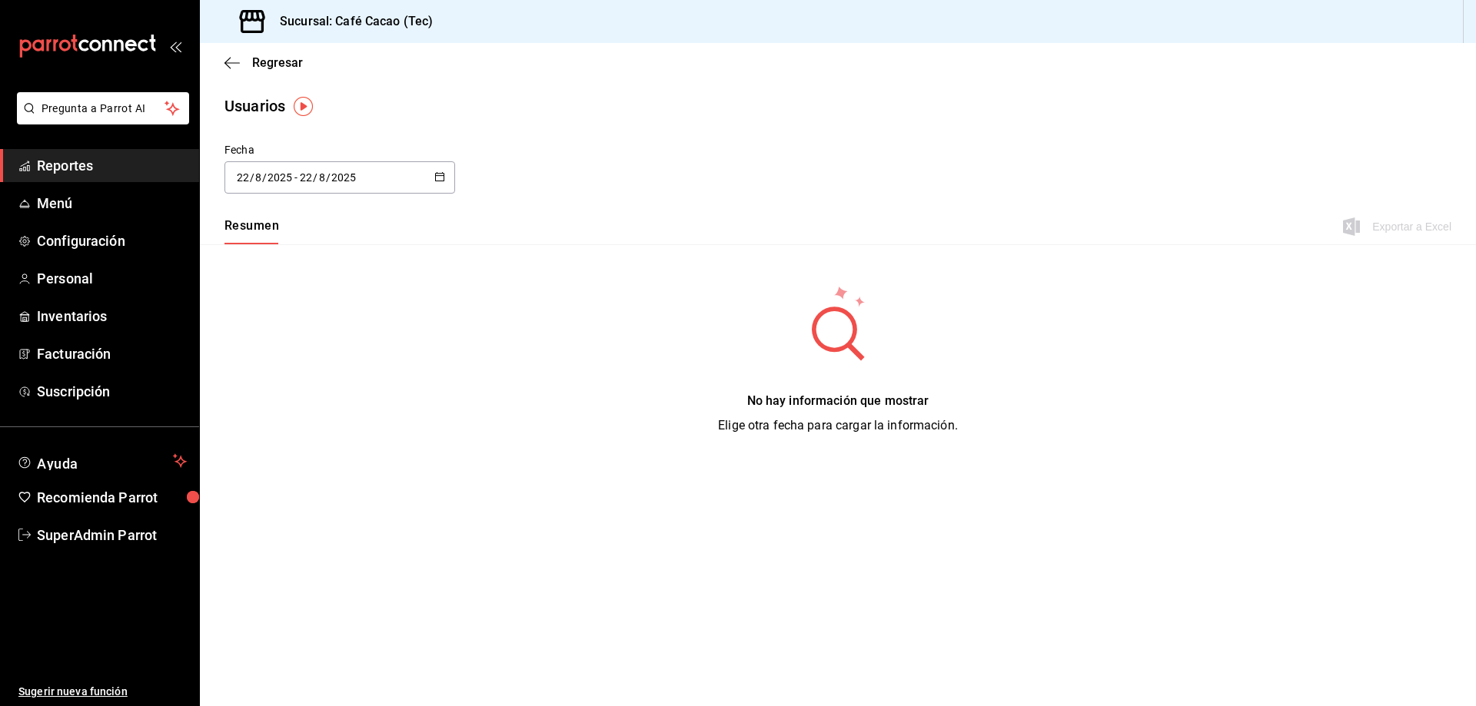
click at [152, 171] on span "Reportes" at bounding box center [112, 165] width 150 height 21
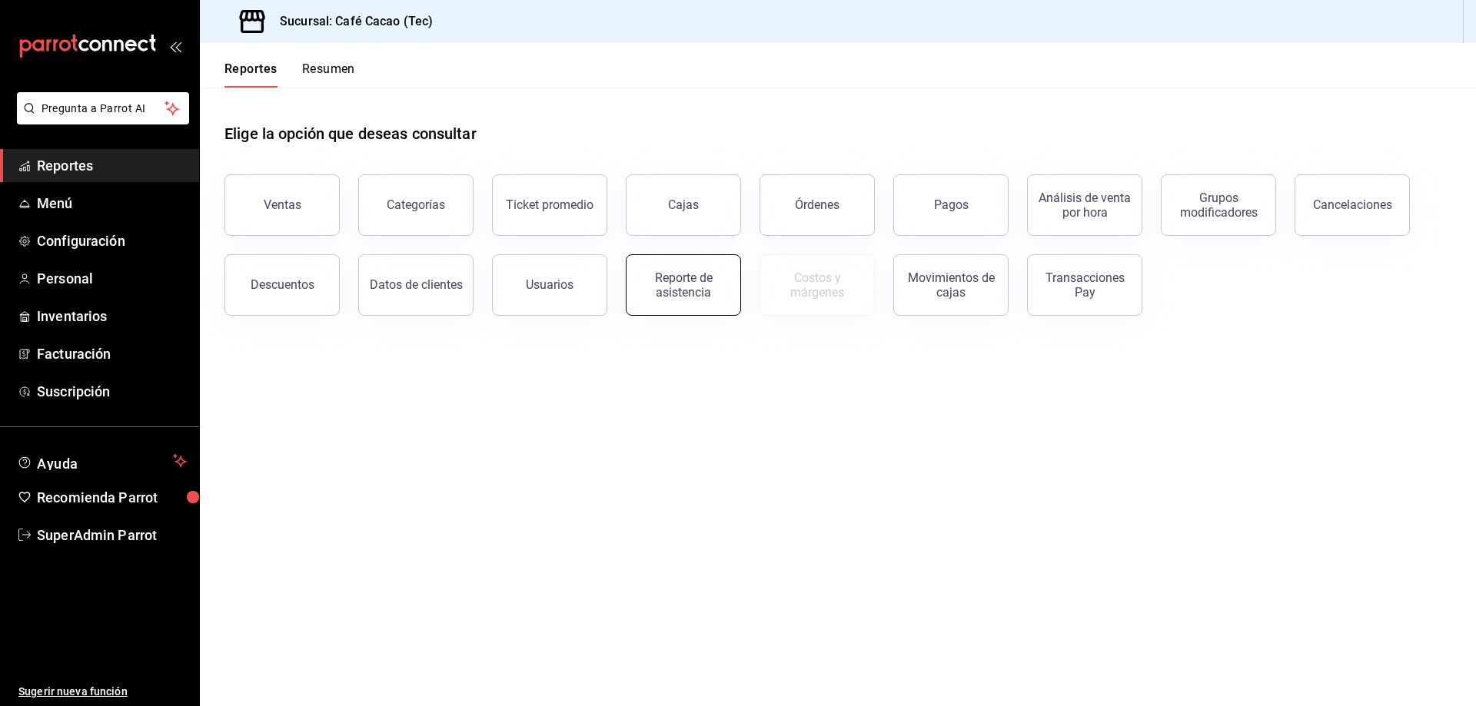
click at [640, 269] on button "Reporte de asistencia" at bounding box center [683, 284] width 115 height 61
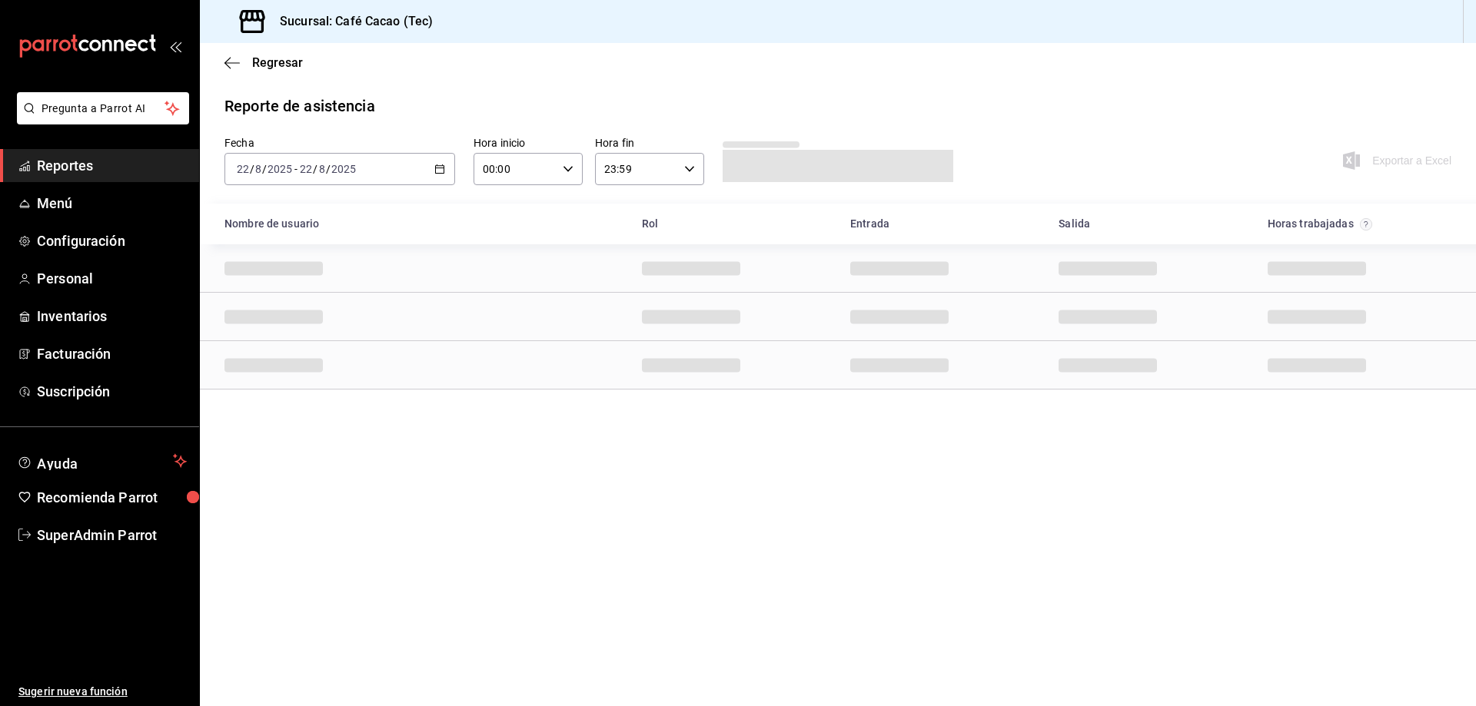
click at [396, 171] on div "[DATE] [DATE] - [DATE] [DATE]" at bounding box center [339, 169] width 231 height 32
click at [318, 326] on span "Mes actual" at bounding box center [297, 319] width 119 height 16
click at [442, 167] on icon "button" at bounding box center [439, 169] width 11 height 11
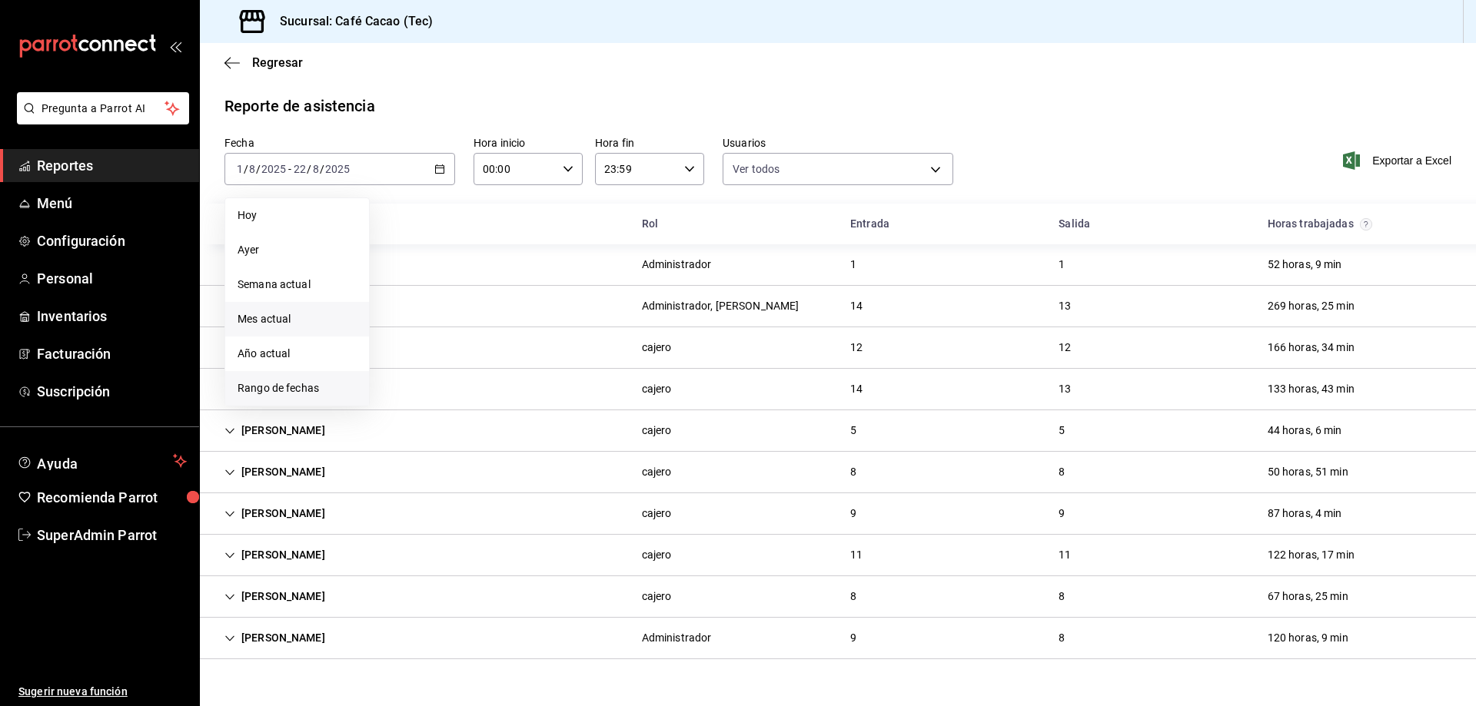
click at [297, 390] on span "Rango de fechas" at bounding box center [297, 389] width 119 height 16
click at [533, 344] on button "16" at bounding box center [537, 339] width 27 height 28
click at [507, 369] on abbr "22" at bounding box center [511, 372] width 10 height 11
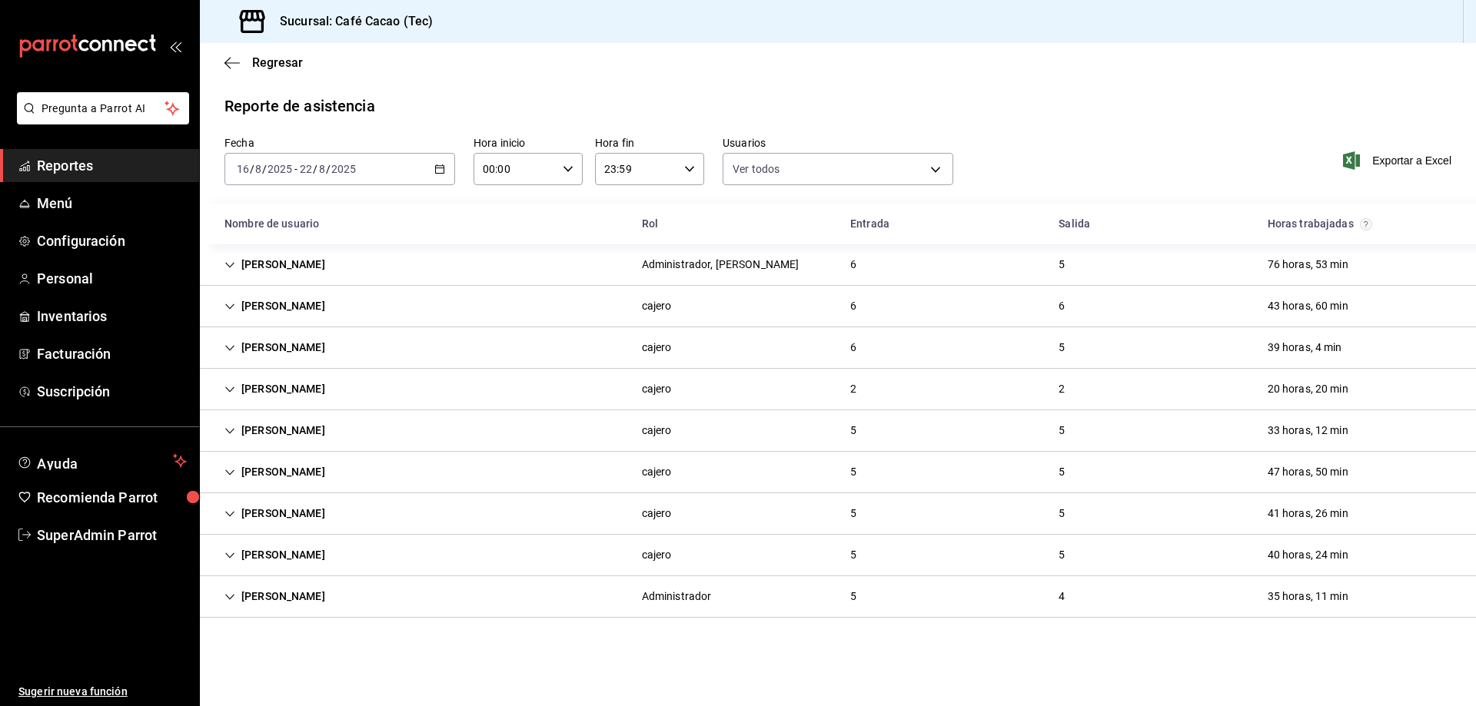
click at [307, 261] on div "Samuel Vazquez" at bounding box center [274, 265] width 125 height 28
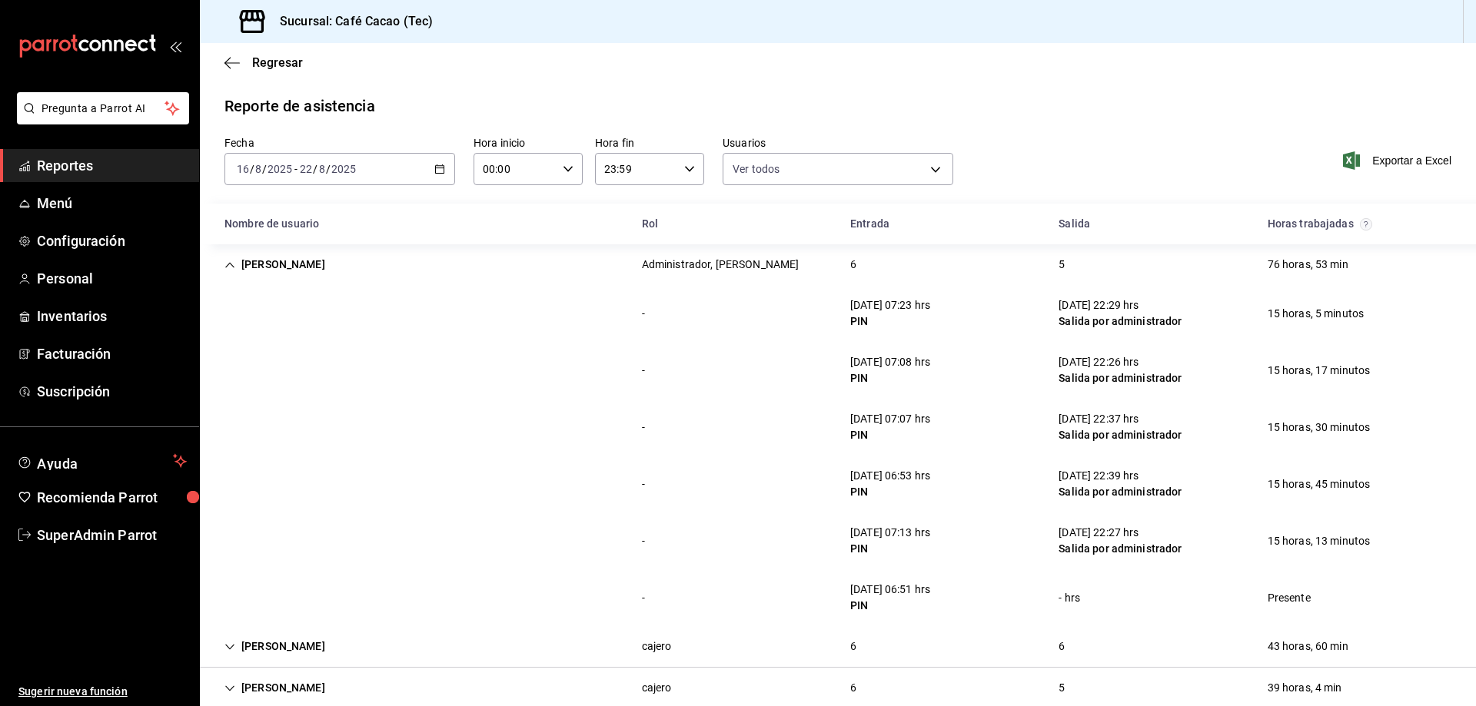
click at [283, 265] on div "Samuel Vazquez" at bounding box center [274, 265] width 125 height 28
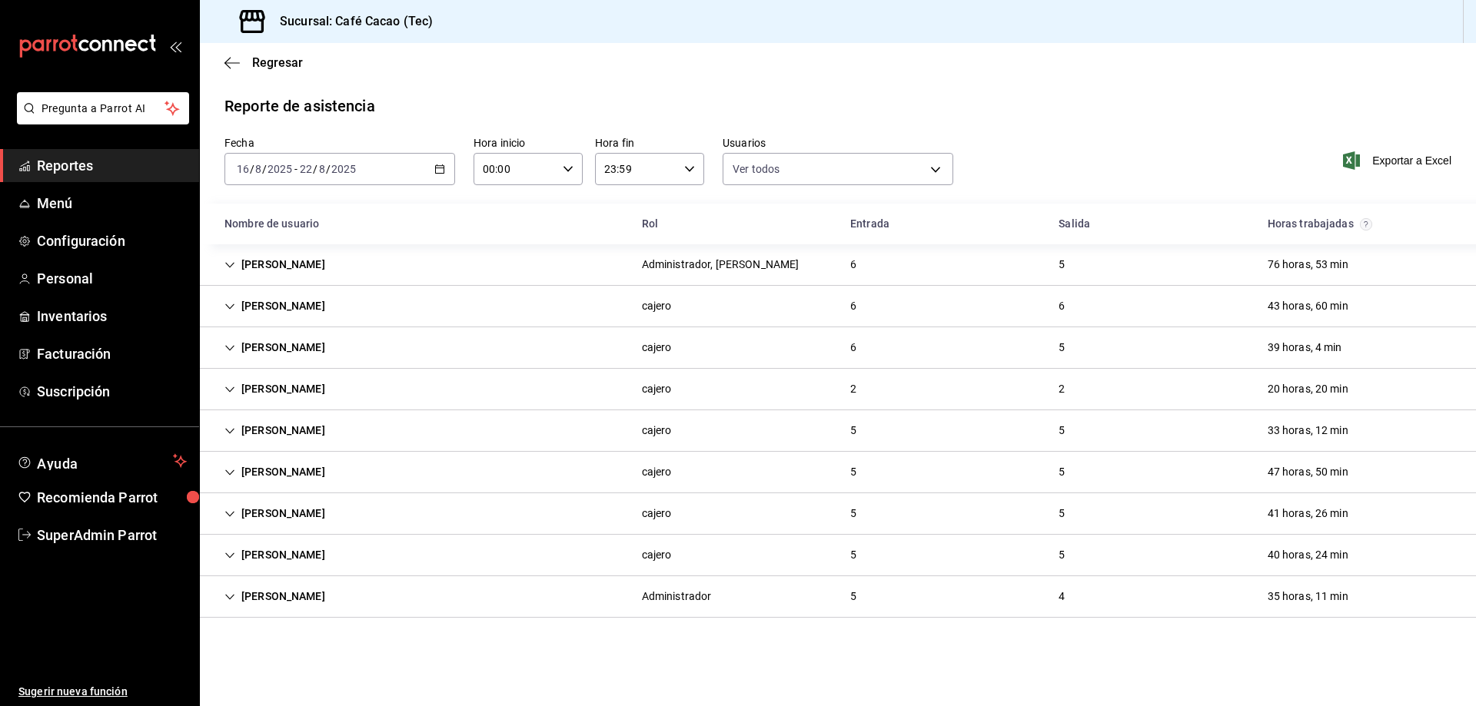
click at [303, 316] on div "Fernanda Rodriguez" at bounding box center [274, 306] width 125 height 28
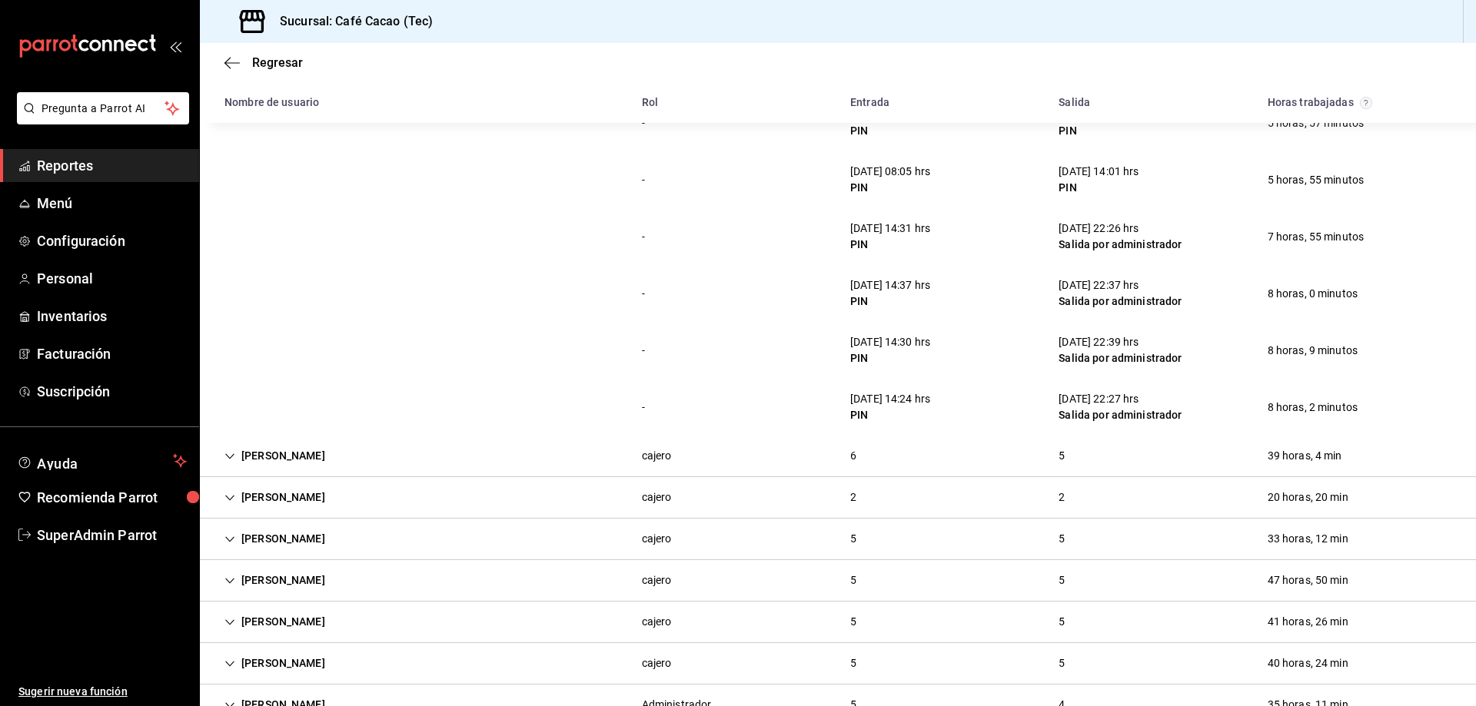
scroll to position [277, 0]
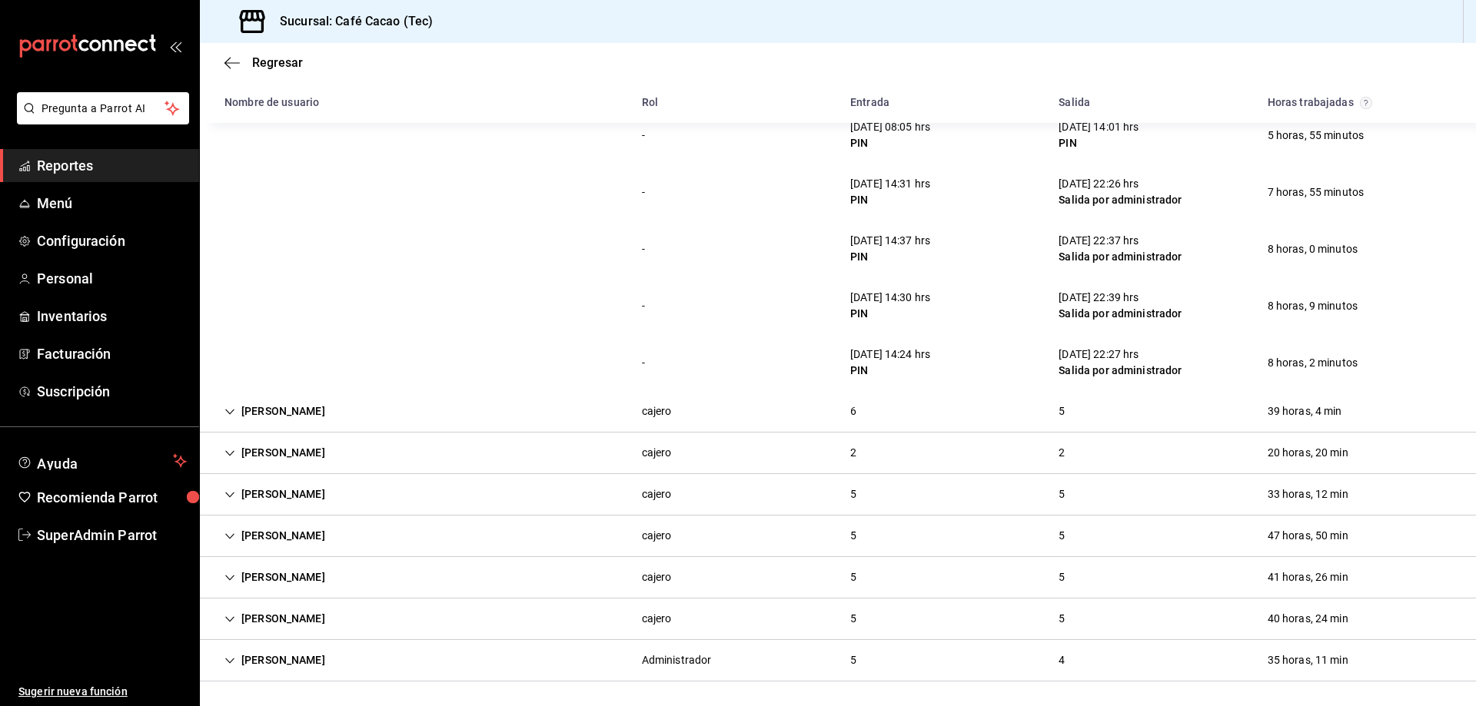
click at [257, 401] on div "Axel Duque" at bounding box center [274, 411] width 125 height 28
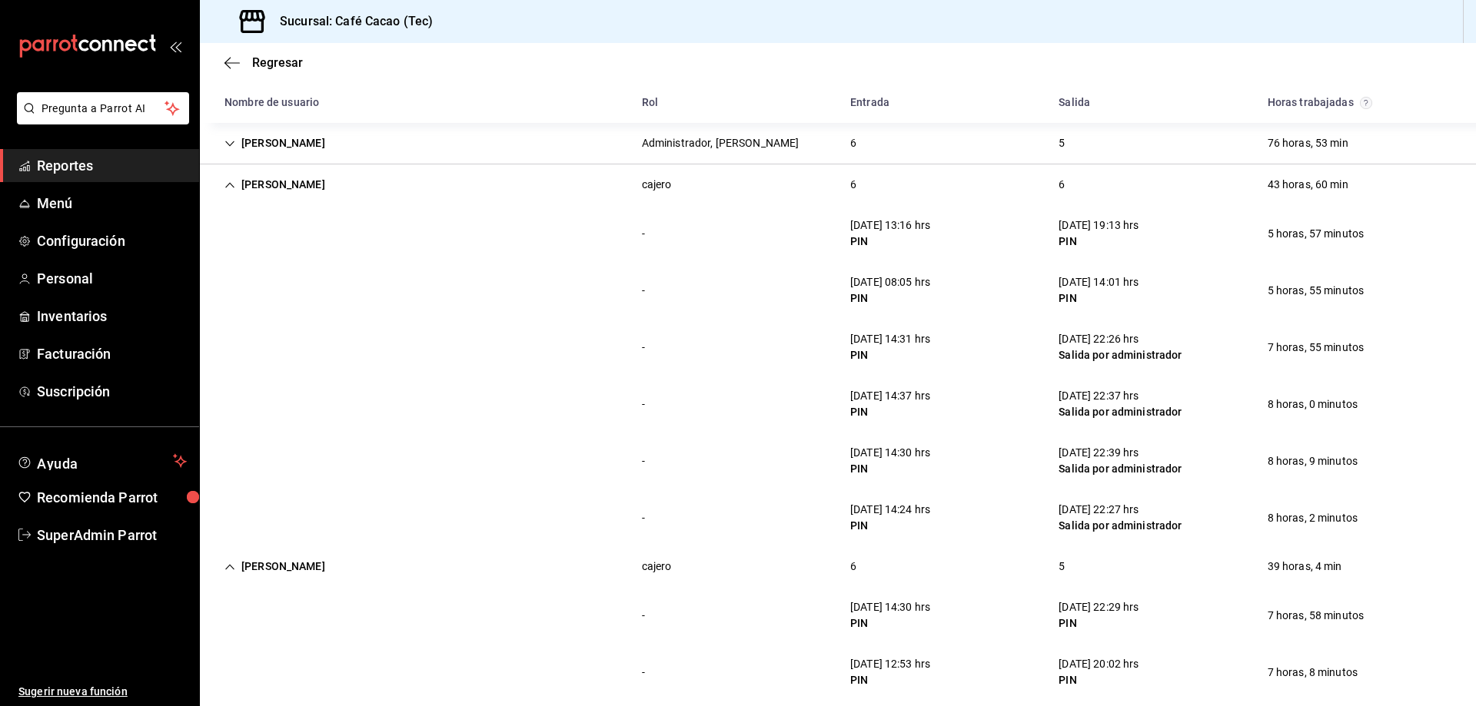
scroll to position [0, 0]
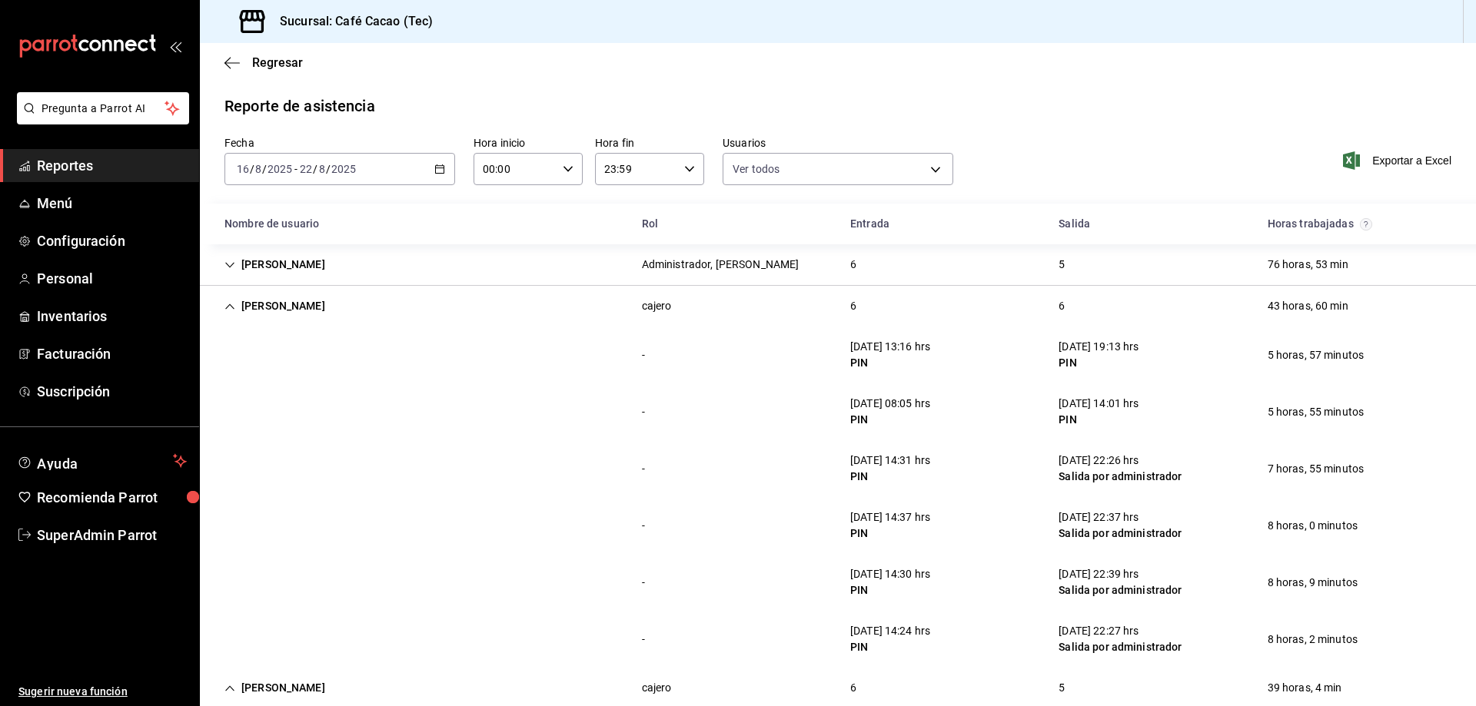
click at [278, 298] on div "Fernanda Rodriguez" at bounding box center [274, 306] width 125 height 28
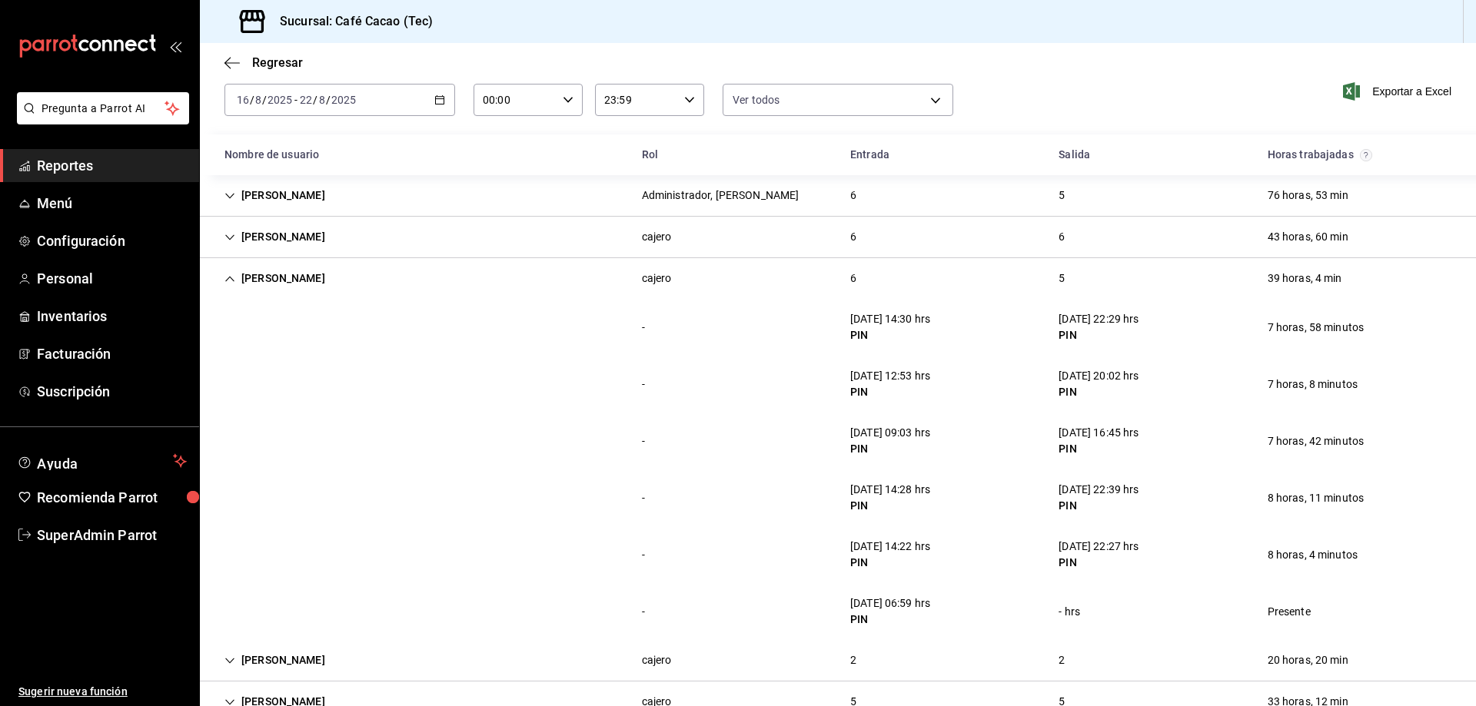
scroll to position [46, 0]
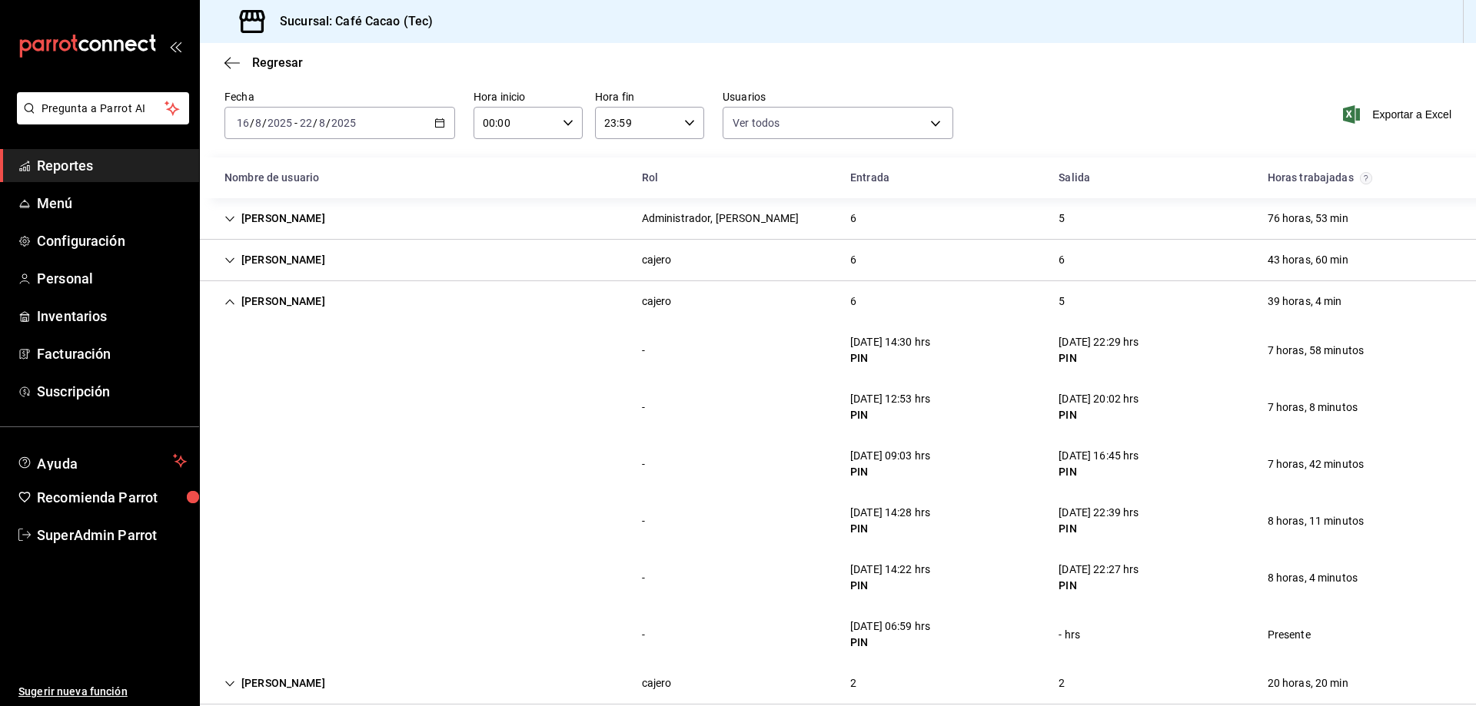
click at [900, 458] on div "19/08/25 09:03 hrs" at bounding box center [890, 456] width 80 height 16
click at [890, 504] on div "20/08/25 14:28 hrs PIN" at bounding box center [890, 521] width 105 height 45
click at [889, 587] on div "PIN" at bounding box center [890, 586] width 80 height 16
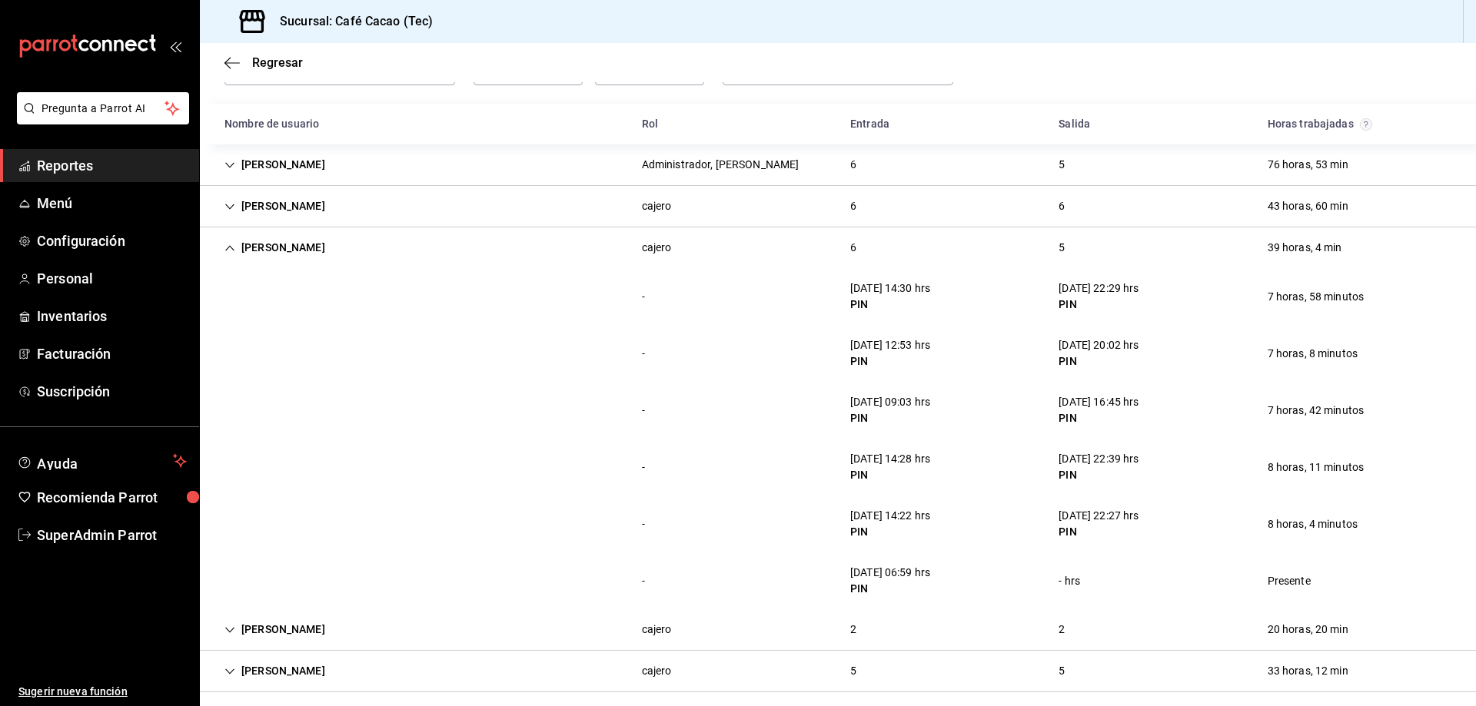
scroll to position [123, 0]
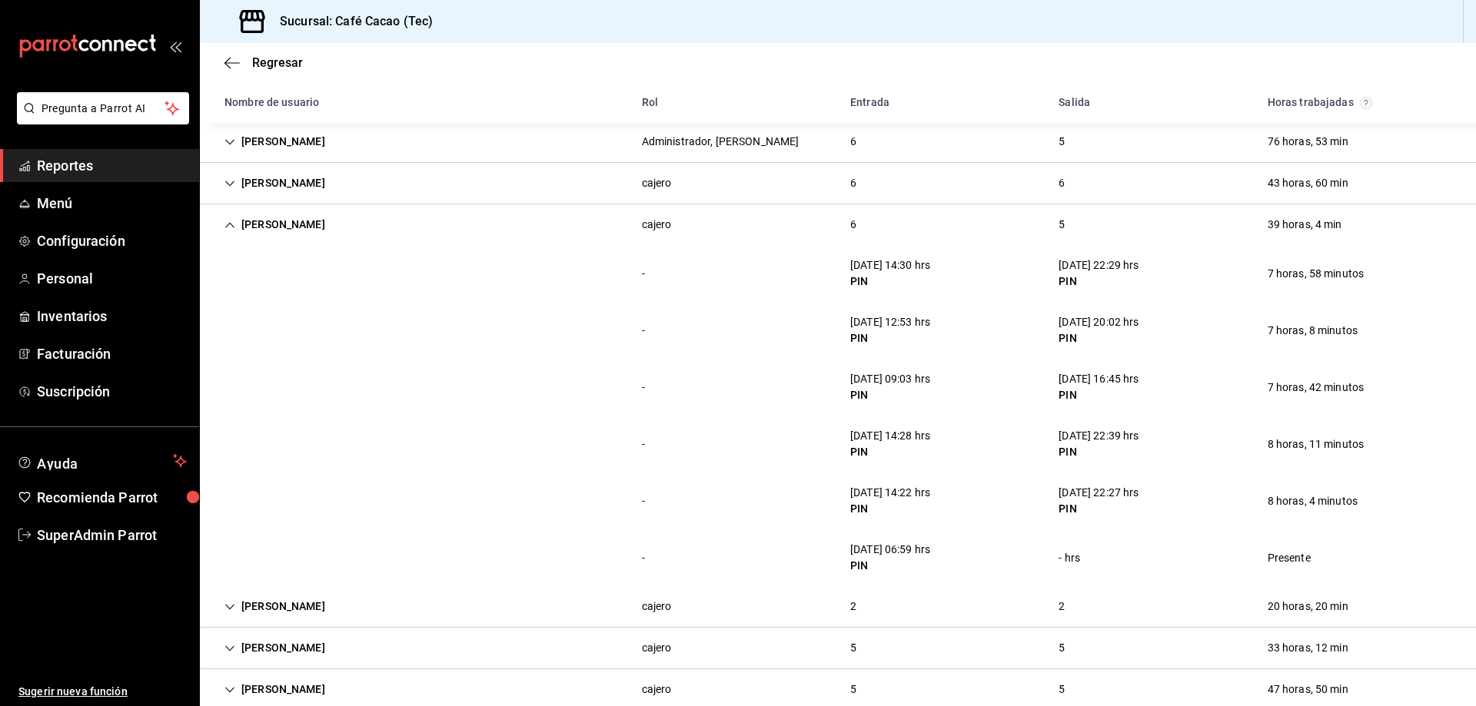
click at [911, 547] on div "22/08/25 06:59 hrs" at bounding box center [890, 550] width 80 height 16
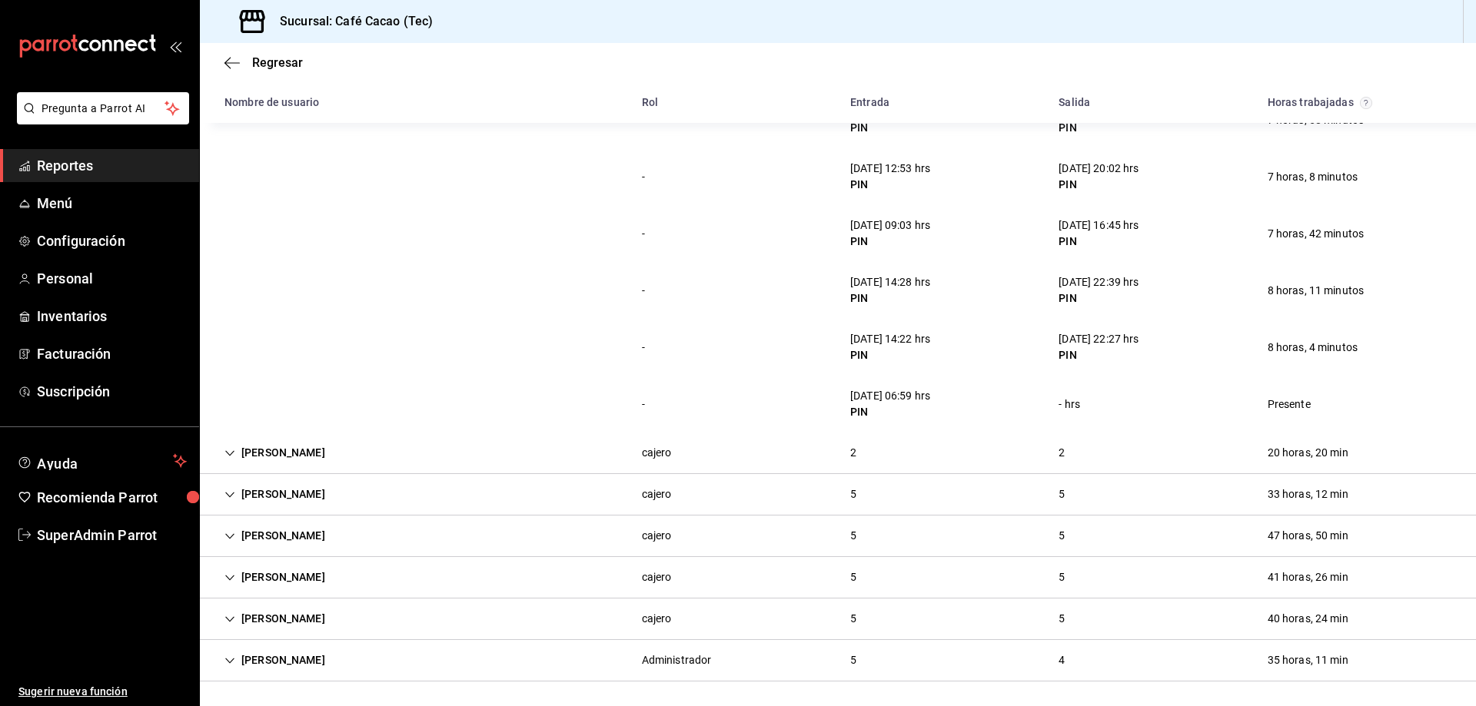
click at [286, 445] on div "Román Mendoza" at bounding box center [274, 453] width 125 height 28
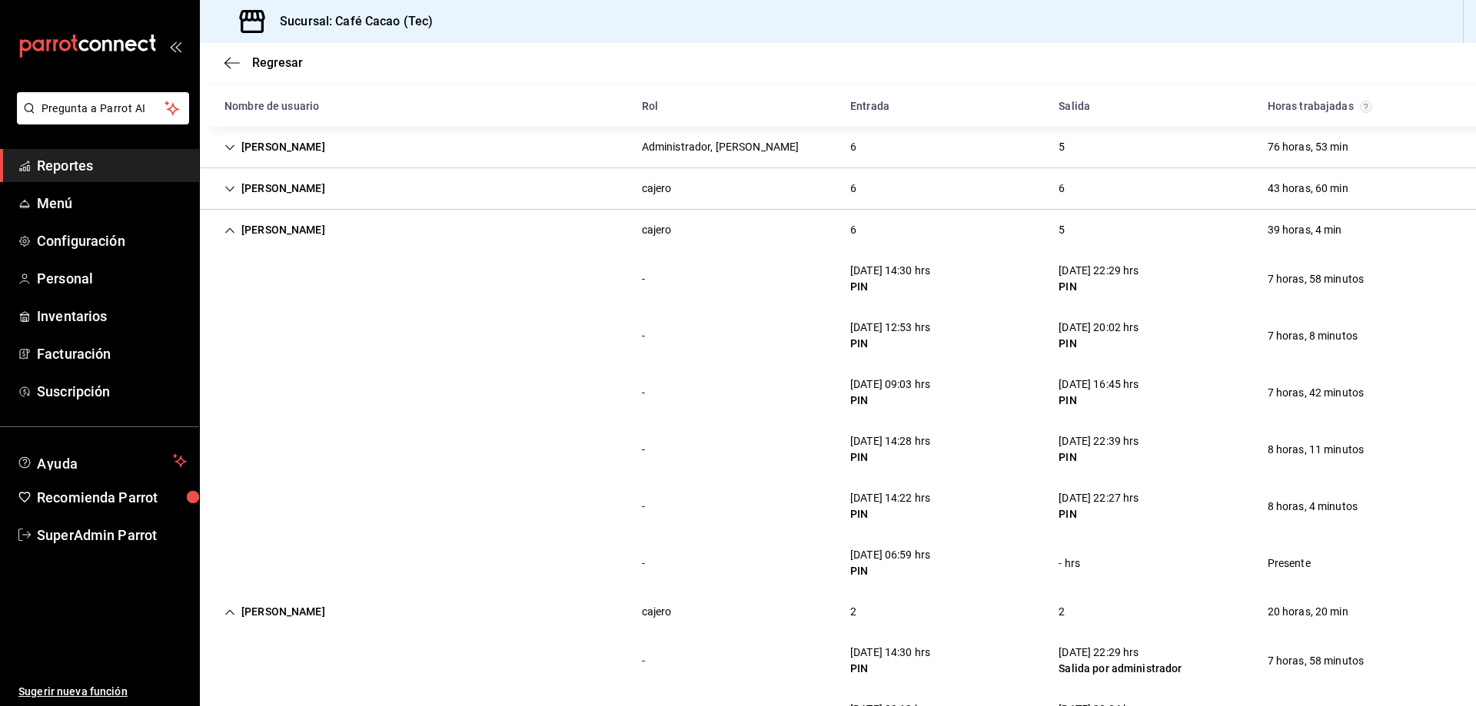
scroll to position [0, 0]
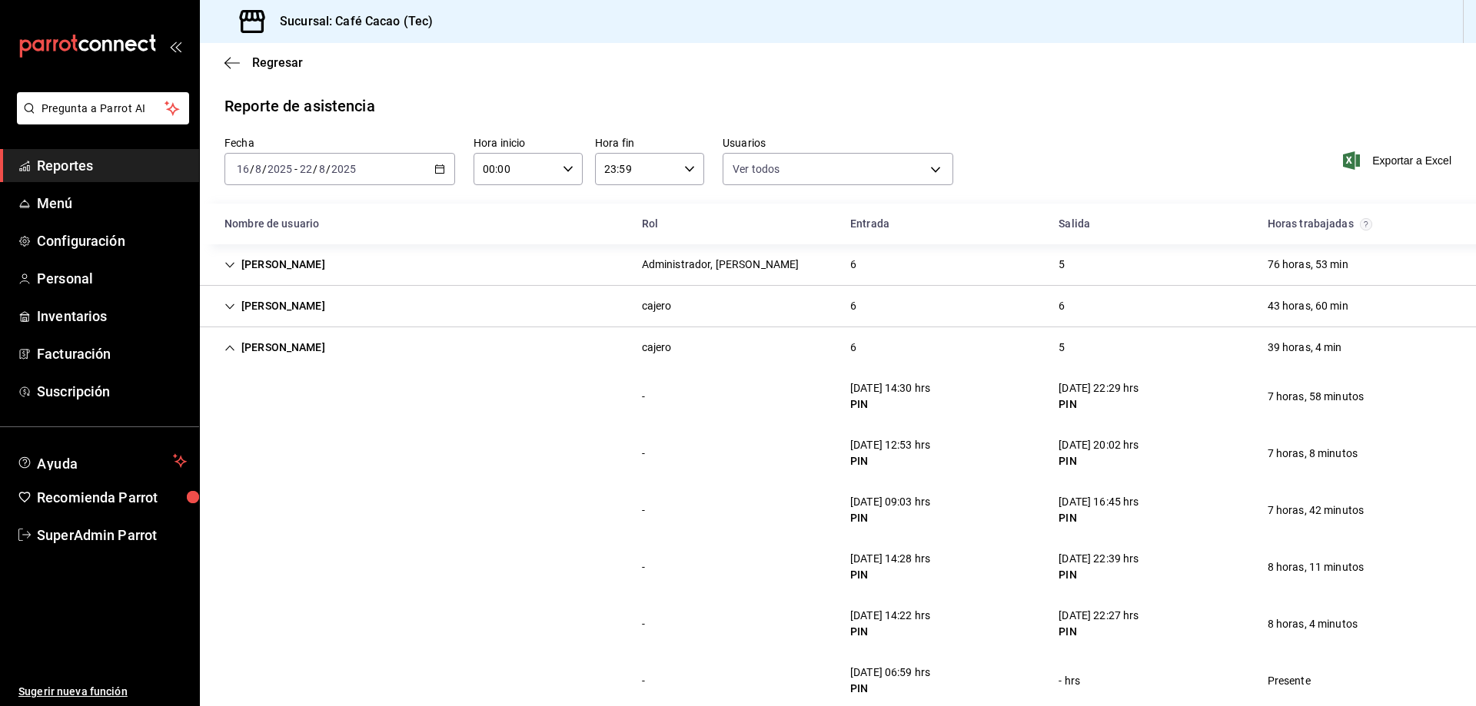
click at [296, 341] on div "Axel Duque" at bounding box center [274, 348] width 125 height 28
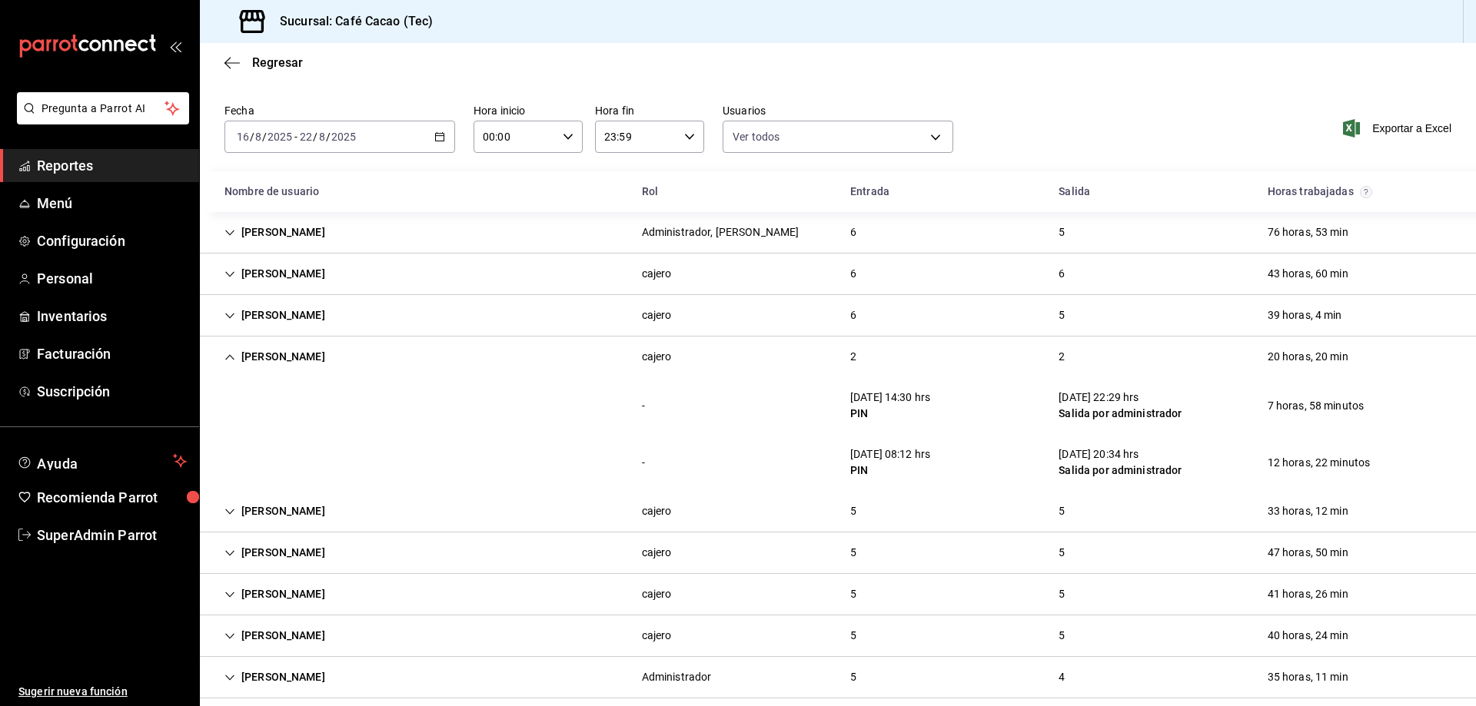
scroll to position [49, 0]
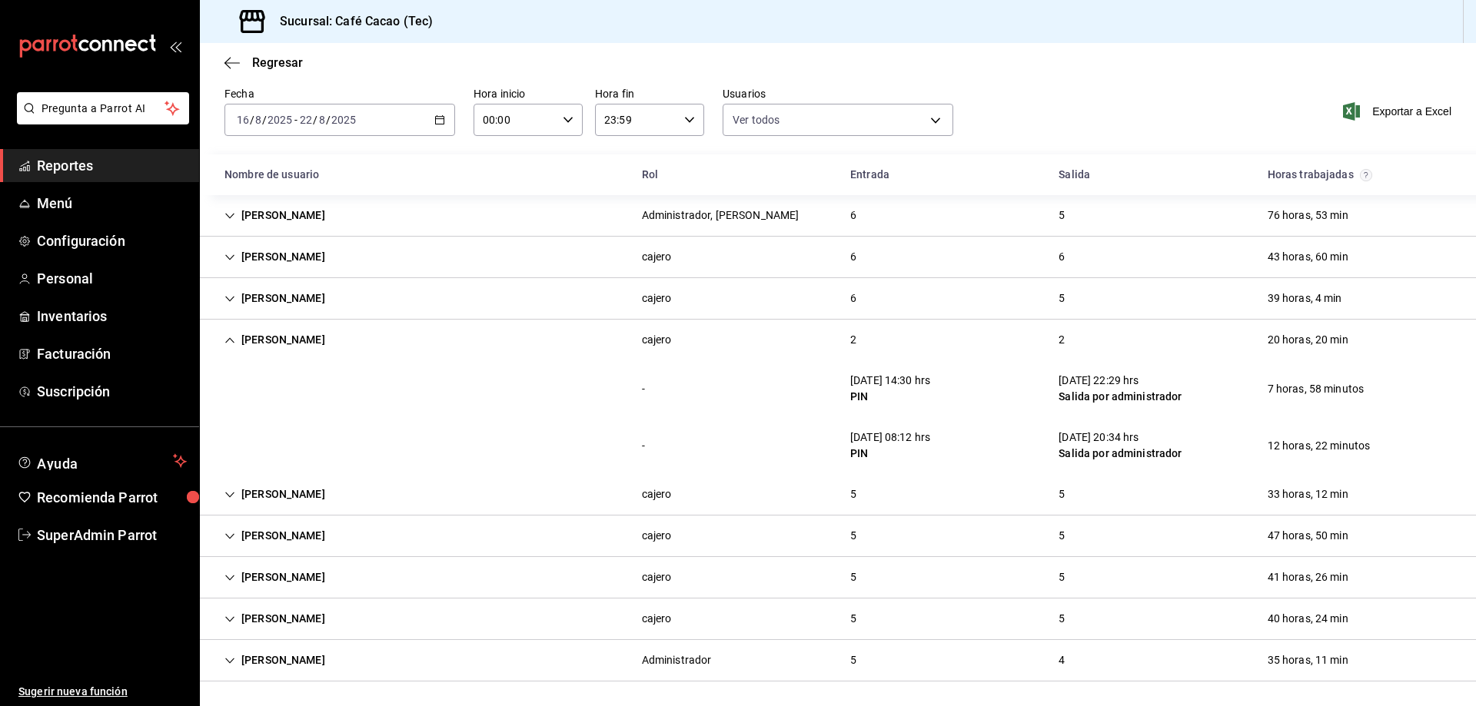
click at [277, 478] on div "Arlette García cajero 5 5 33 horas, 12 min" at bounding box center [838, 495] width 1276 height 42
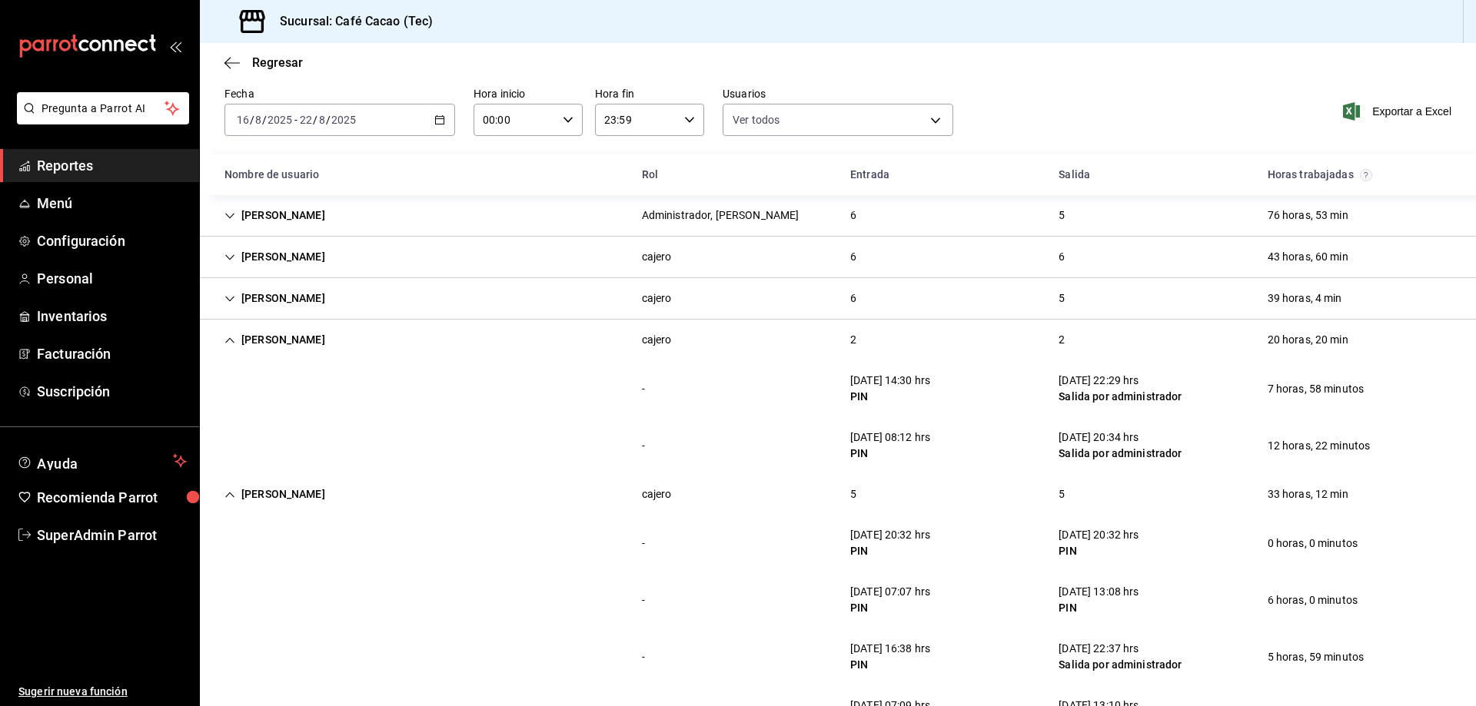
click at [270, 342] on div "Román Mendoza" at bounding box center [274, 340] width 125 height 28
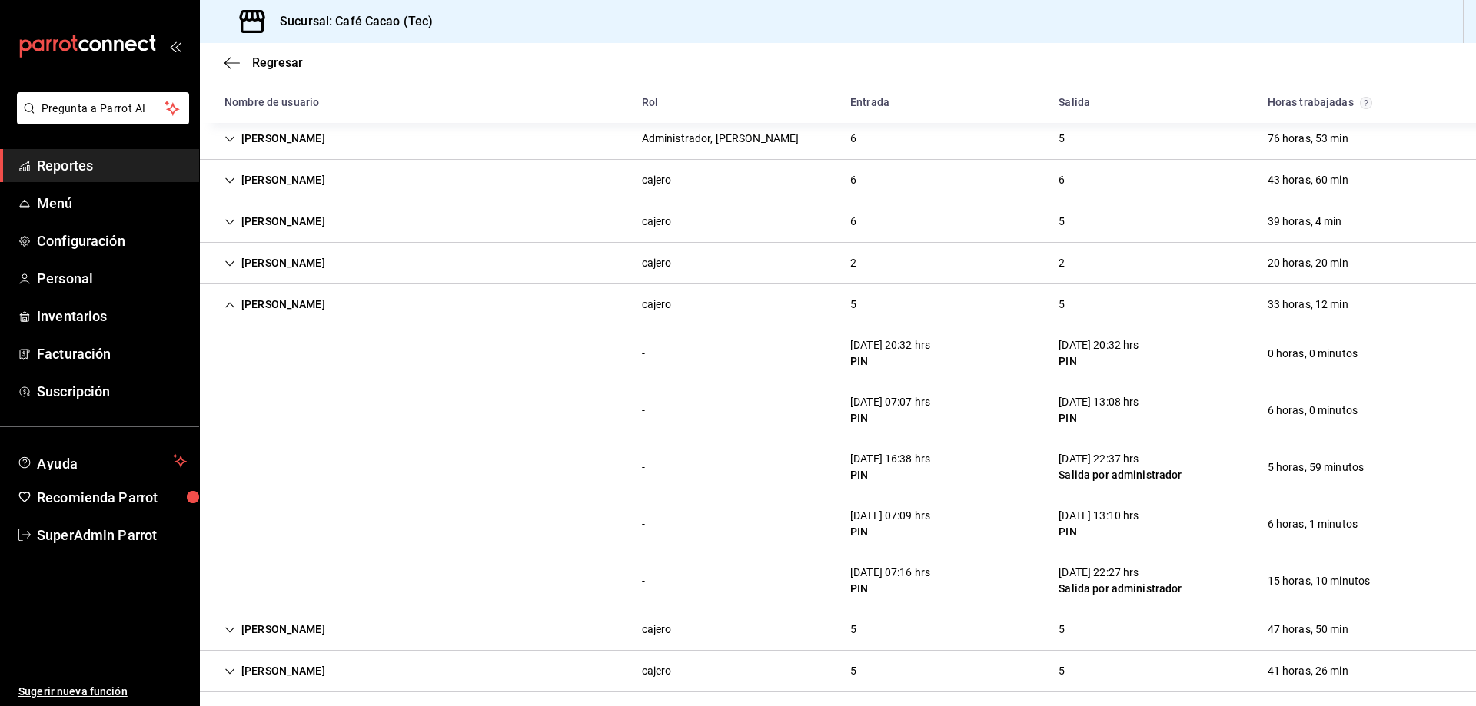
scroll to position [220, 0]
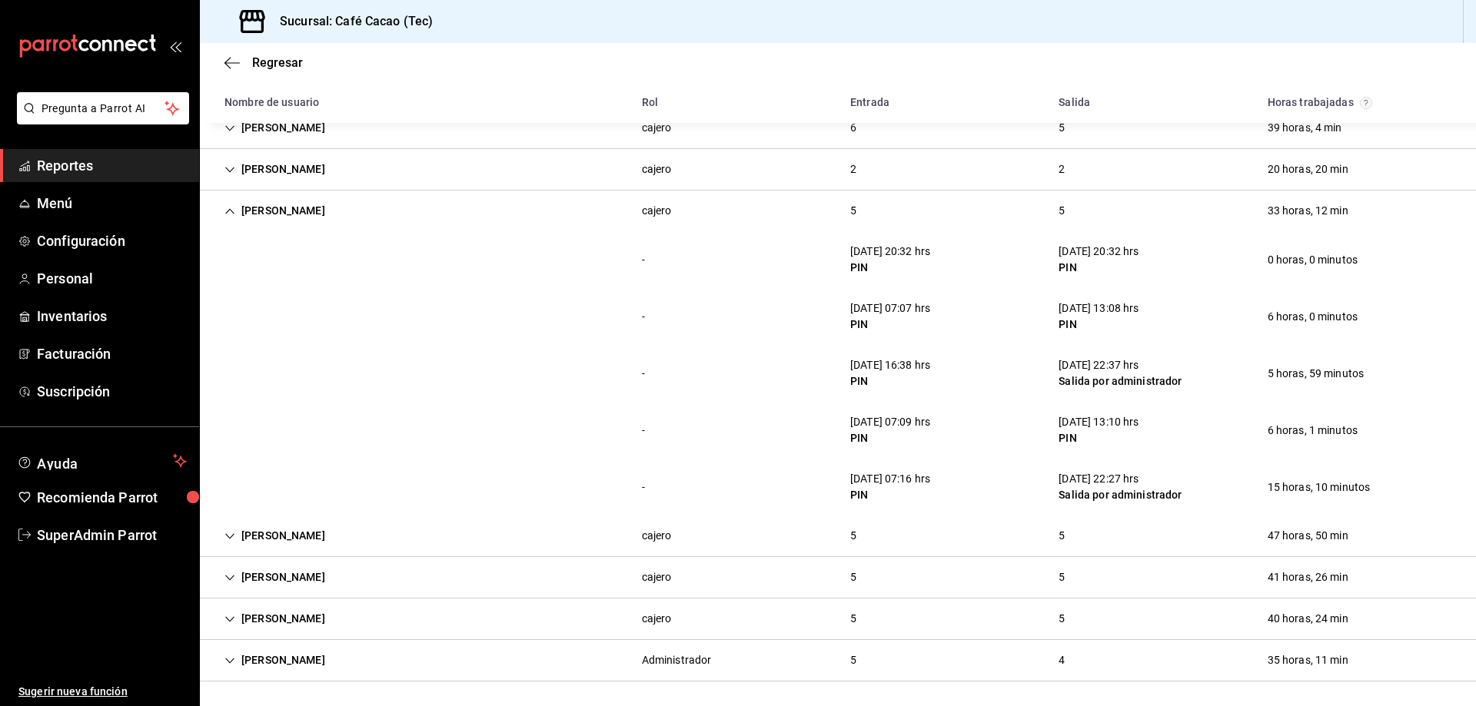
click at [268, 223] on div "Arlette García" at bounding box center [274, 211] width 125 height 28
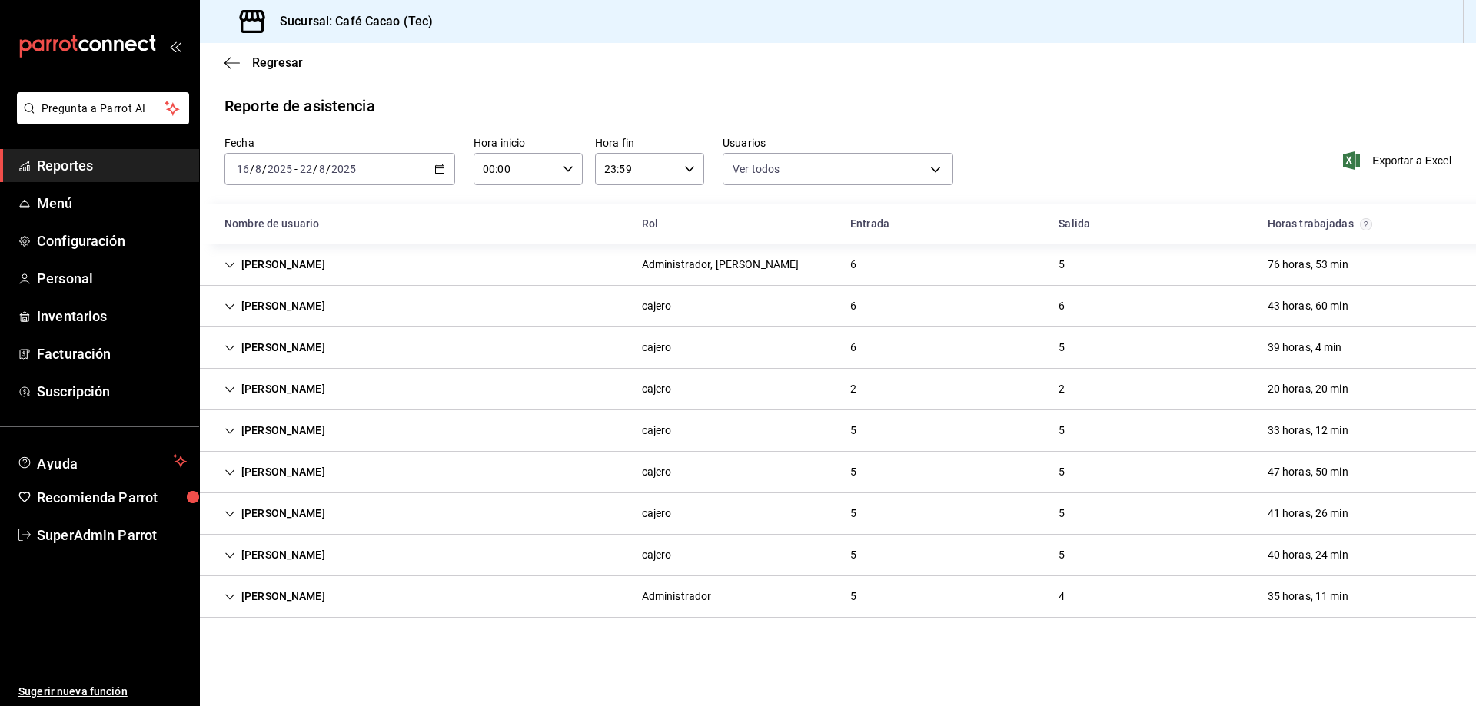
scroll to position [0, 0]
click at [309, 464] on div "Claudio Escamilla" at bounding box center [274, 472] width 125 height 28
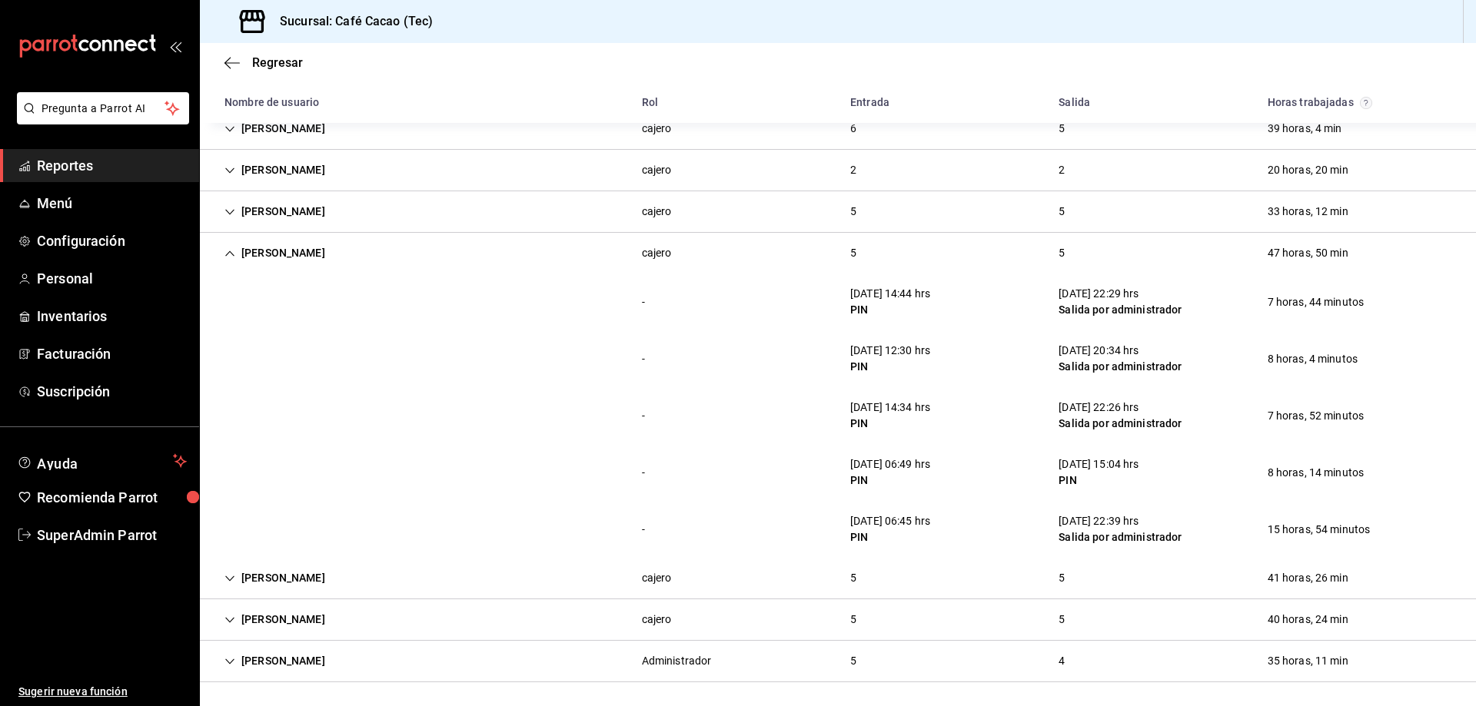
scroll to position [220, 0]
drag, startPoint x: 266, startPoint y: 577, endPoint x: 273, endPoint y: 356, distance: 220.7
click at [266, 567] on div "Mayela Garza" at bounding box center [274, 577] width 125 height 28
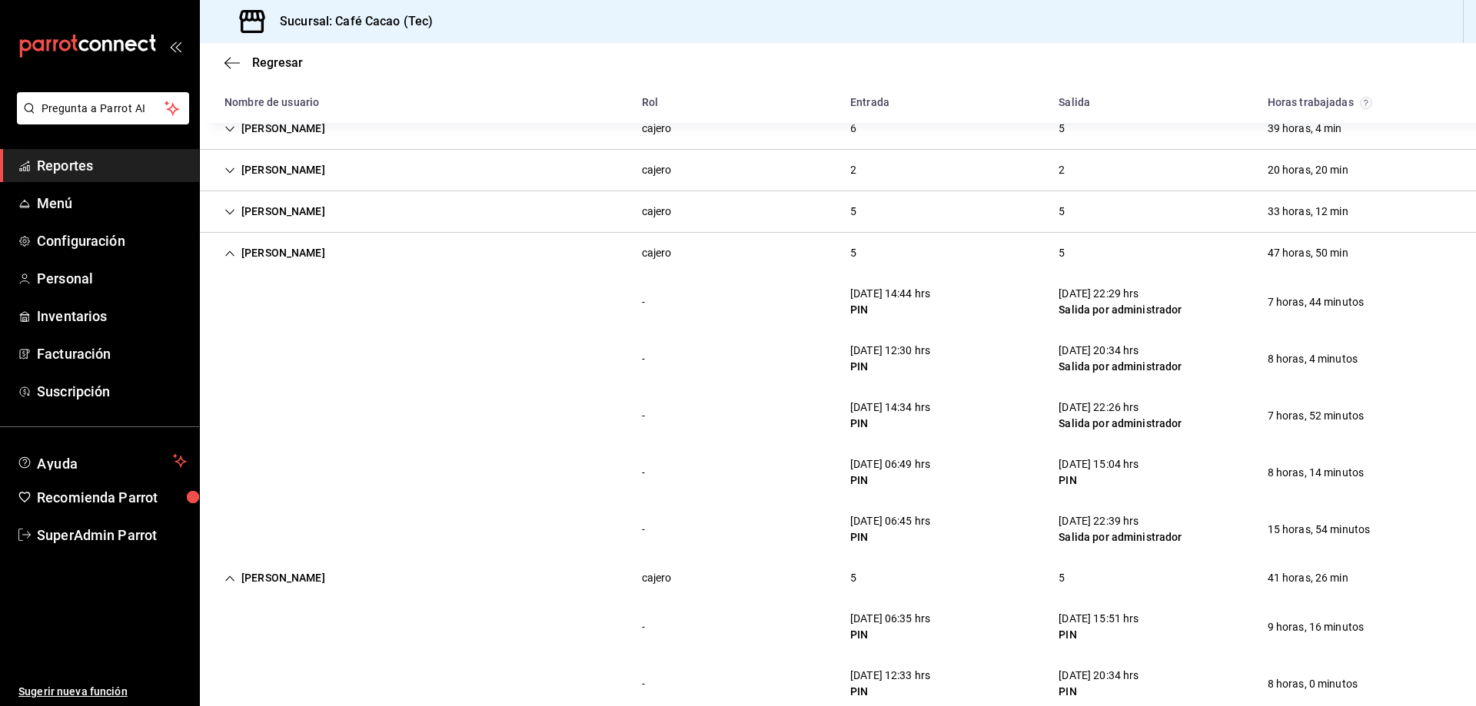
click at [286, 240] on div "Claudio Escamilla" at bounding box center [274, 253] width 125 height 28
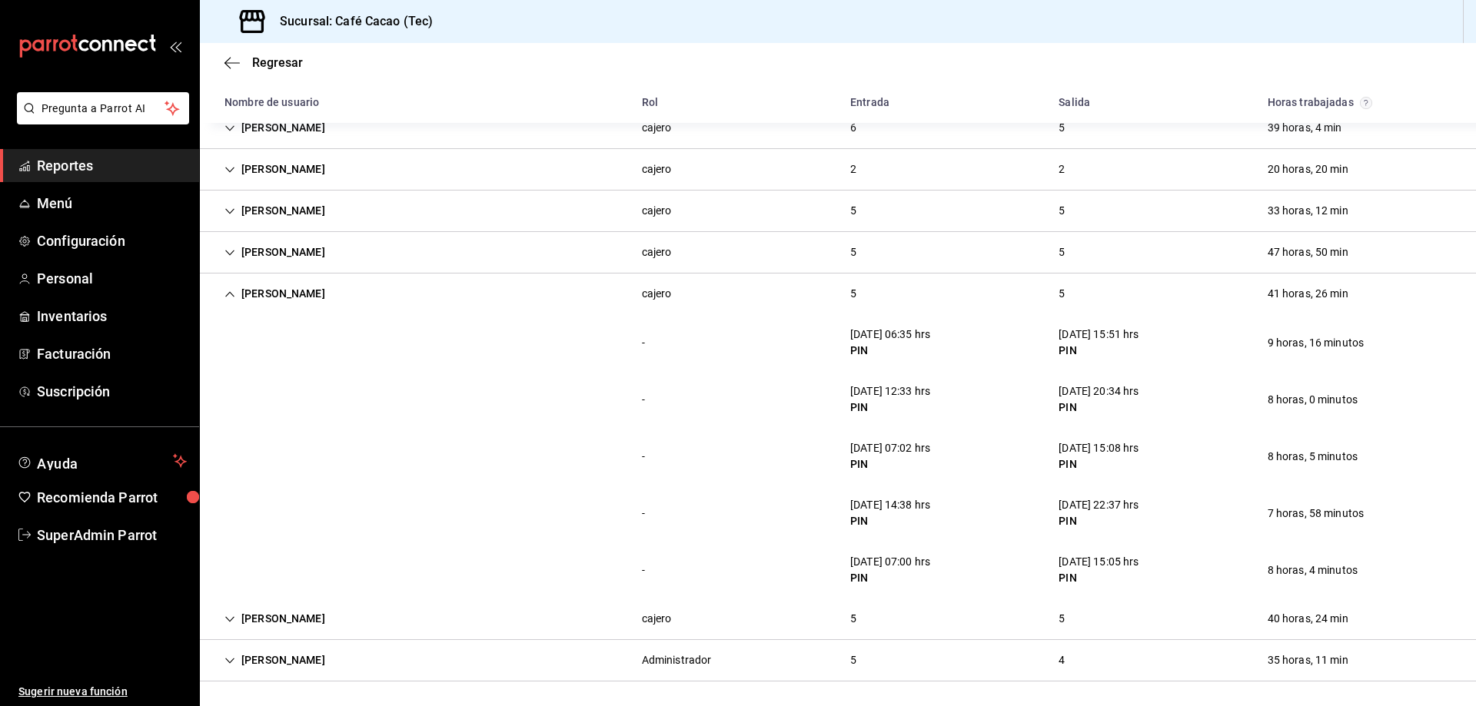
click at [277, 299] on div "Mayela Garza" at bounding box center [274, 294] width 125 height 28
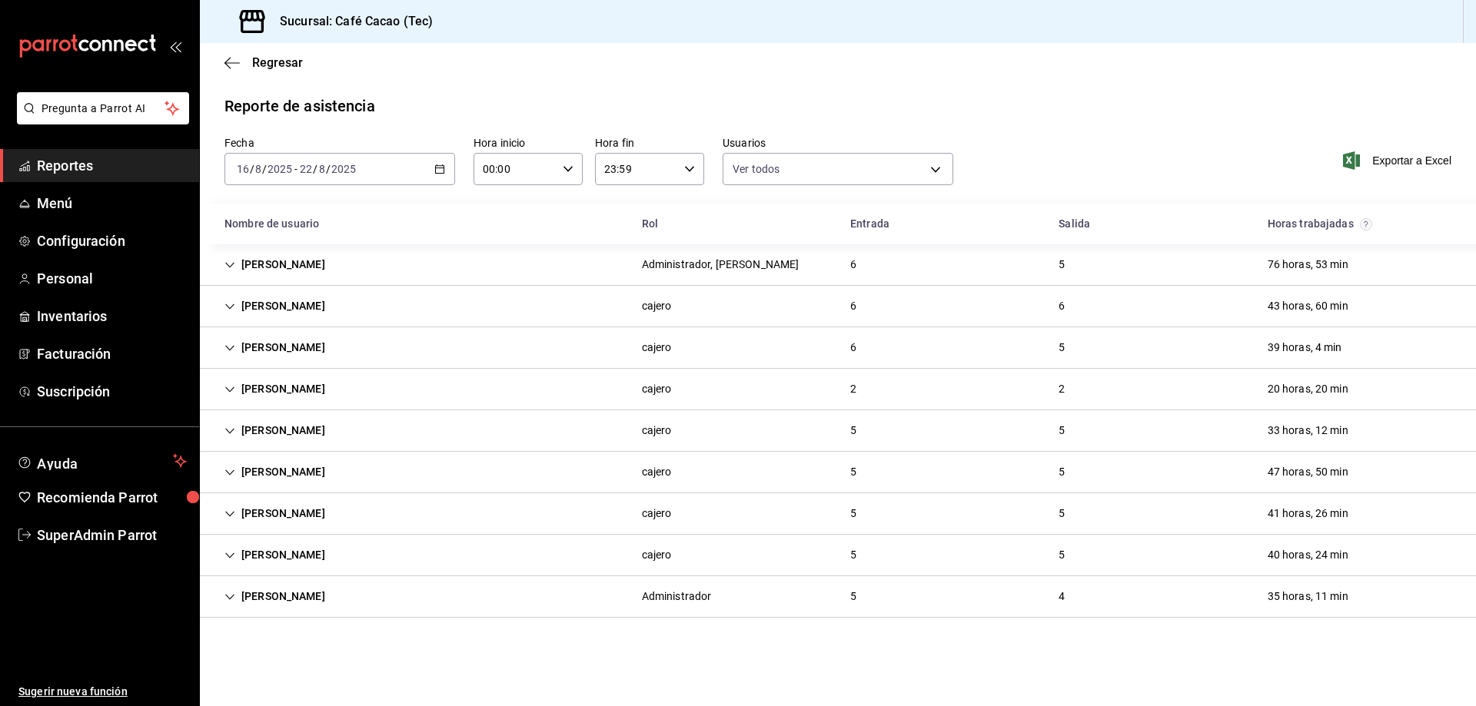
scroll to position [0, 0]
click at [304, 565] on div "Javier Quiroz" at bounding box center [274, 555] width 125 height 28
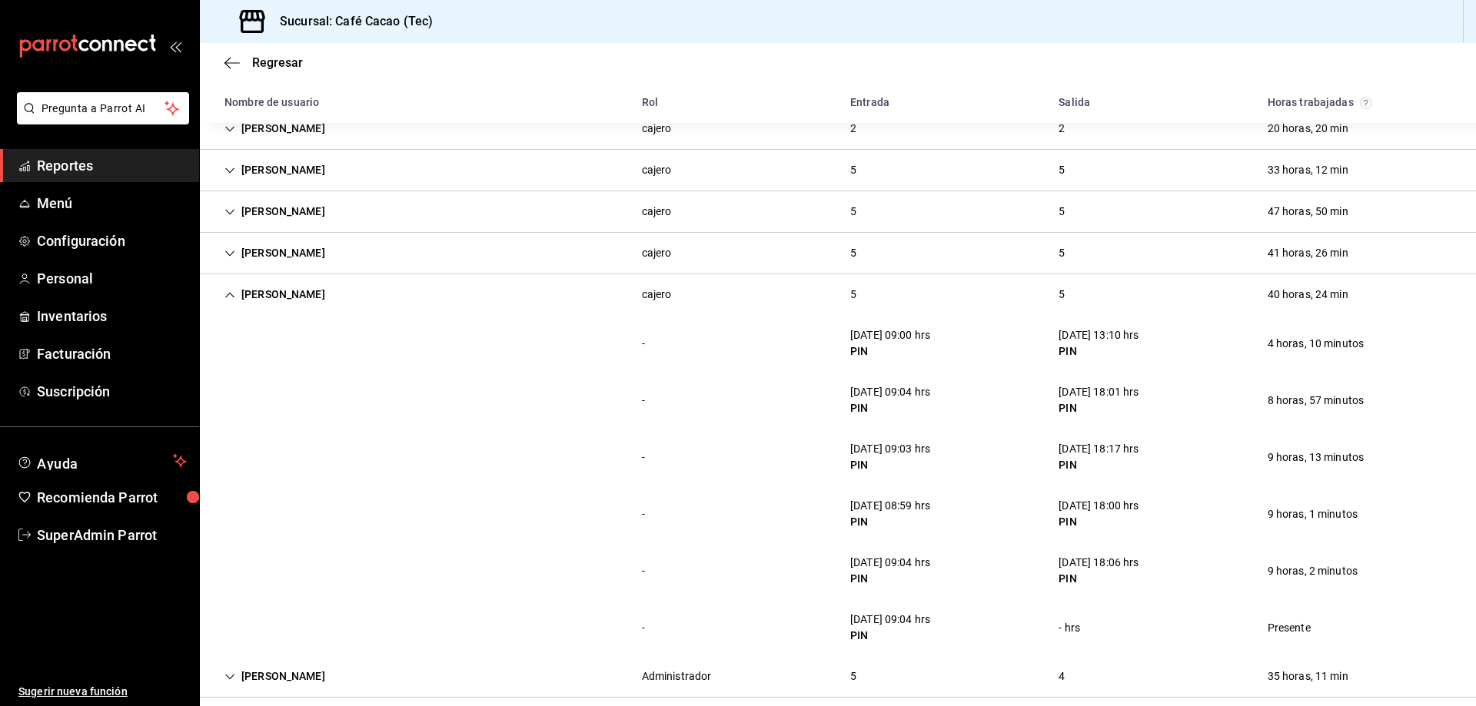
scroll to position [277, 0]
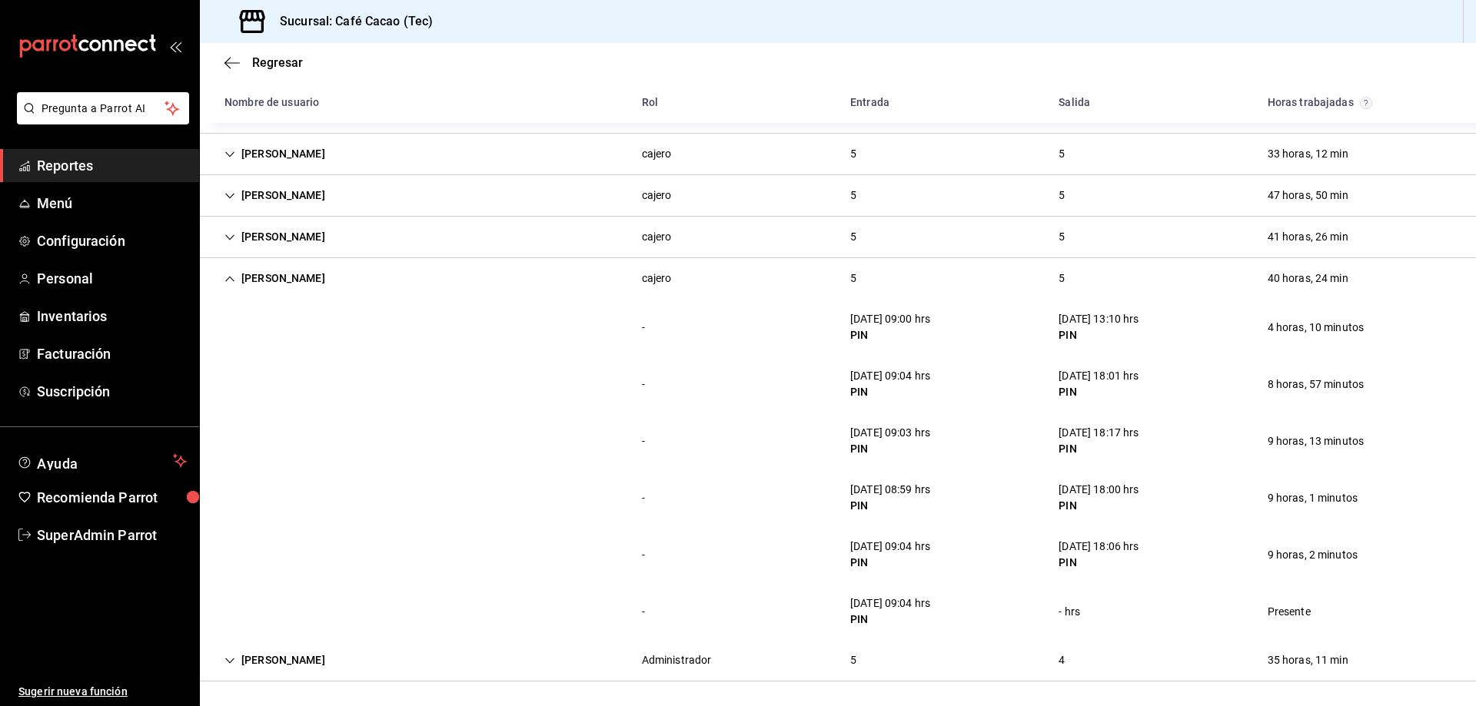
click at [334, 666] on div "Gustavo Sandoval" at bounding box center [274, 660] width 125 height 28
click at [303, 287] on div "Javier Quiroz" at bounding box center [274, 278] width 125 height 28
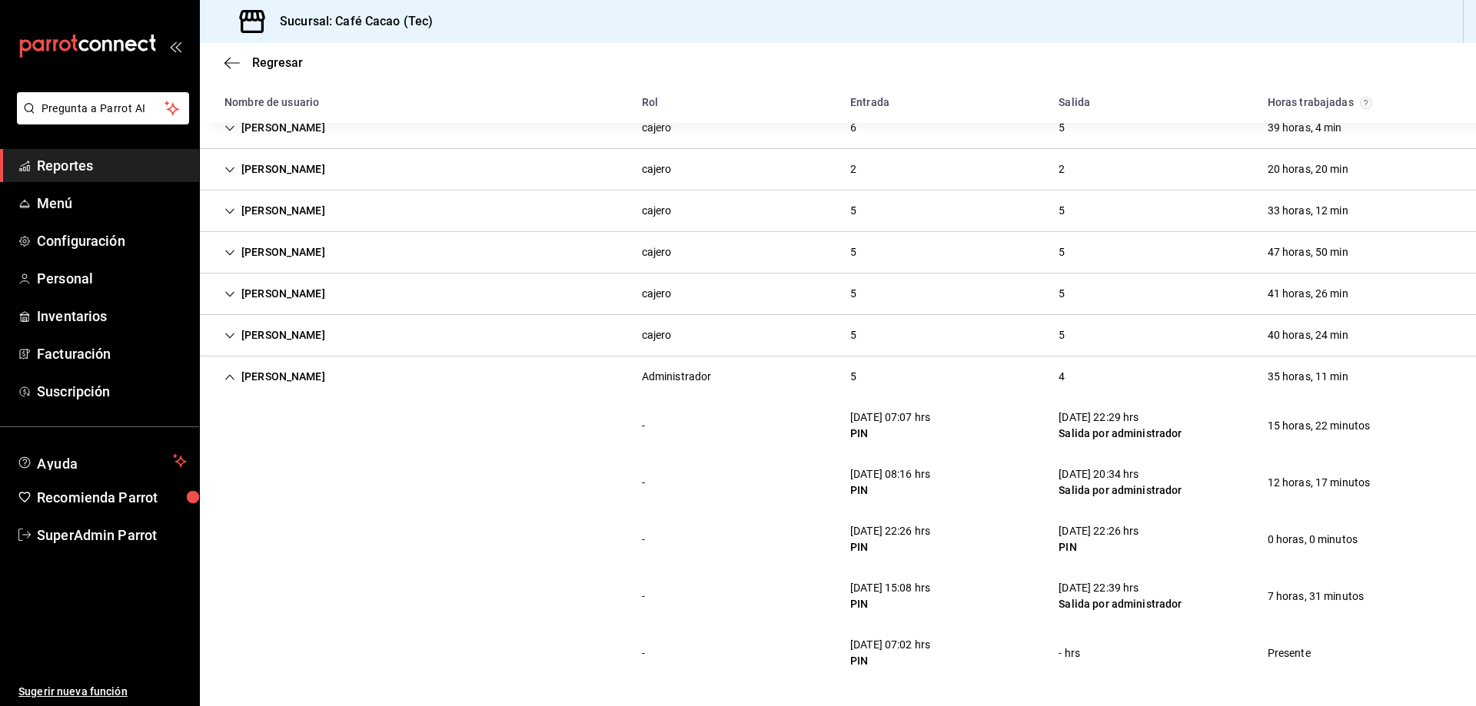
scroll to position [220, 0]
click at [332, 373] on div "Gustavo Sandoval" at bounding box center [274, 377] width 125 height 28
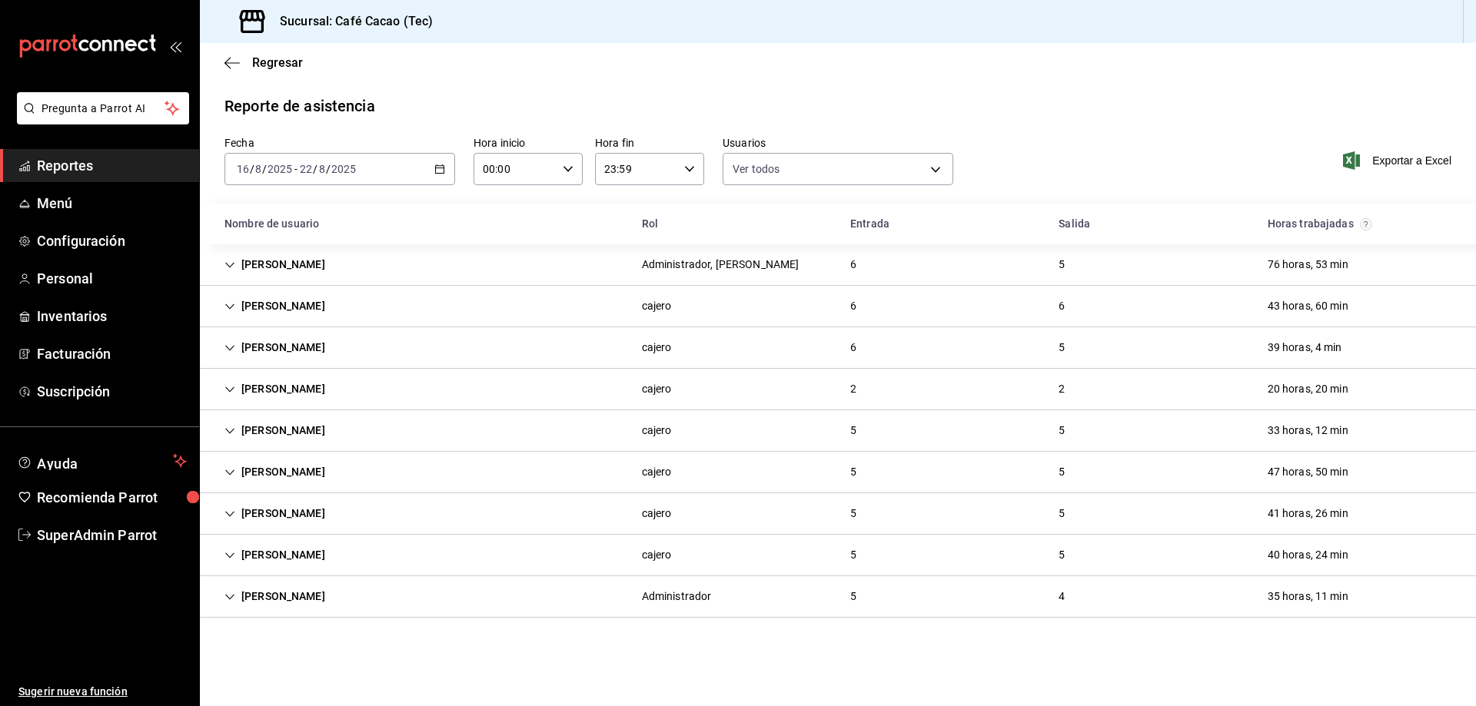
scroll to position [0, 0]
